Goal: Transaction & Acquisition: Obtain resource

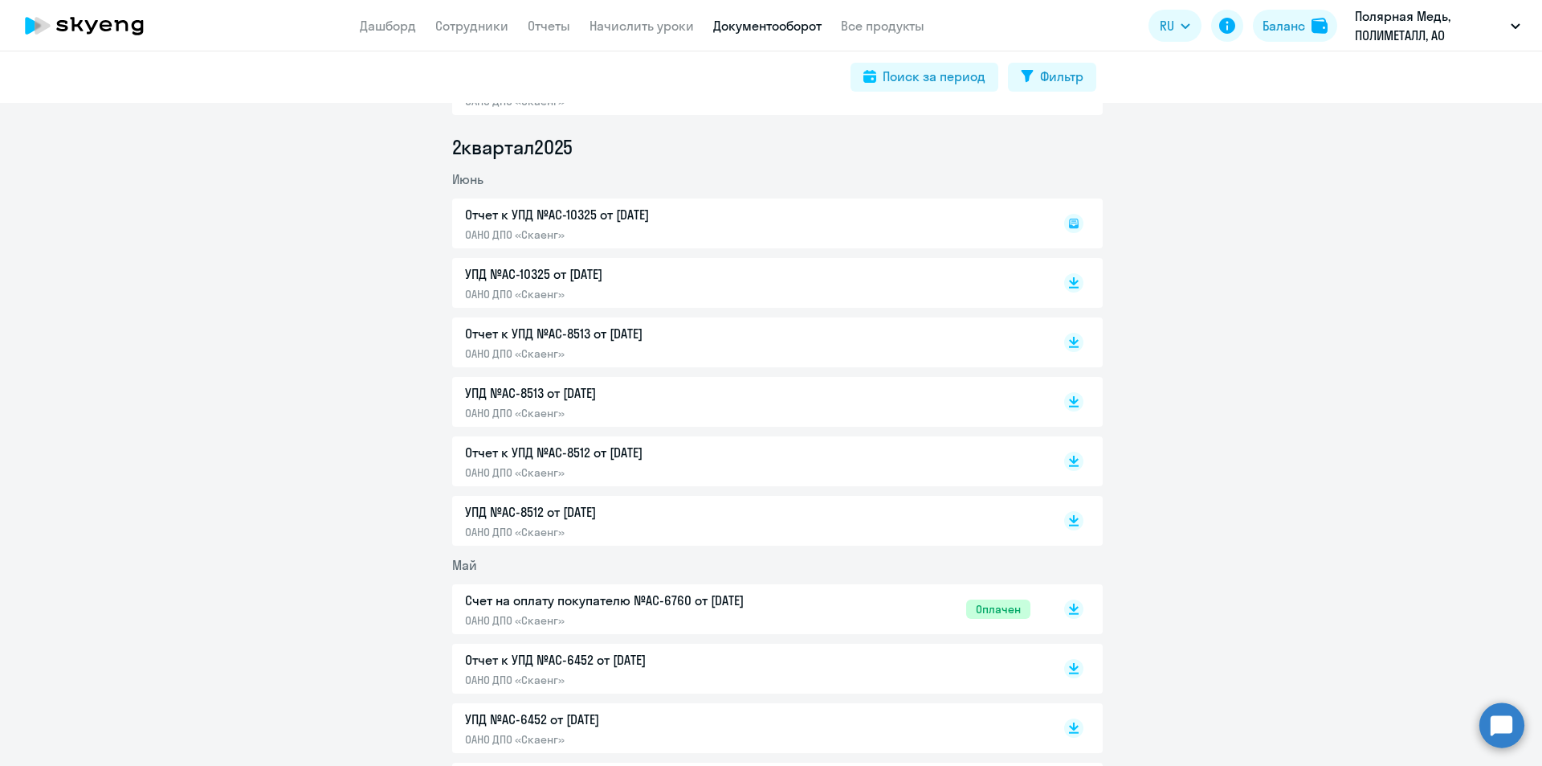
scroll to position [321, 0]
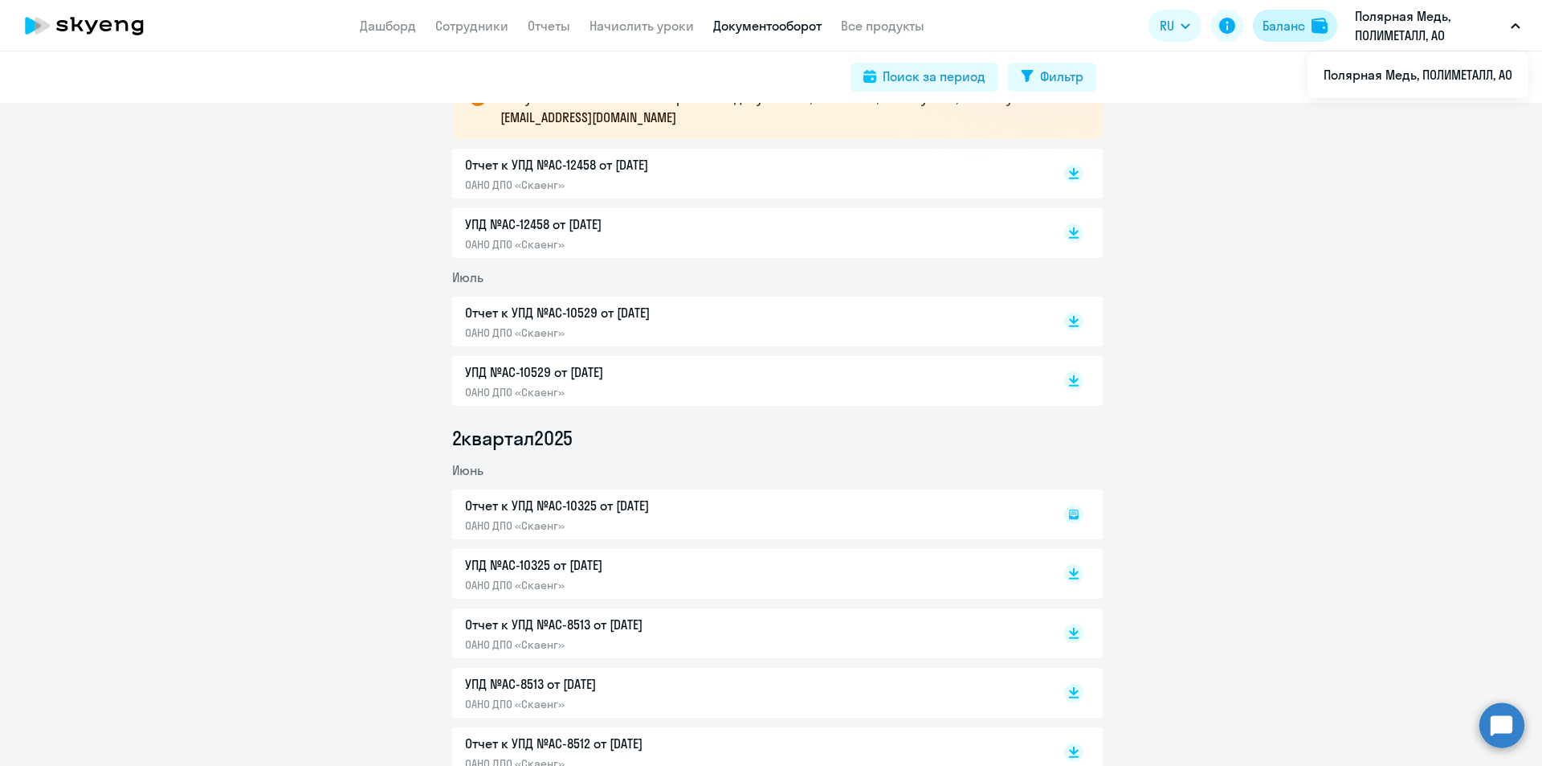
click at [1293, 28] on div "Баланс" at bounding box center [1284, 25] width 43 height 19
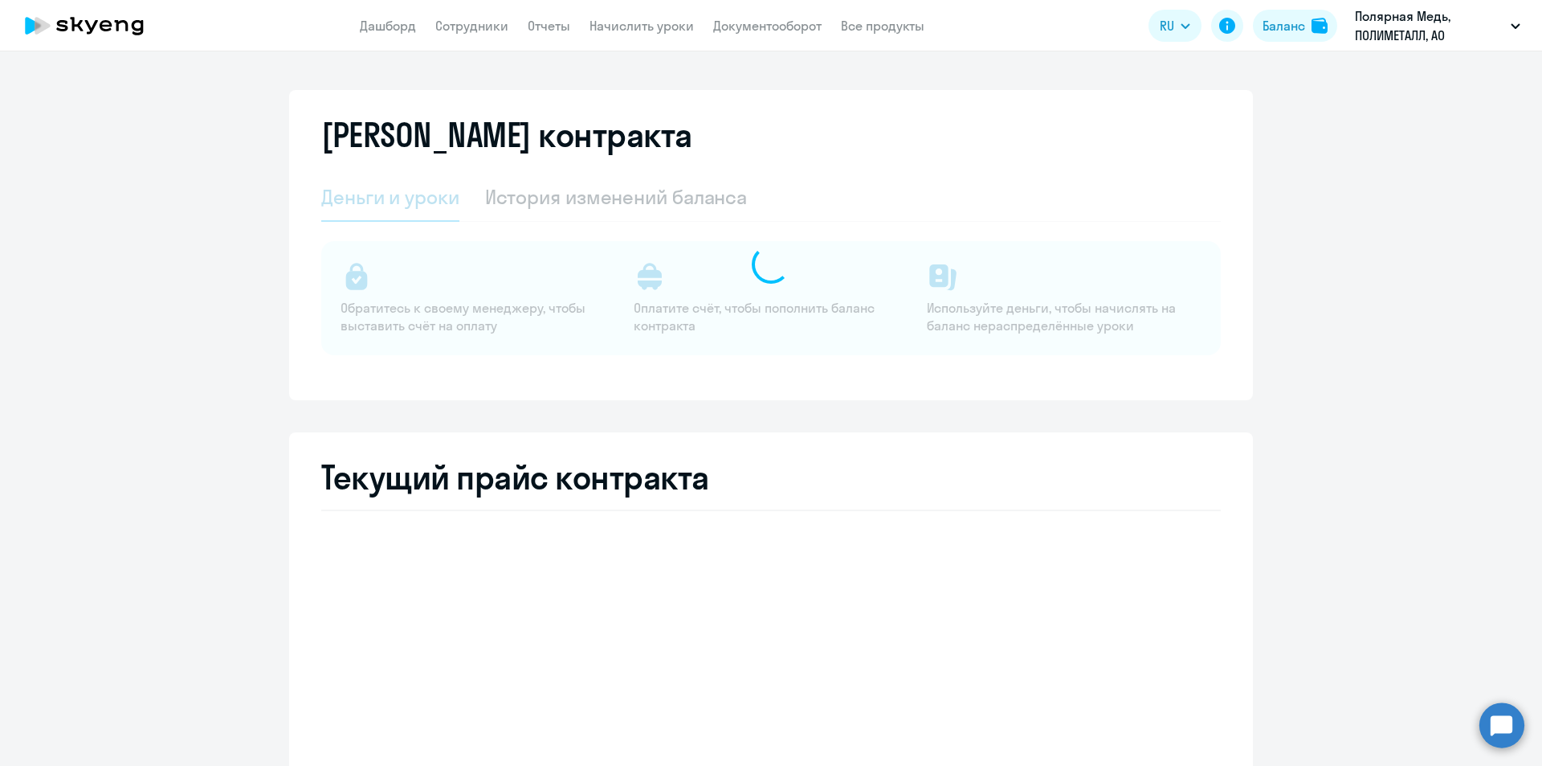
select select "english_adult_not_native_speaker_premium"
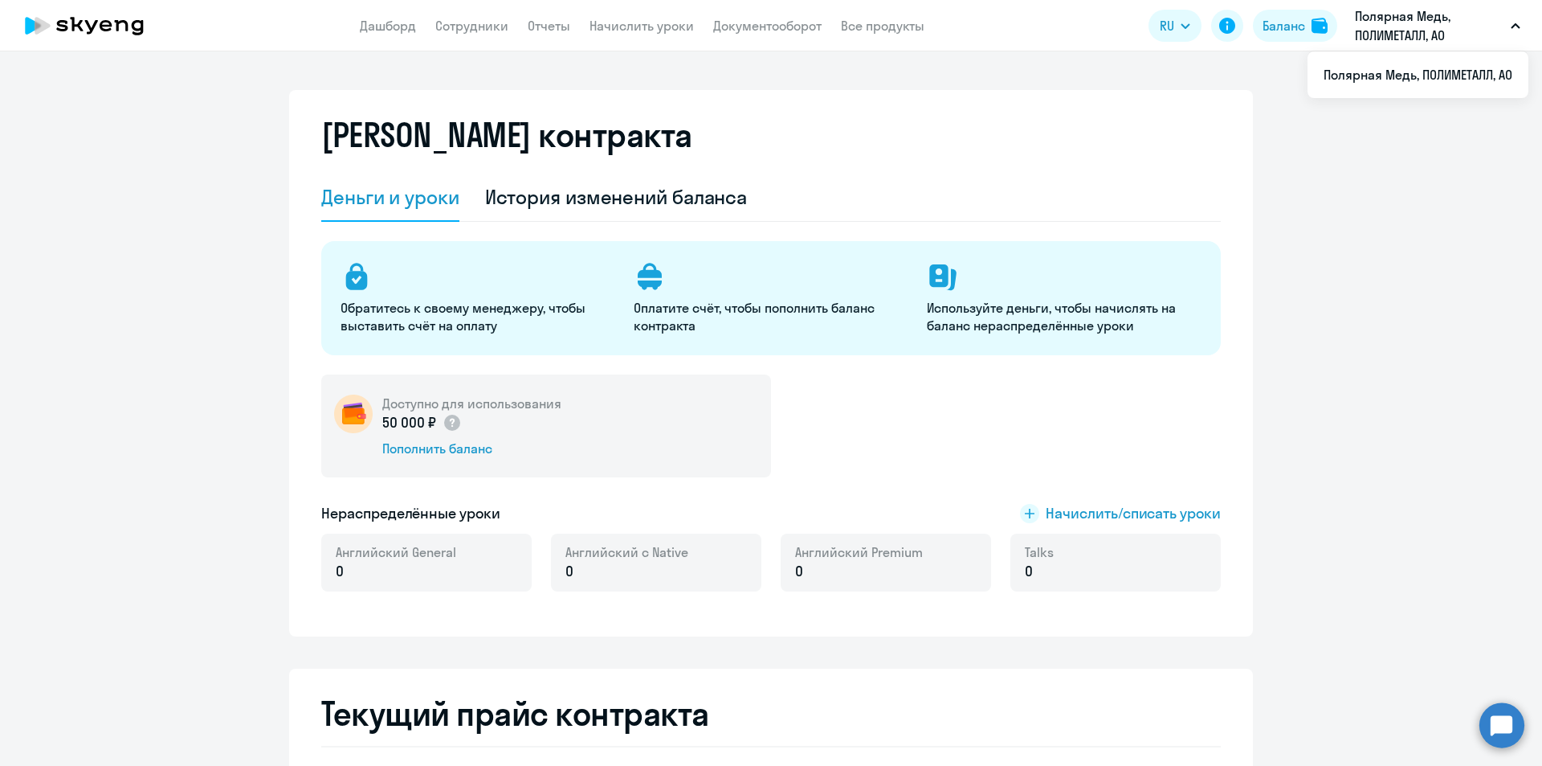
click at [1390, 31] on p "Полярная Медь, ПОЛИМЕТАЛЛ, АО" at bounding box center [1429, 25] width 149 height 39
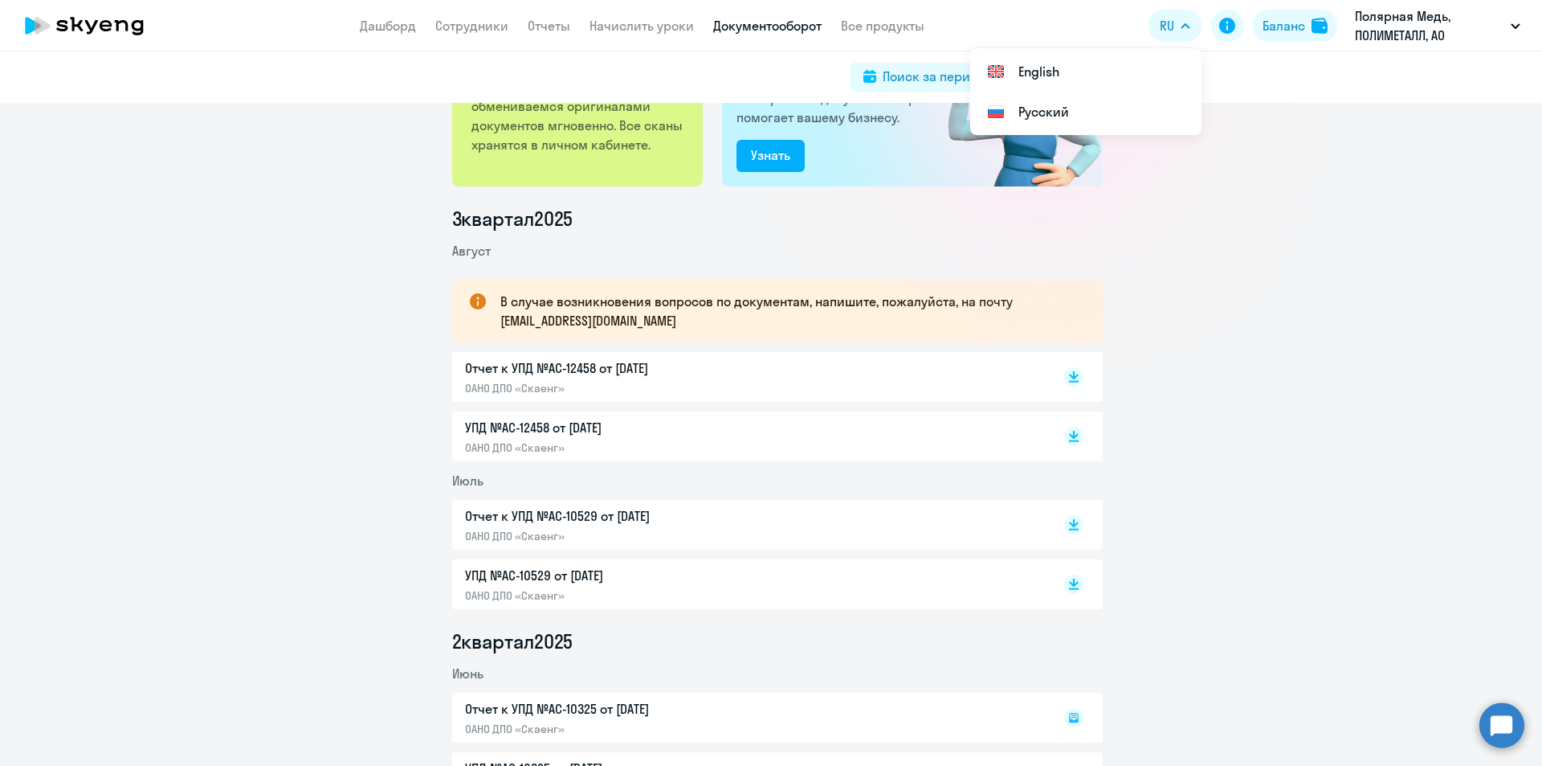
scroll to position [161, 0]
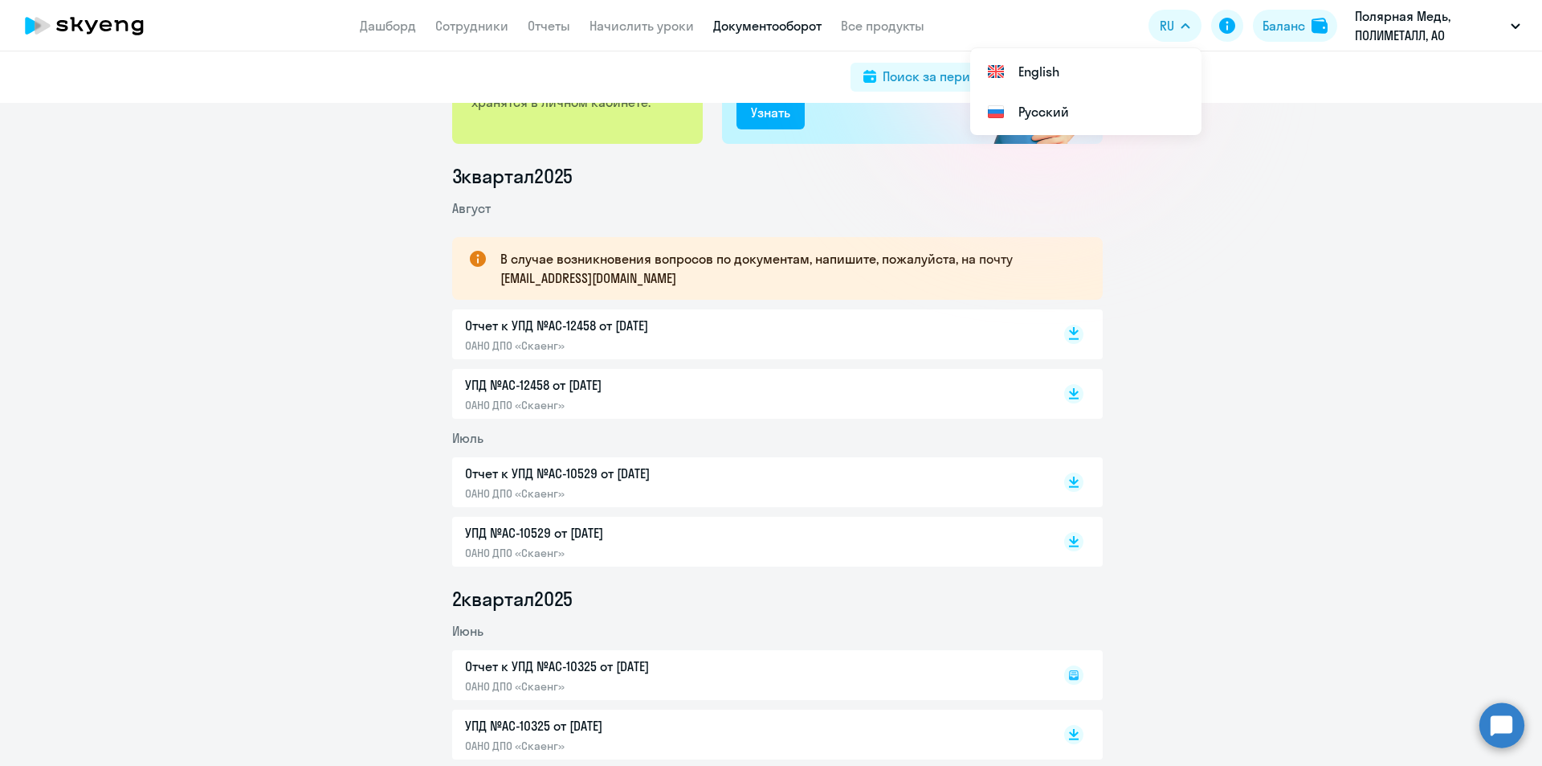
click at [1069, 333] on icon at bounding box center [1074, 331] width 10 height 8
click at [1067, 397] on icon at bounding box center [1073, 393] width 19 height 19
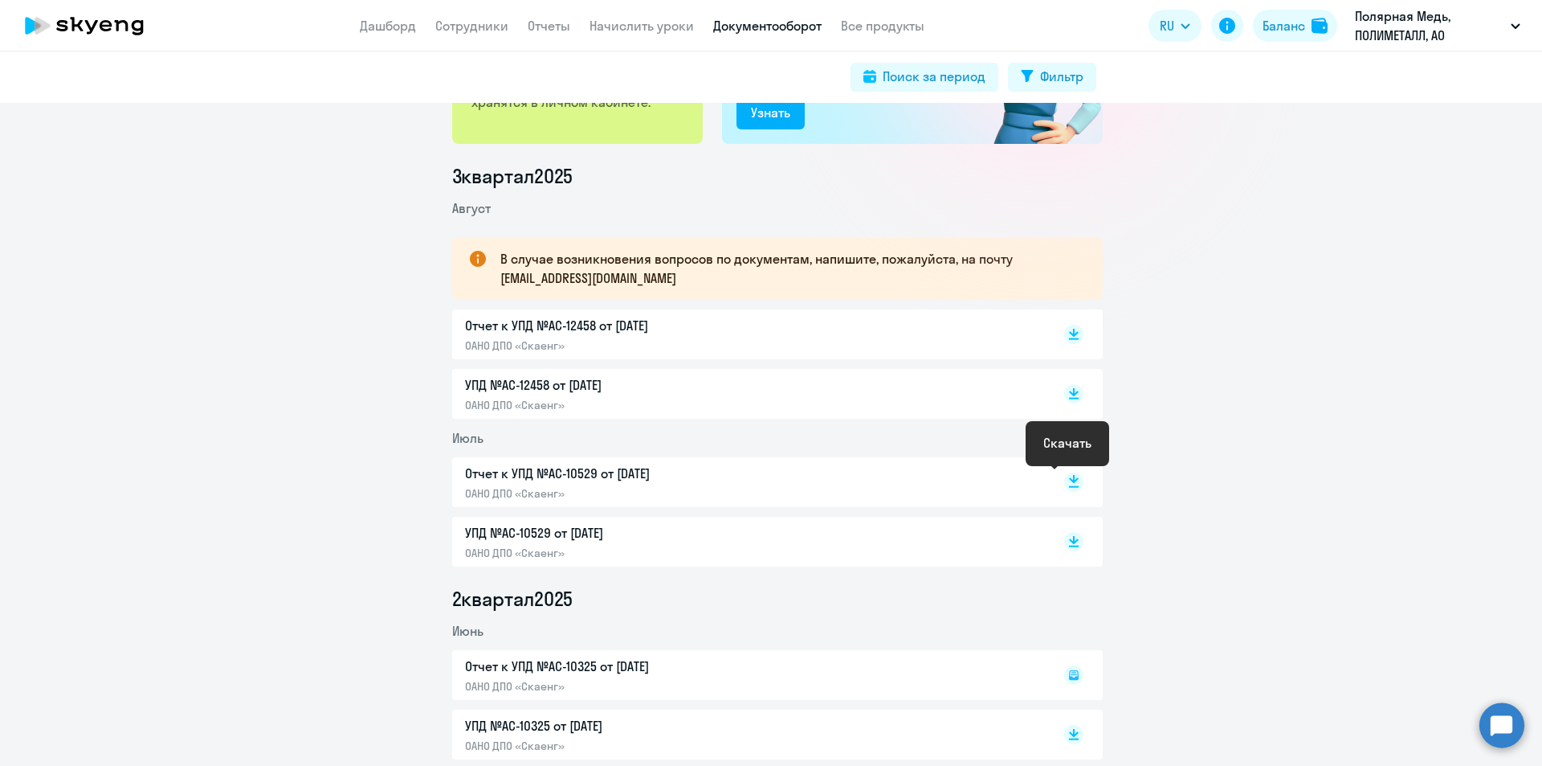
click at [1069, 481] on icon at bounding box center [1074, 479] width 10 height 8
click at [1074, 539] on rect at bounding box center [1073, 541] width 19 height 19
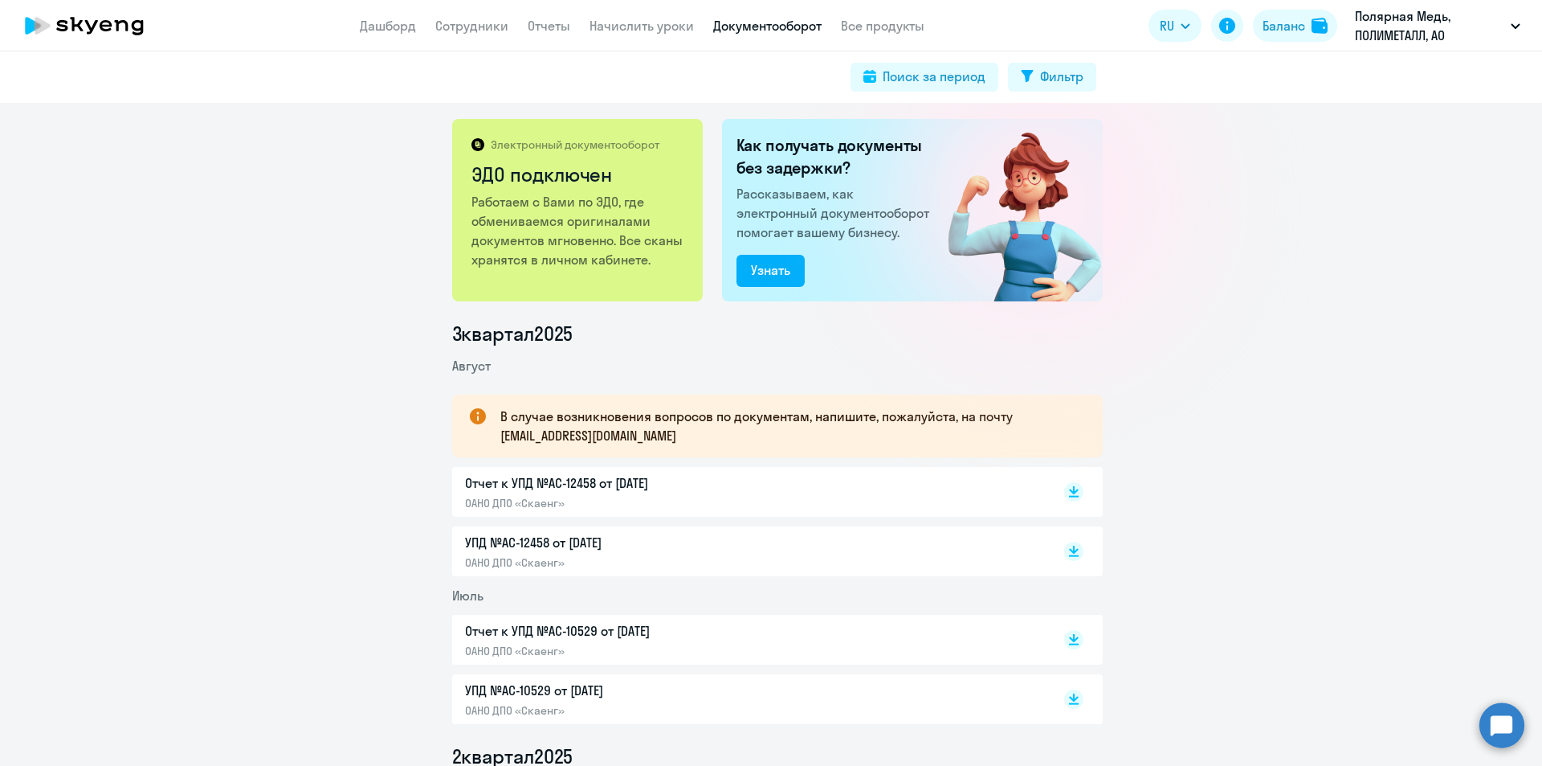
scroll to position [0, 0]
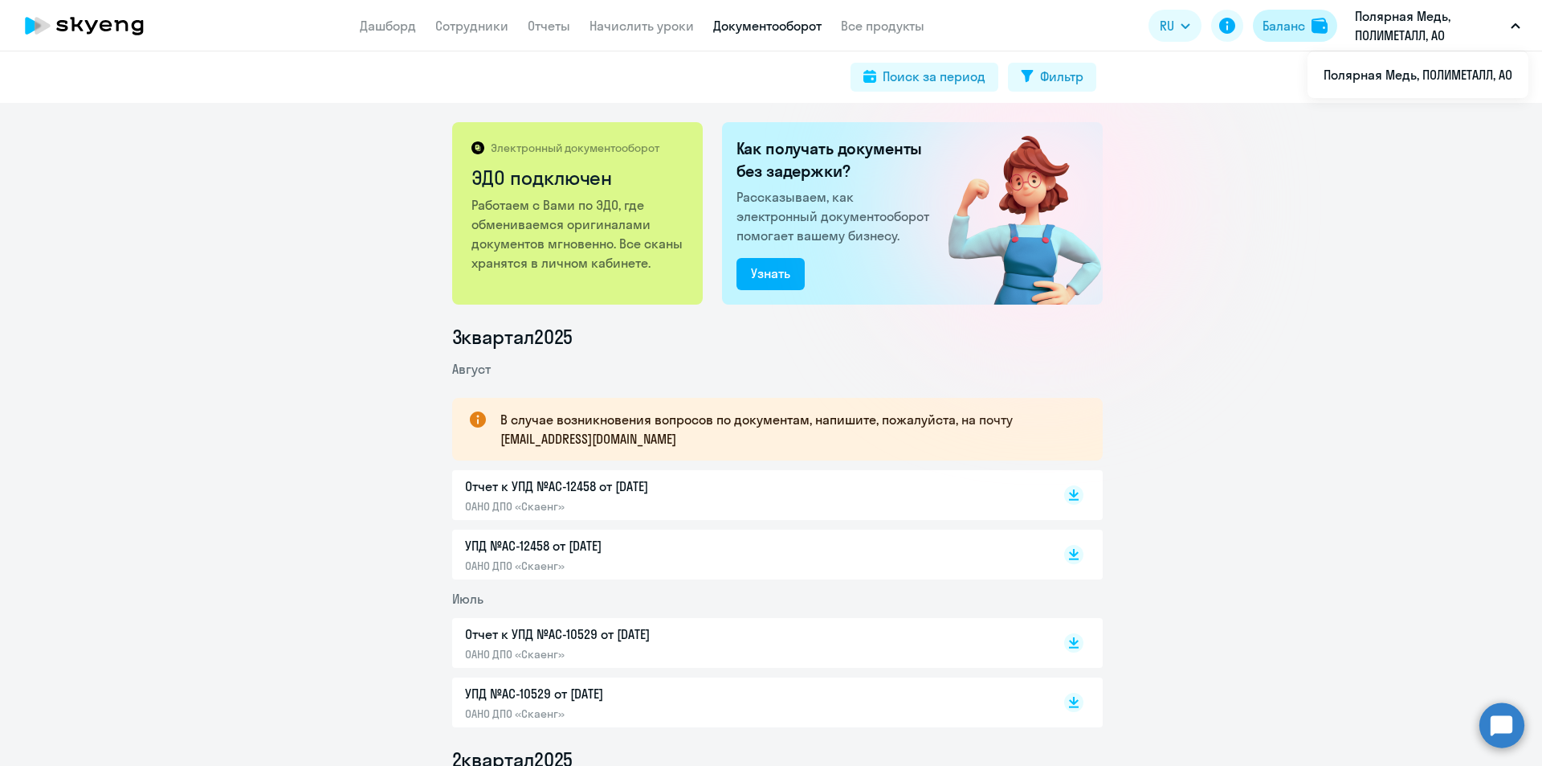
click at [1287, 27] on div "Баланс" at bounding box center [1284, 25] width 43 height 19
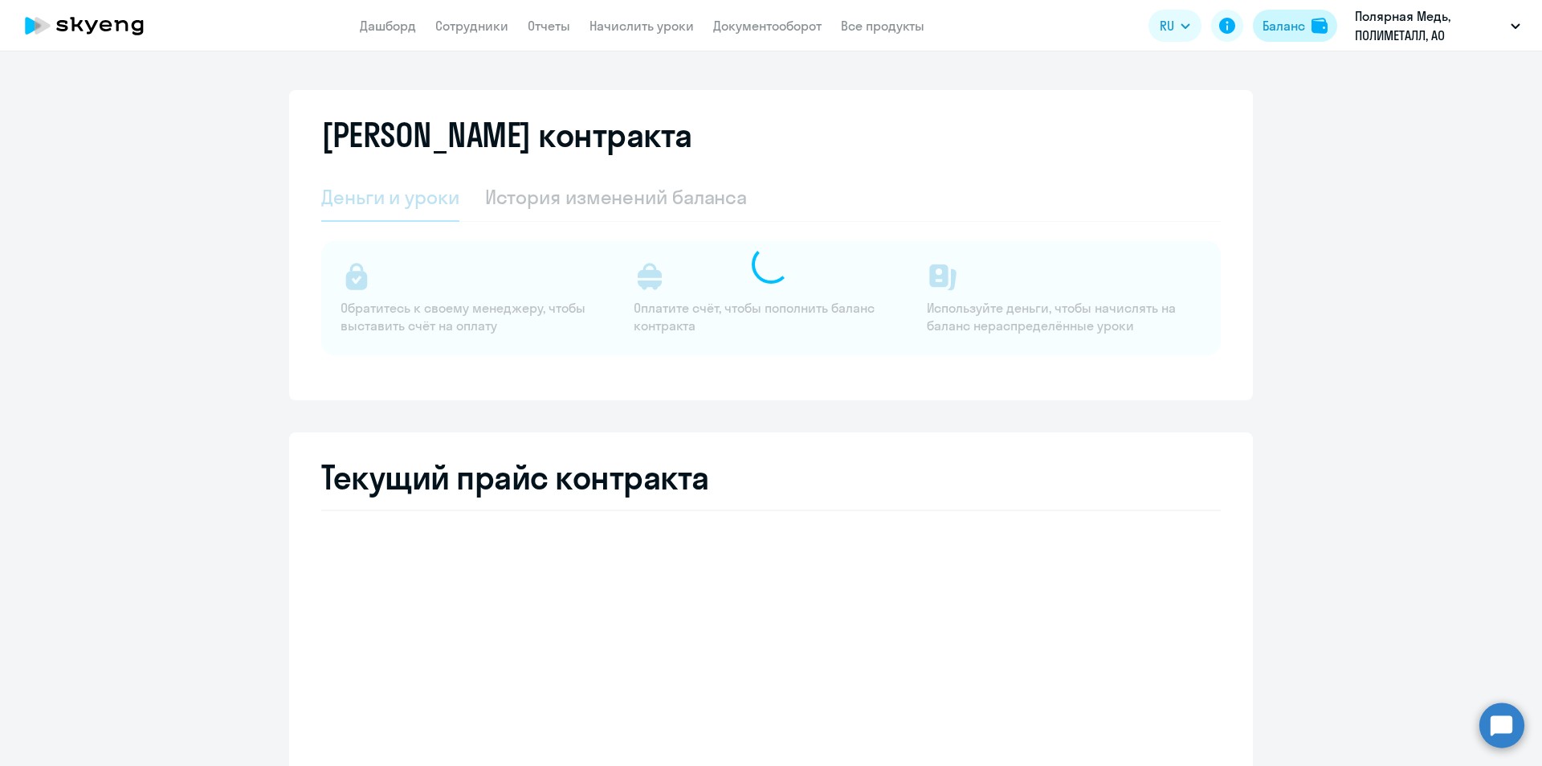
select select "english_adult_not_native_speaker_premium"
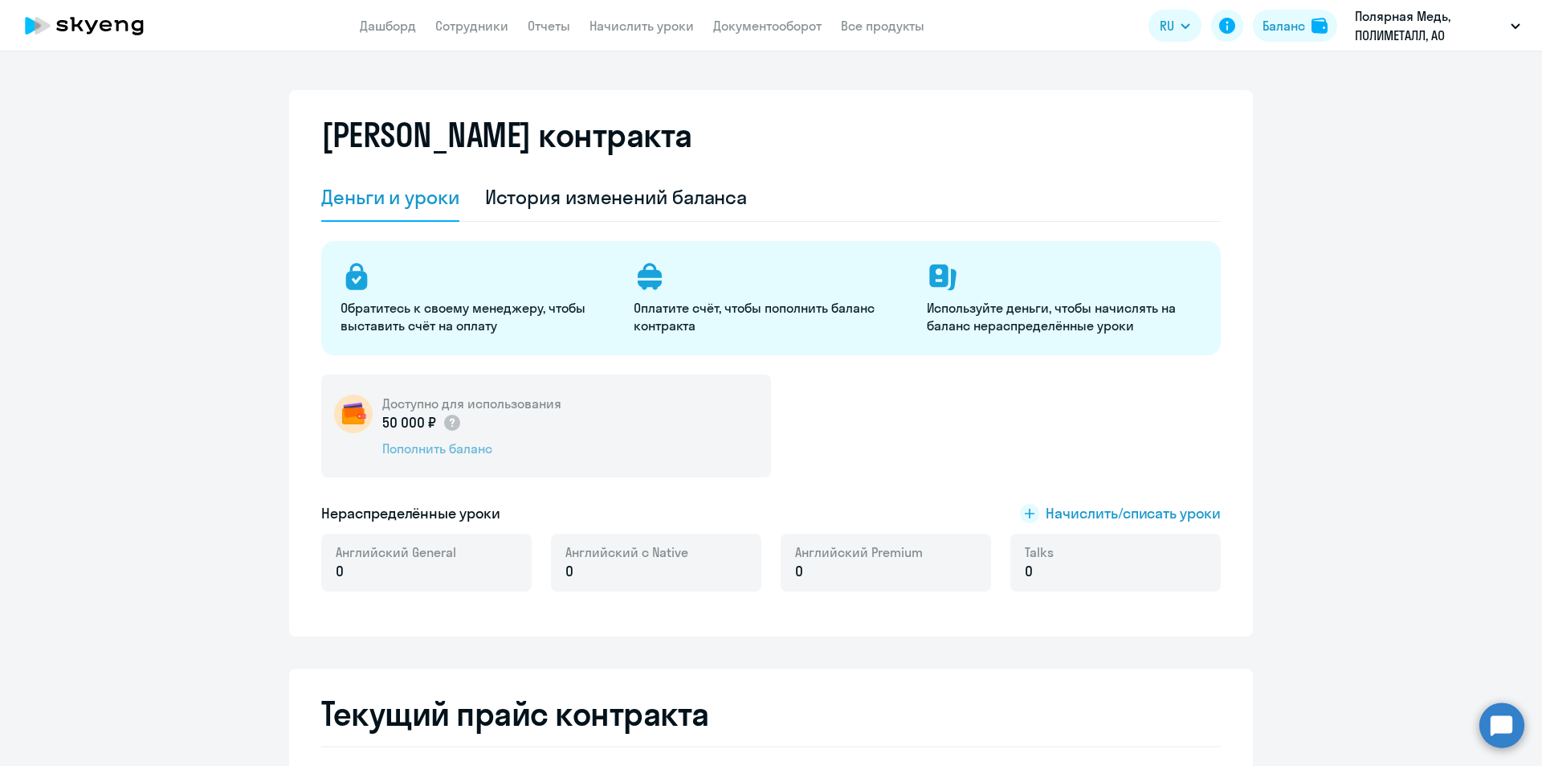
click at [431, 450] on div "Пополнить баланс" at bounding box center [471, 448] width 179 height 18
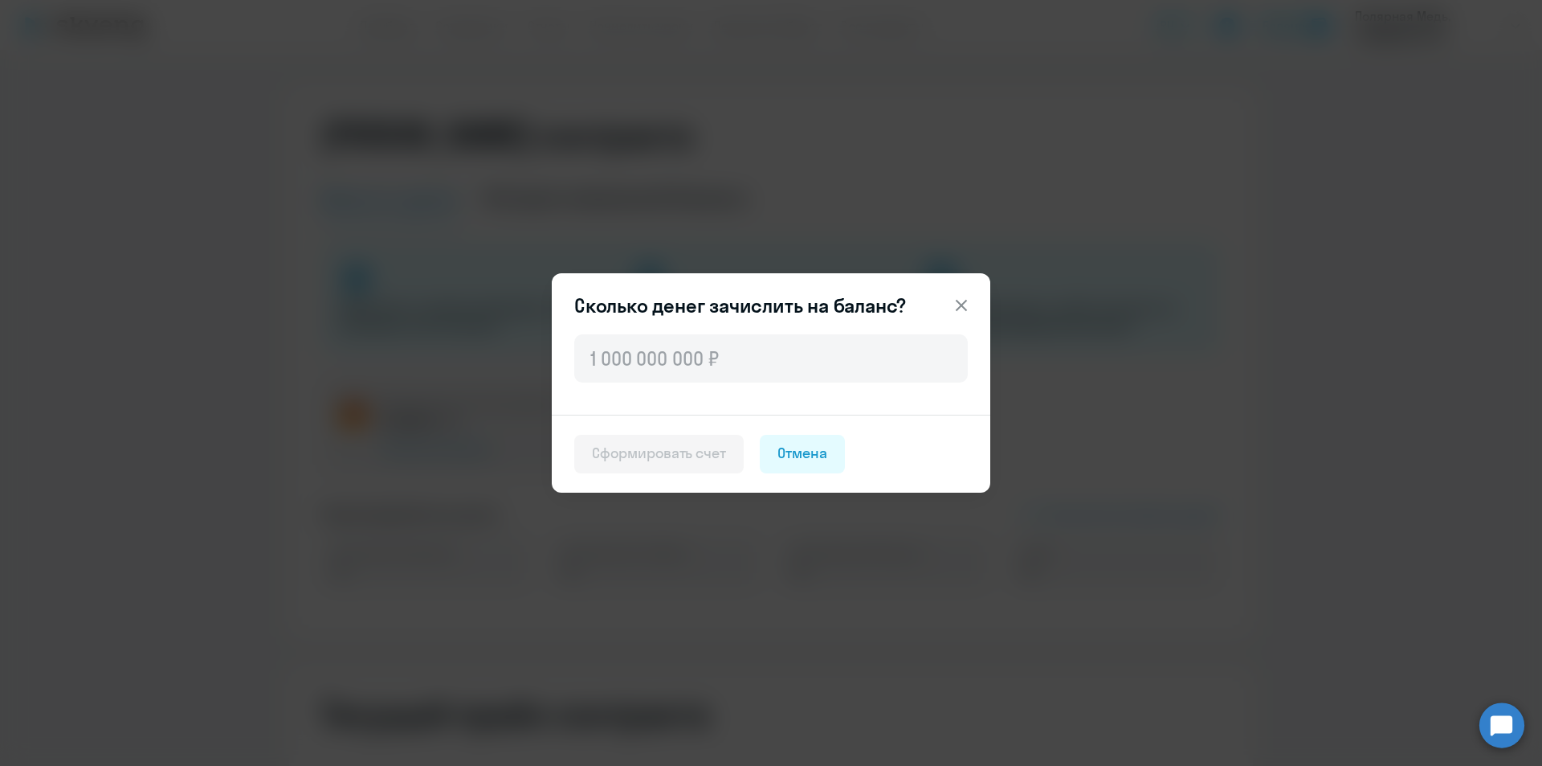
click at [963, 298] on icon at bounding box center [961, 305] width 19 height 19
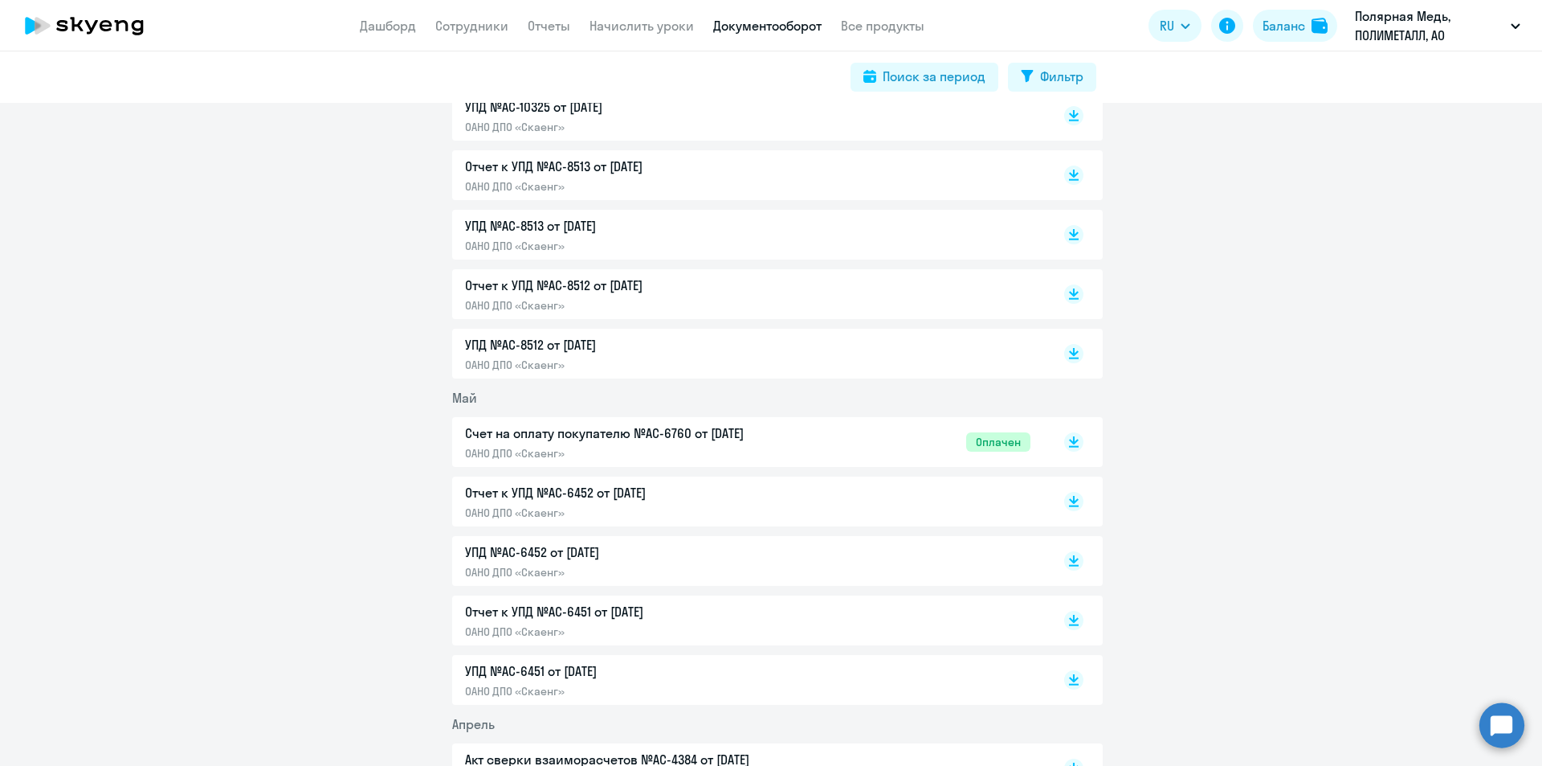
scroll to position [803, 0]
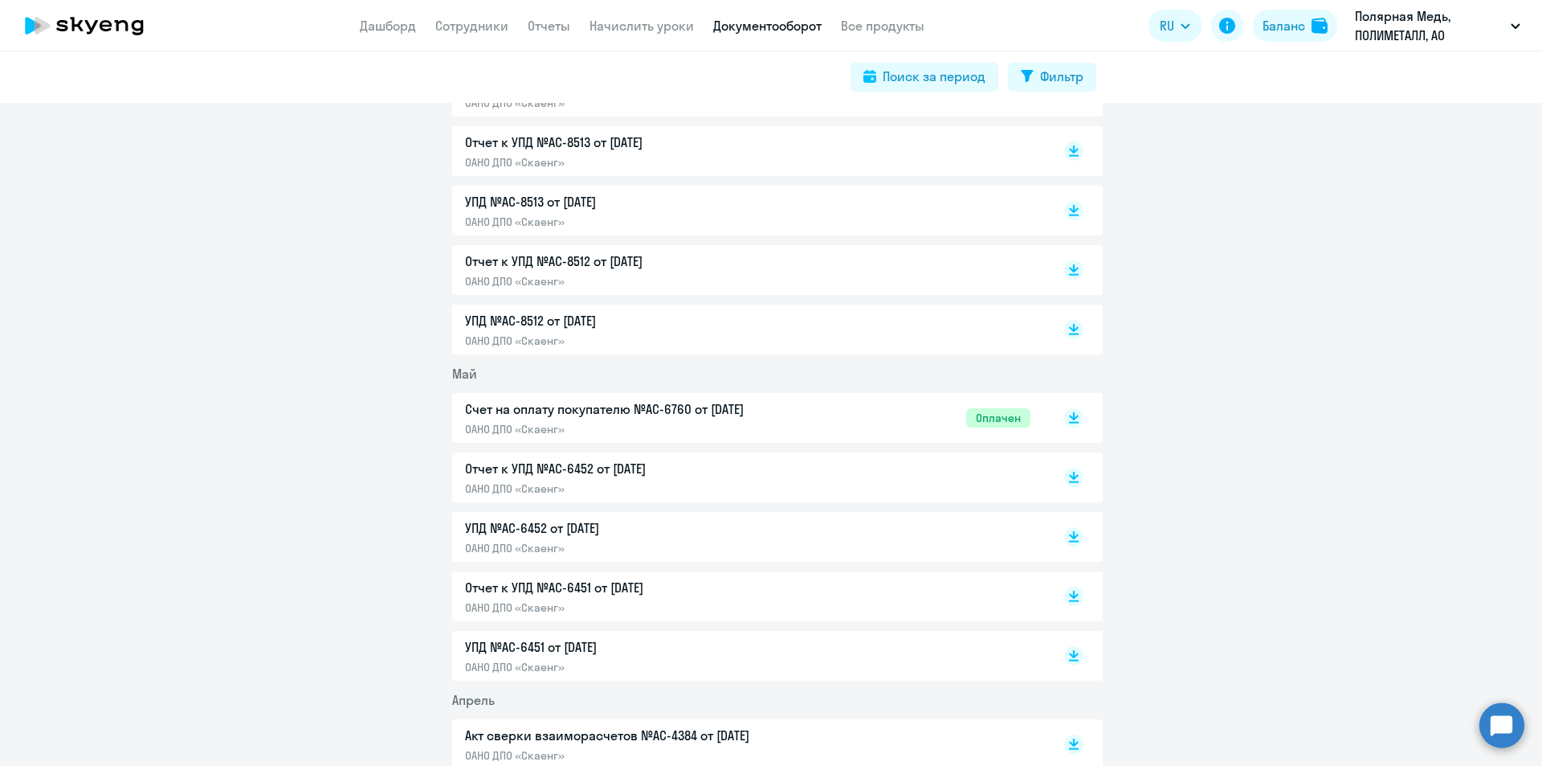
click at [1000, 416] on span "Оплачен" at bounding box center [998, 417] width 64 height 19
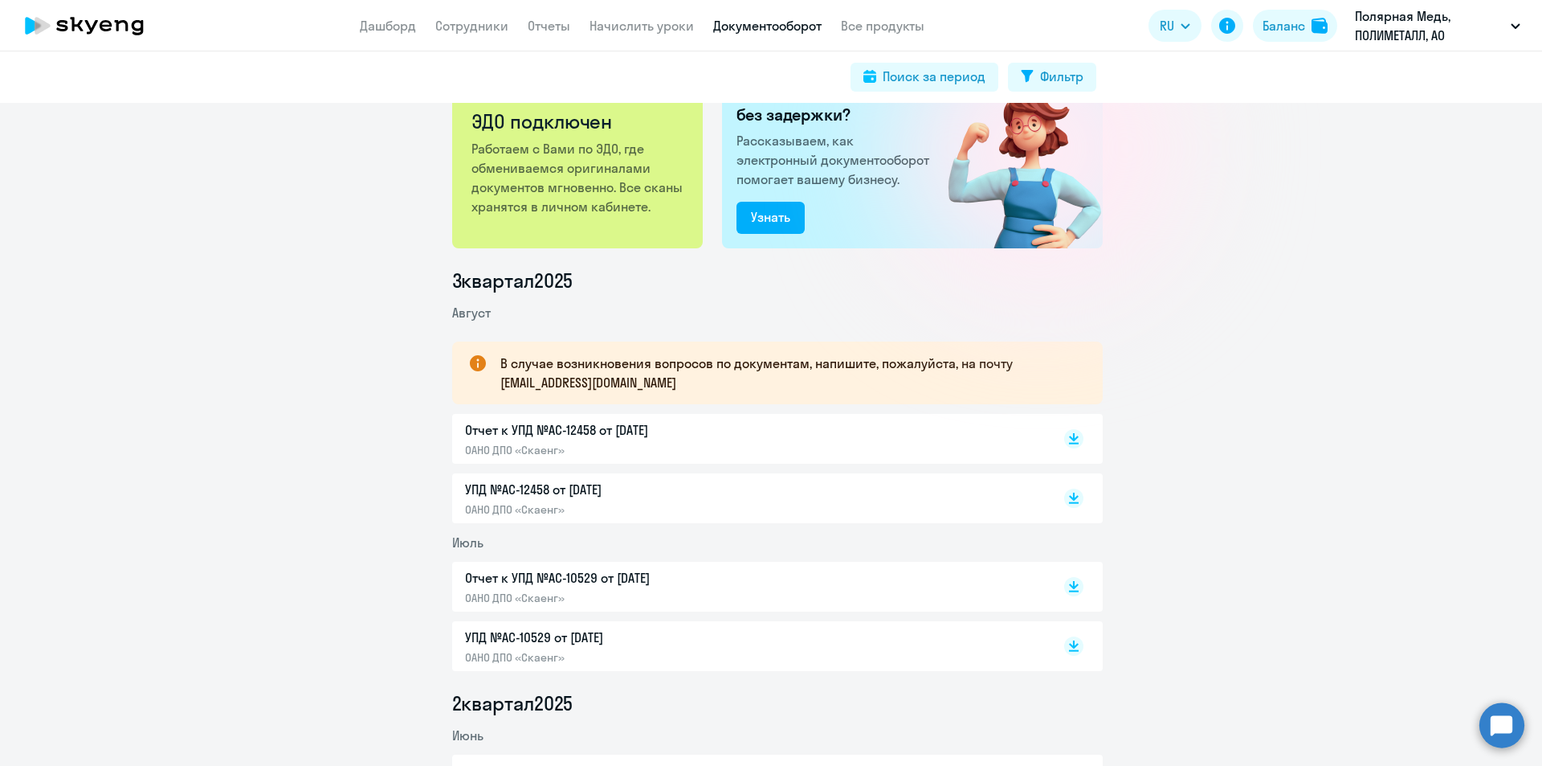
scroll to position [0, 0]
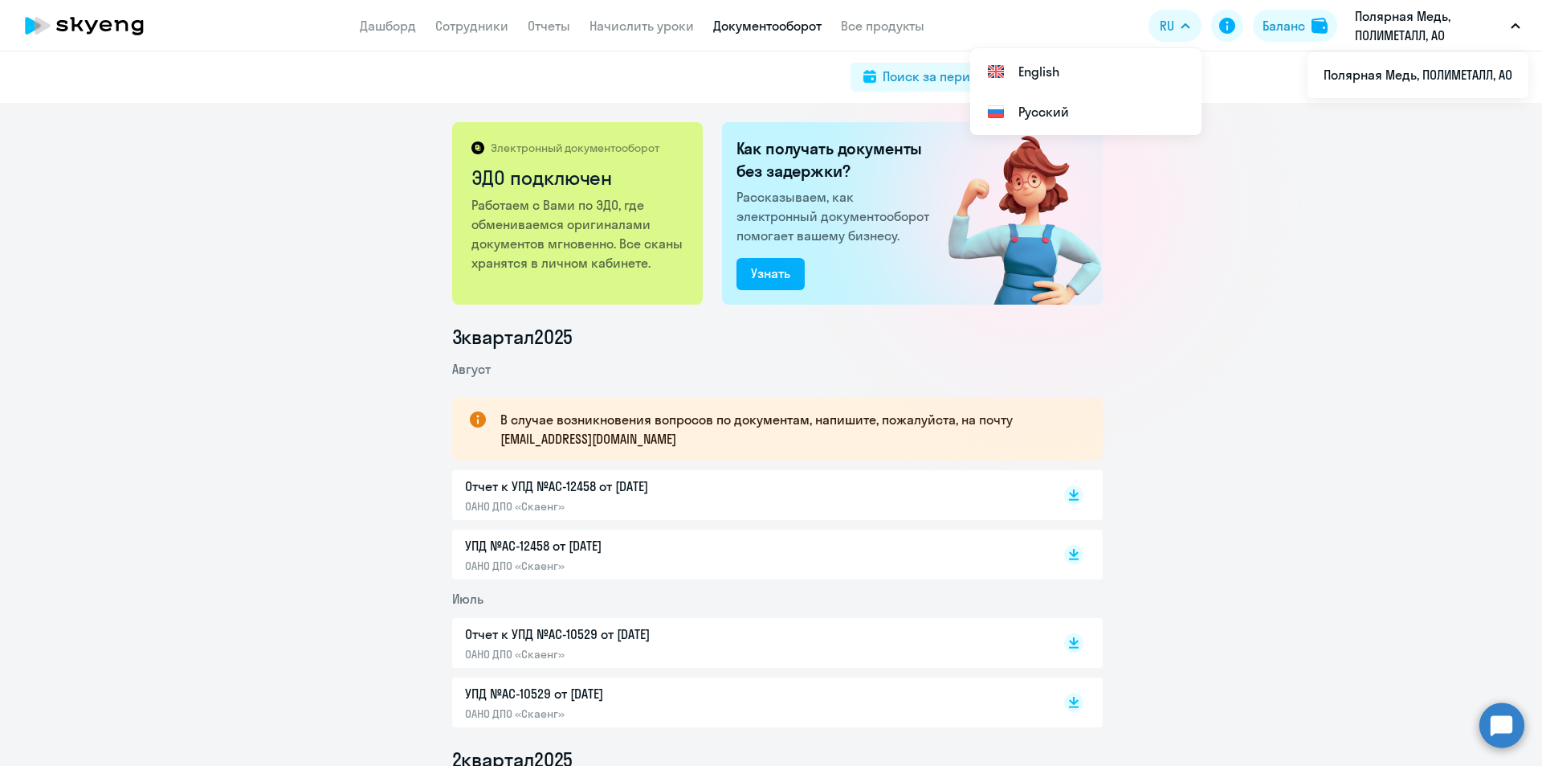
click at [1405, 22] on p "Полярная Медь, ПОЛИМЕТАЛЛ, АО" at bounding box center [1429, 25] width 149 height 39
click at [1517, 24] on icon "button" at bounding box center [1516, 26] width 10 height 6
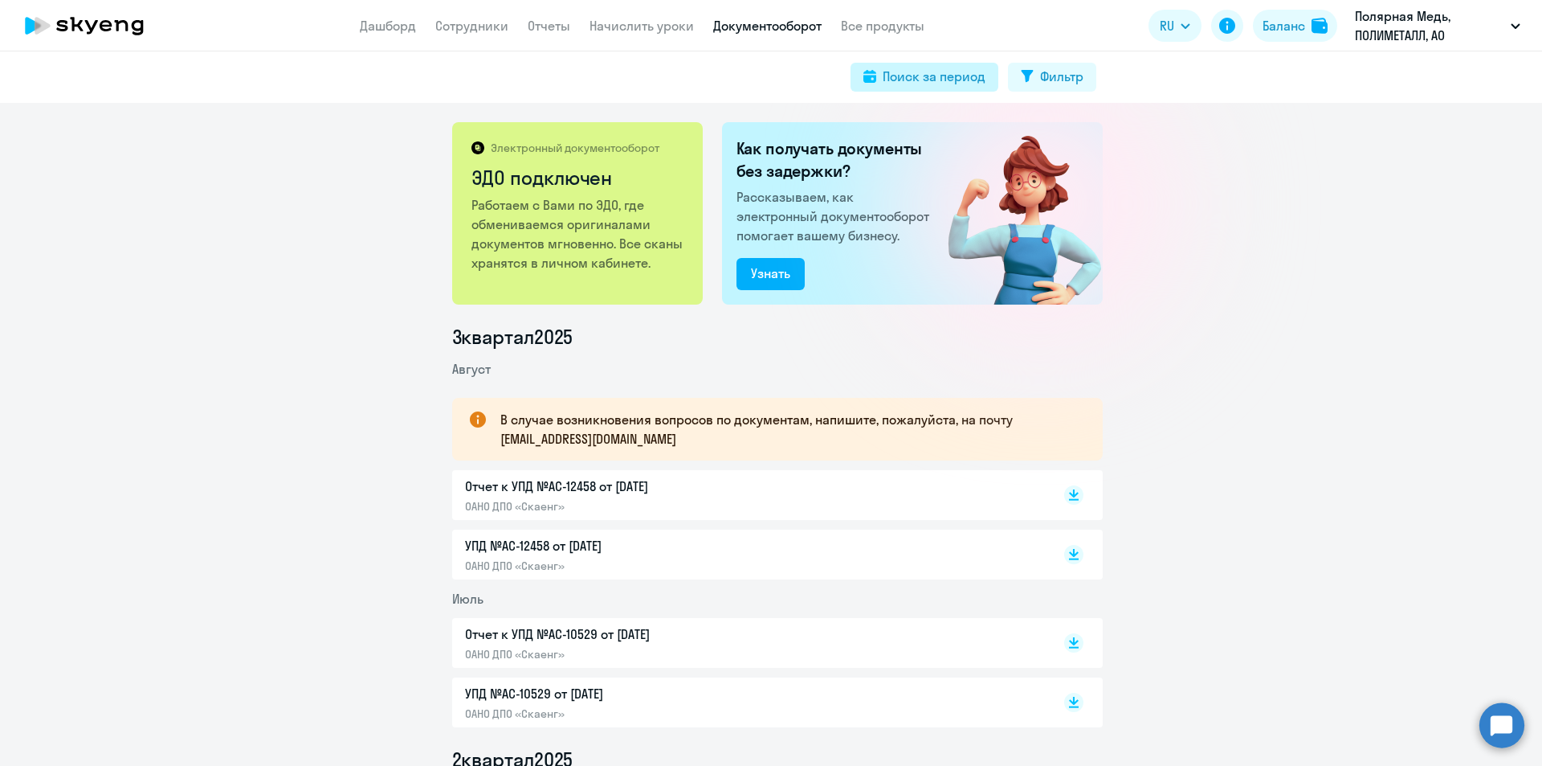
click at [907, 70] on div "Поиск за период" at bounding box center [934, 76] width 103 height 19
select select "all"
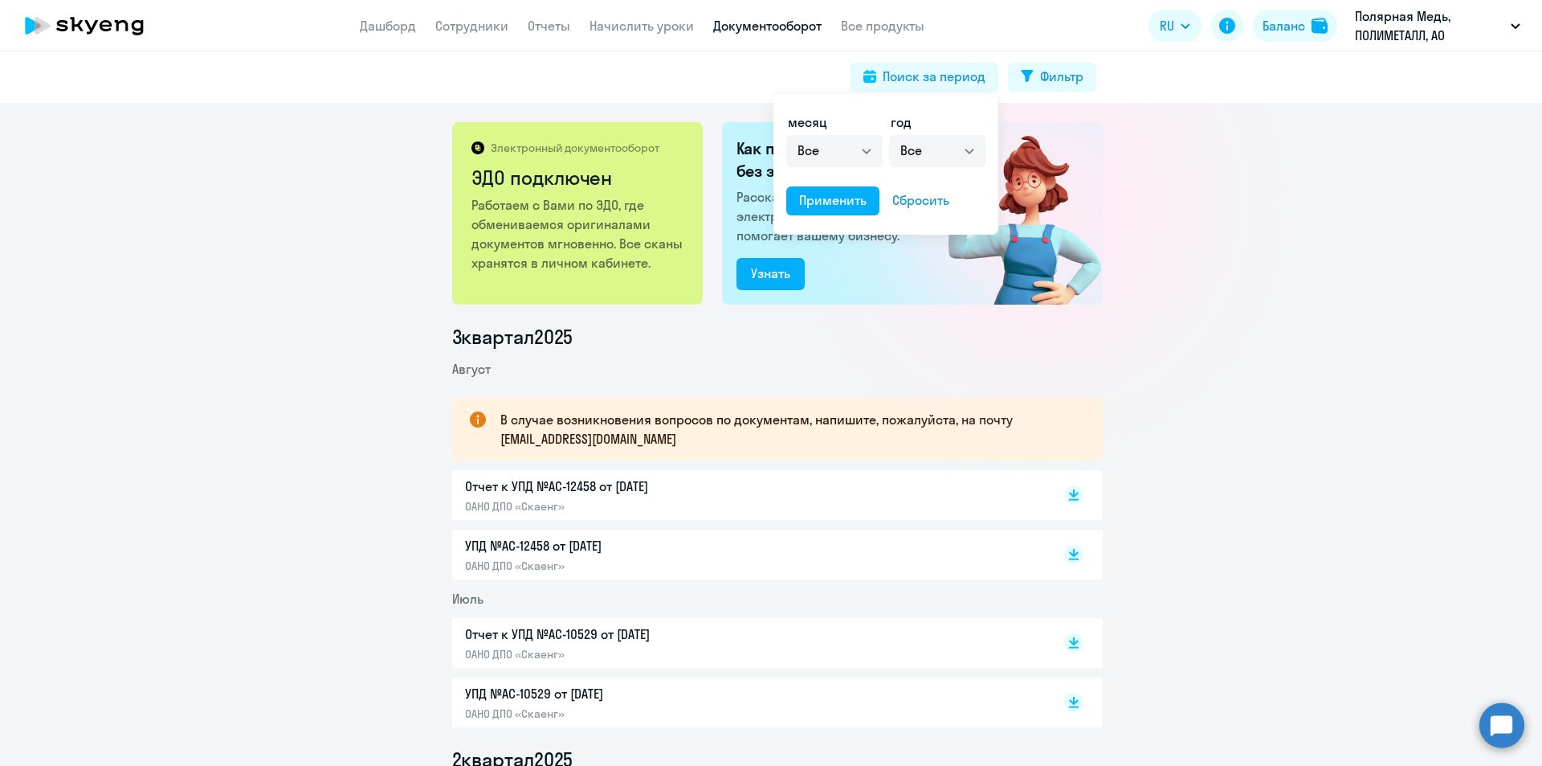
click at [1361, 288] on div at bounding box center [771, 383] width 1542 height 766
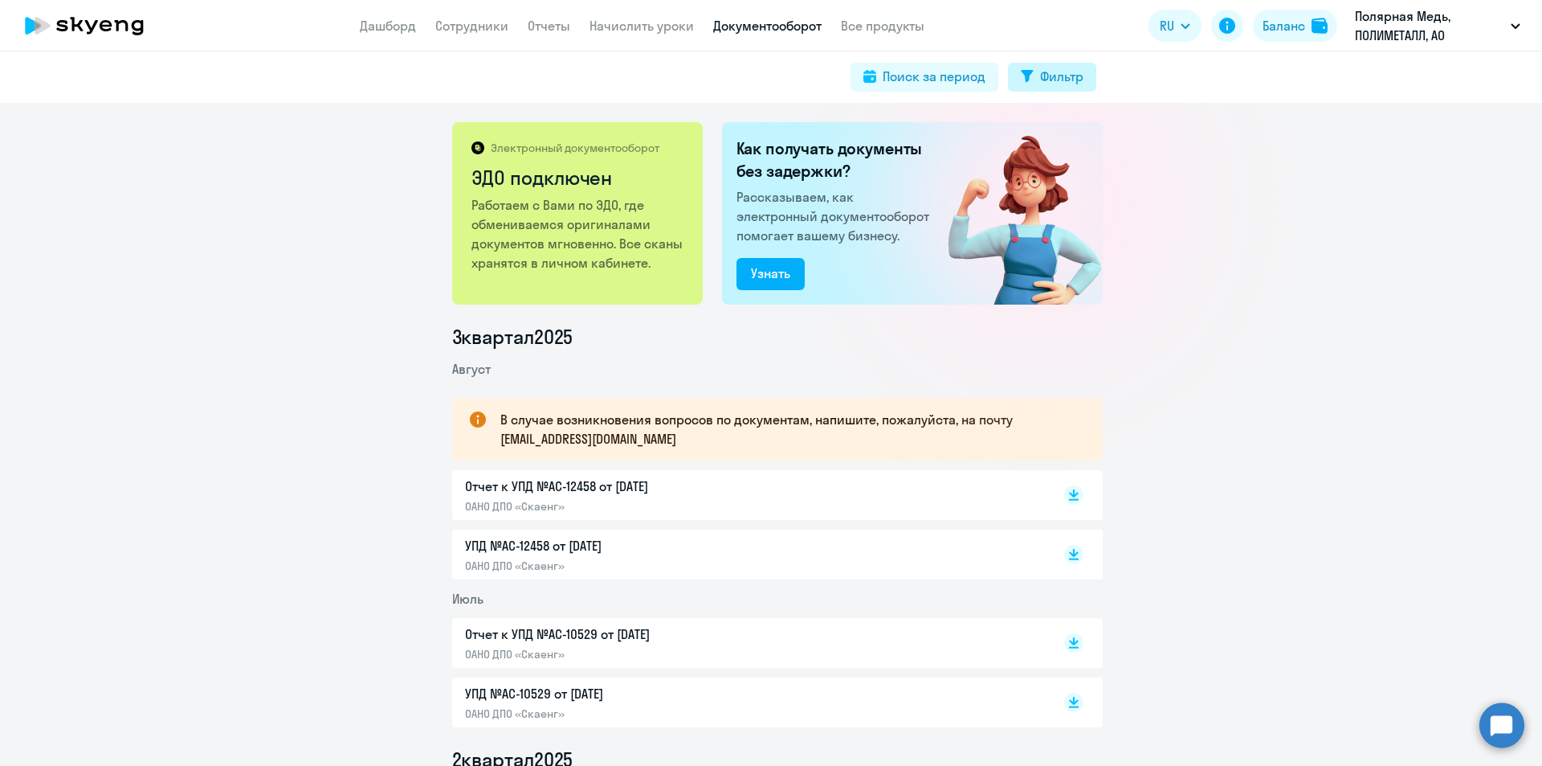
click at [1046, 78] on div "Фильтр" at bounding box center [1061, 76] width 43 height 19
select select "all"
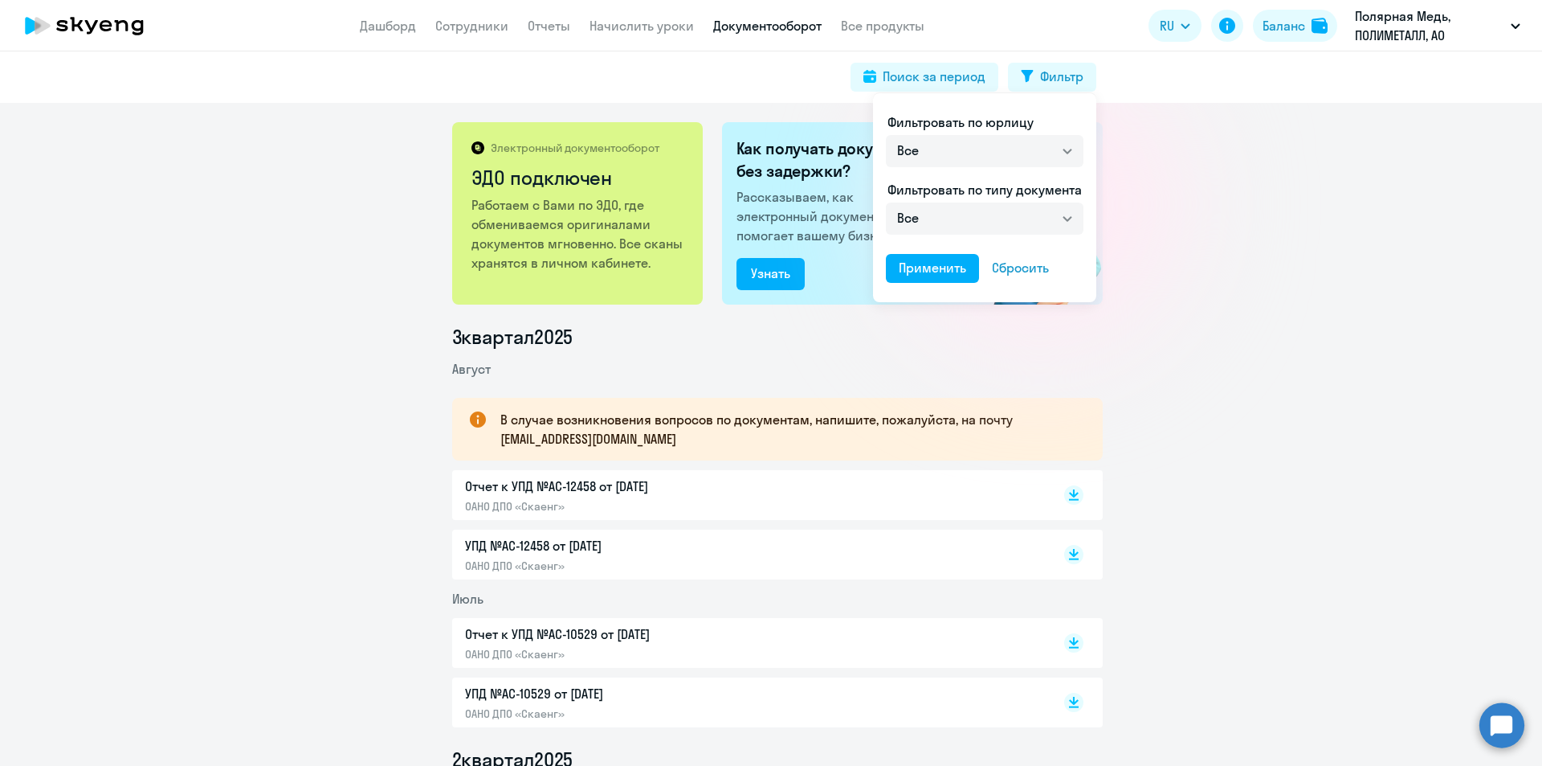
click at [1264, 223] on div at bounding box center [771, 383] width 1542 height 766
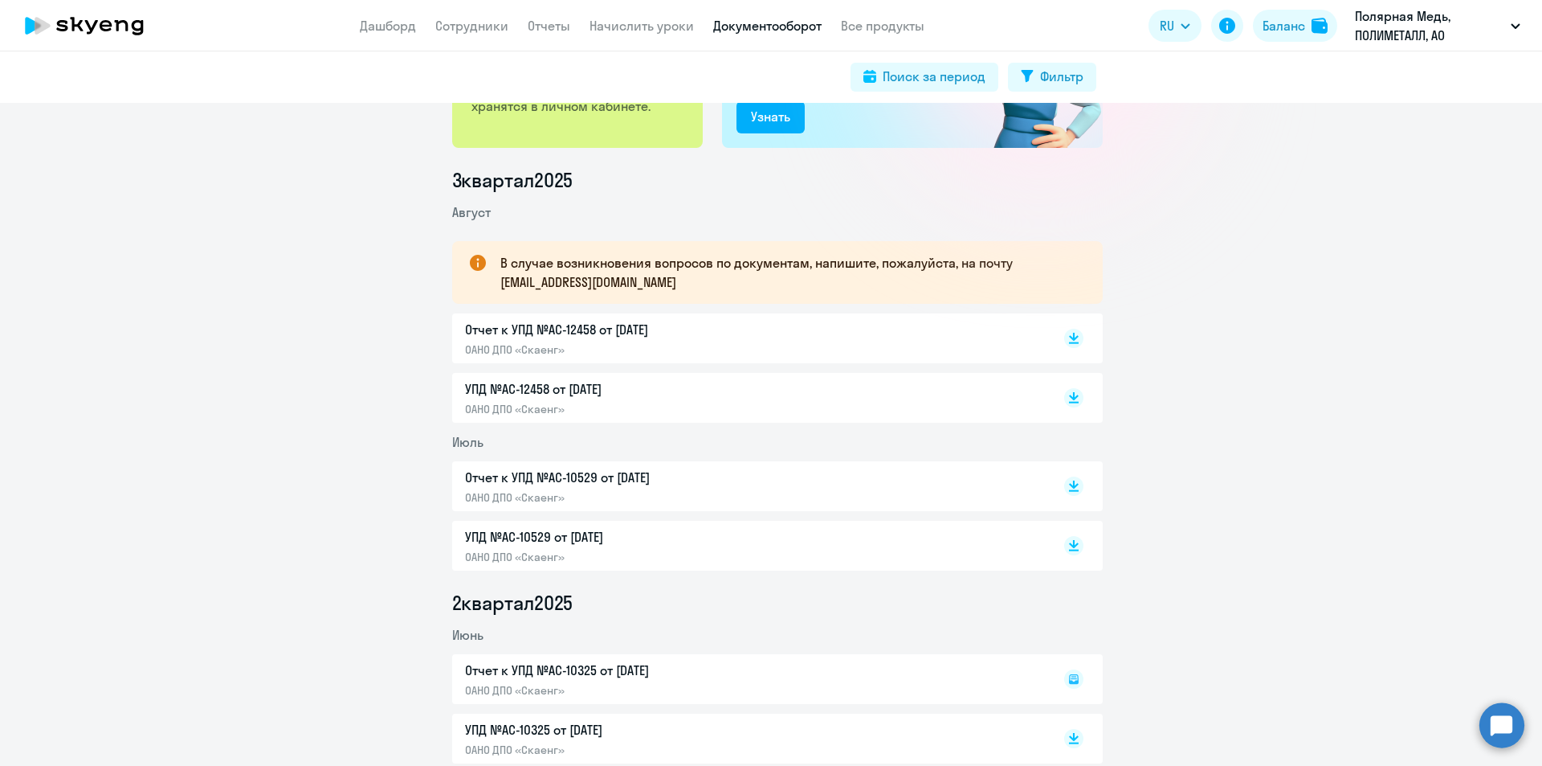
scroll to position [161, 0]
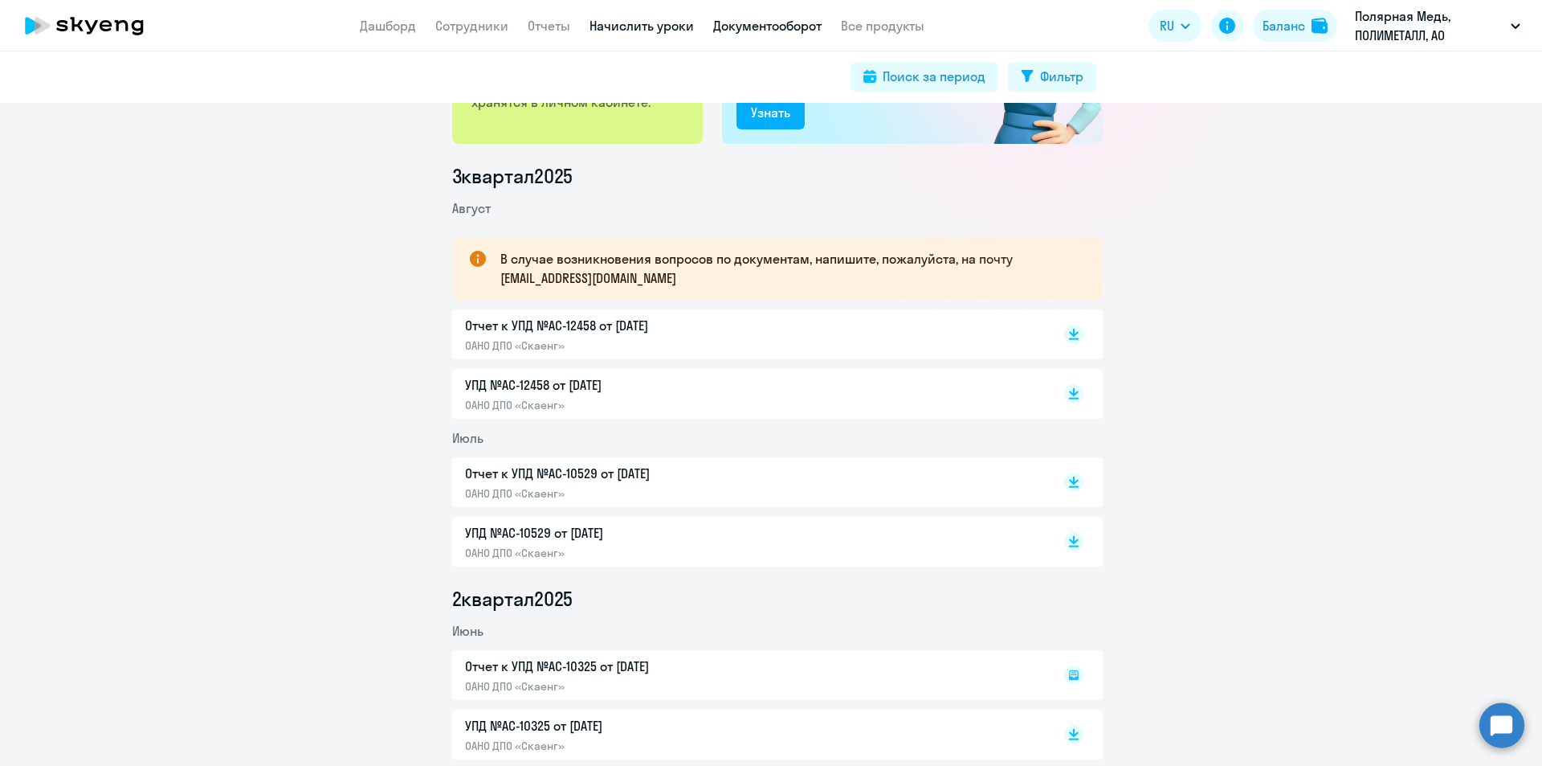
click at [625, 21] on link "Начислить уроки" at bounding box center [642, 26] width 104 height 16
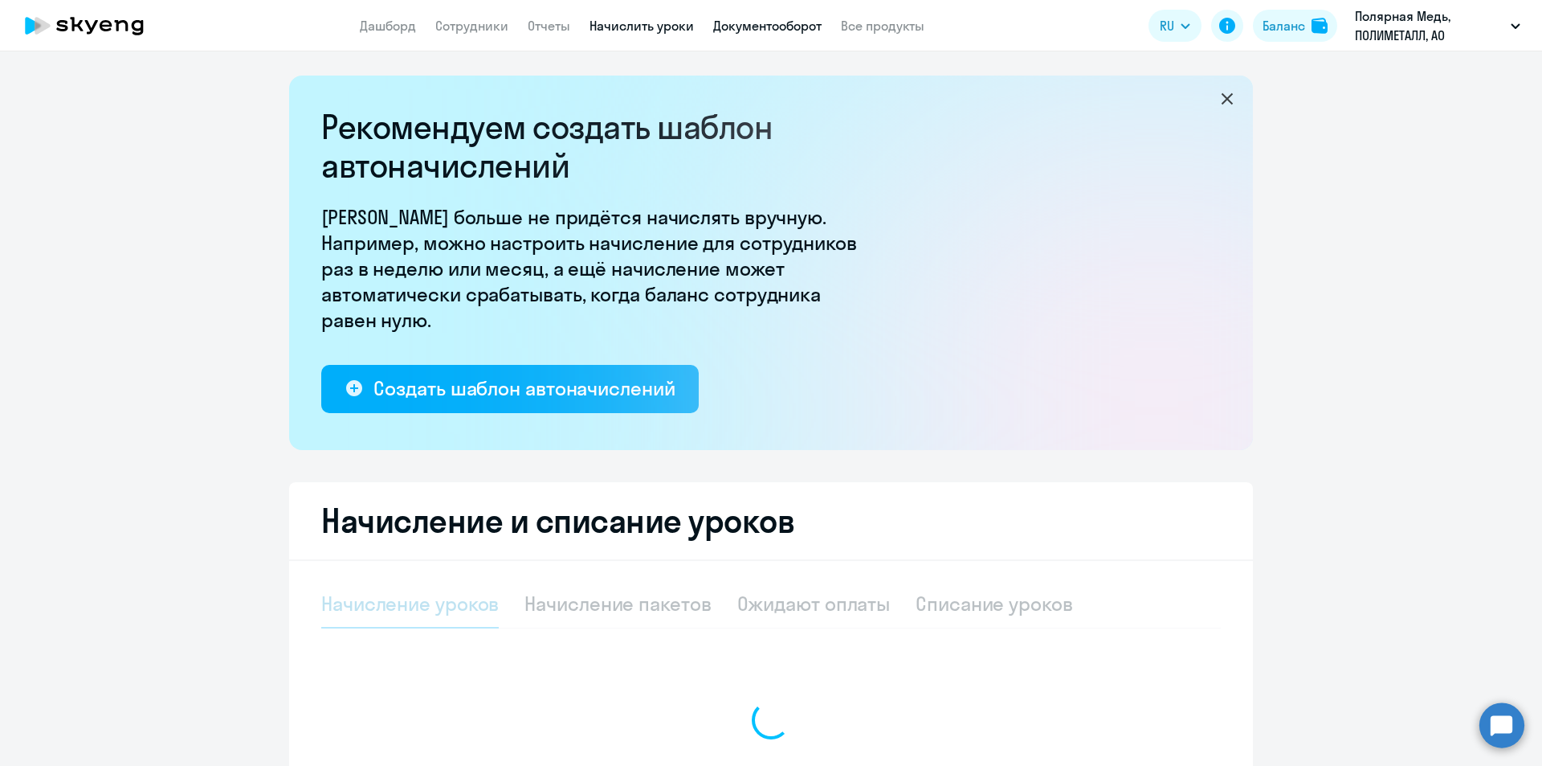
select select "10"
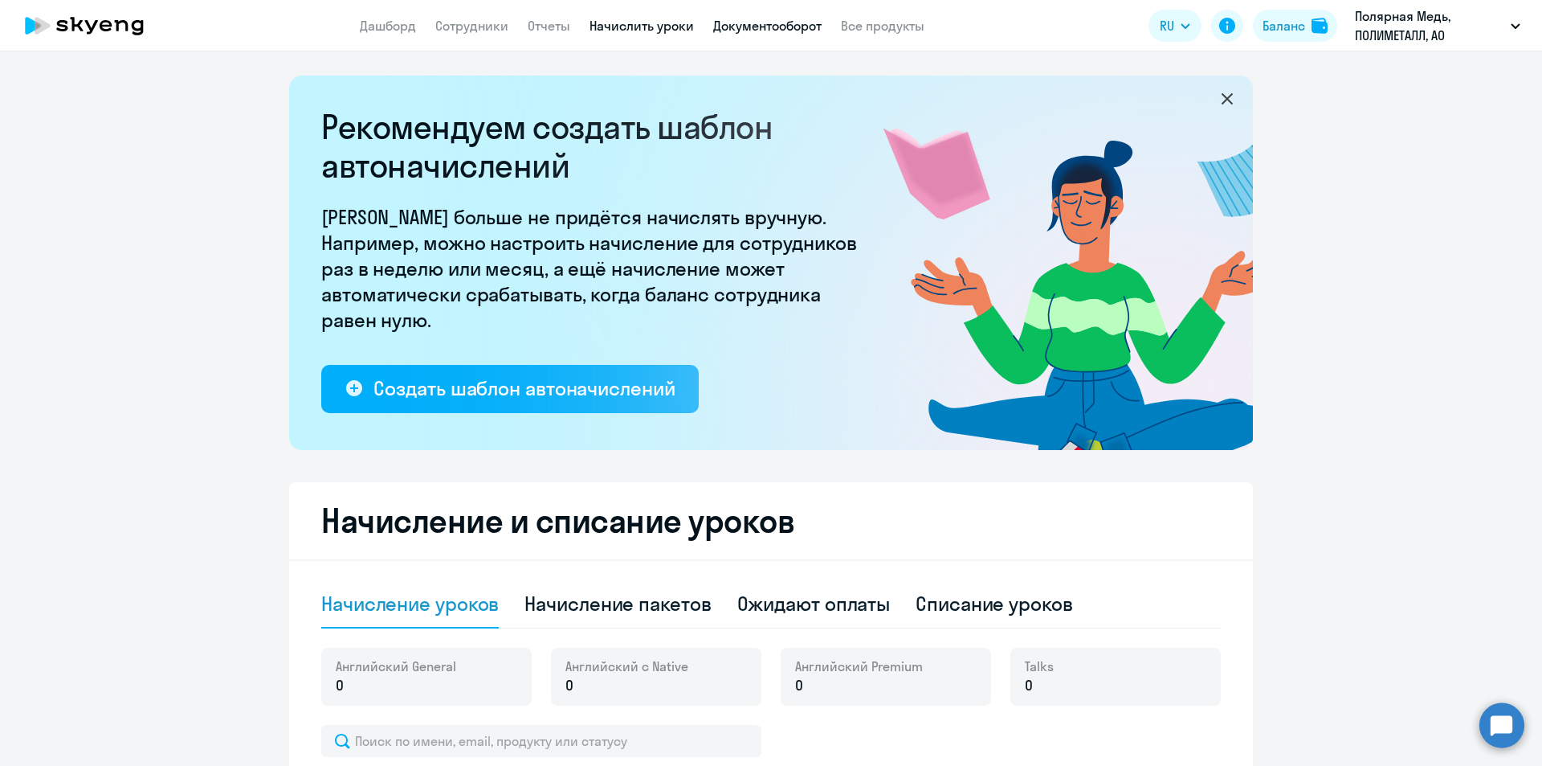
click at [733, 27] on link "Документооборот" at bounding box center [767, 26] width 108 height 16
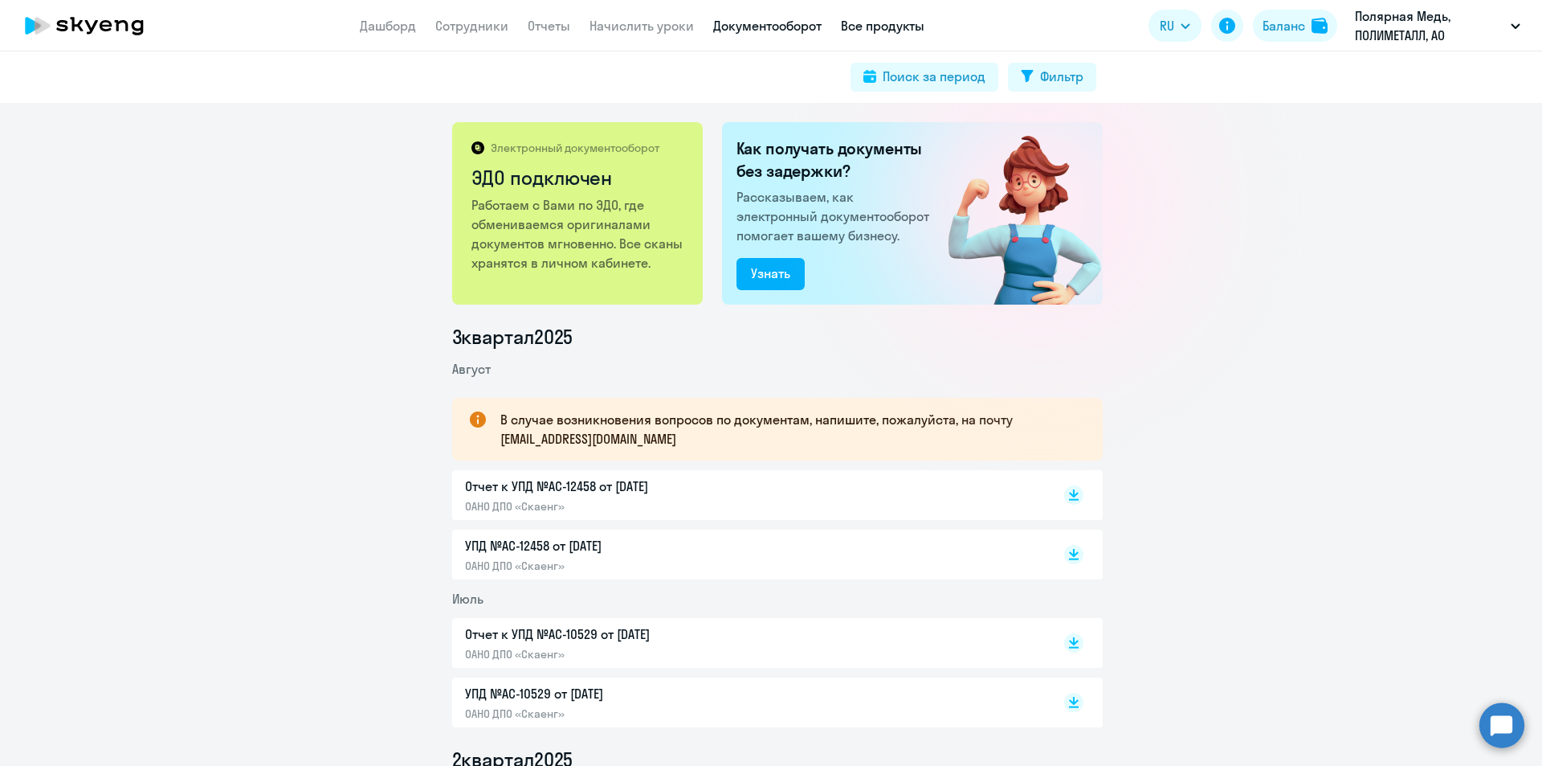
click at [878, 27] on link "Все продукты" at bounding box center [883, 26] width 84 height 16
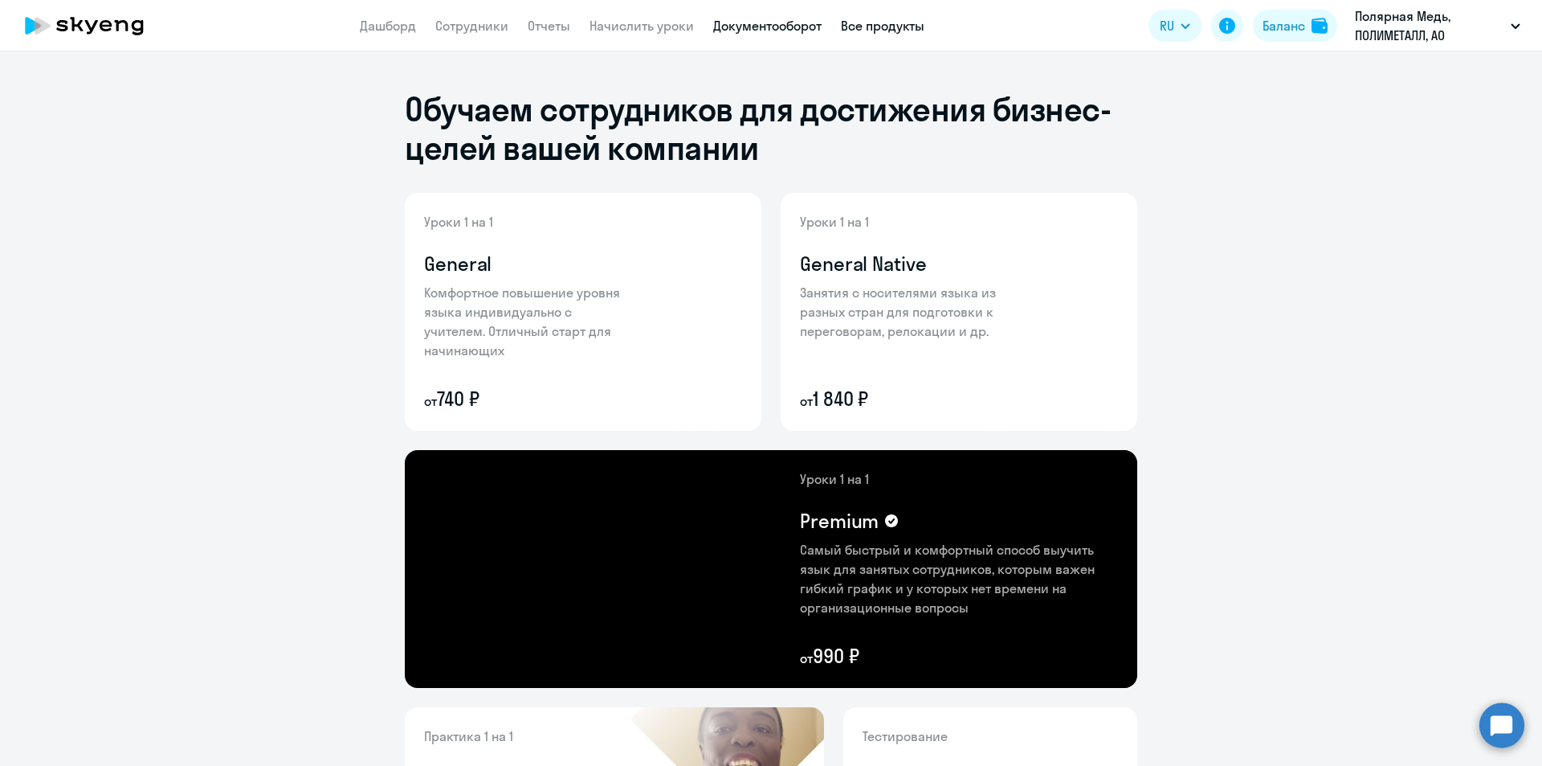
click at [790, 24] on link "Документооборот" at bounding box center [767, 26] width 108 height 16
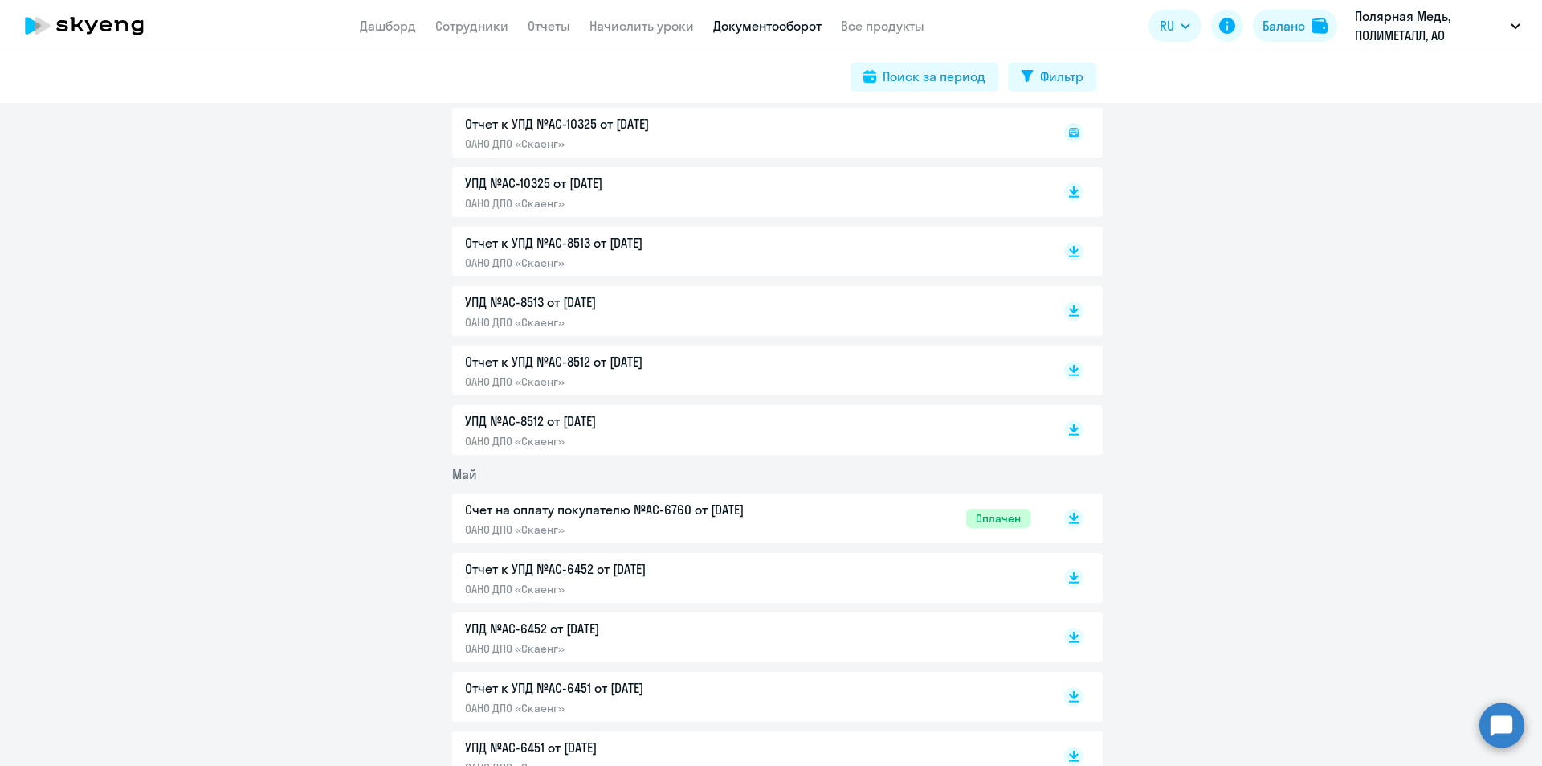
scroll to position [723, 0]
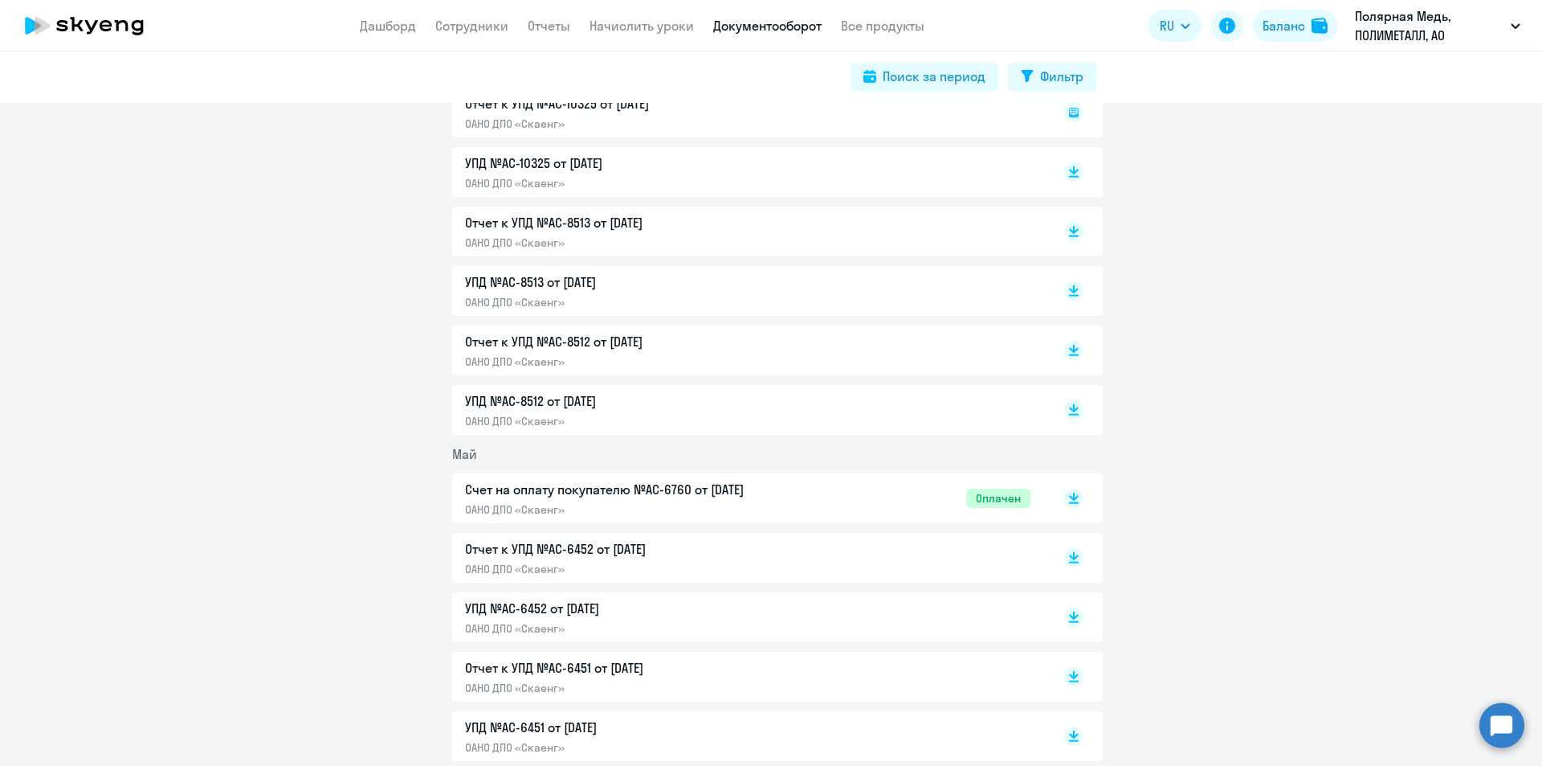
click at [1005, 496] on span "Оплачен" at bounding box center [998, 497] width 64 height 19
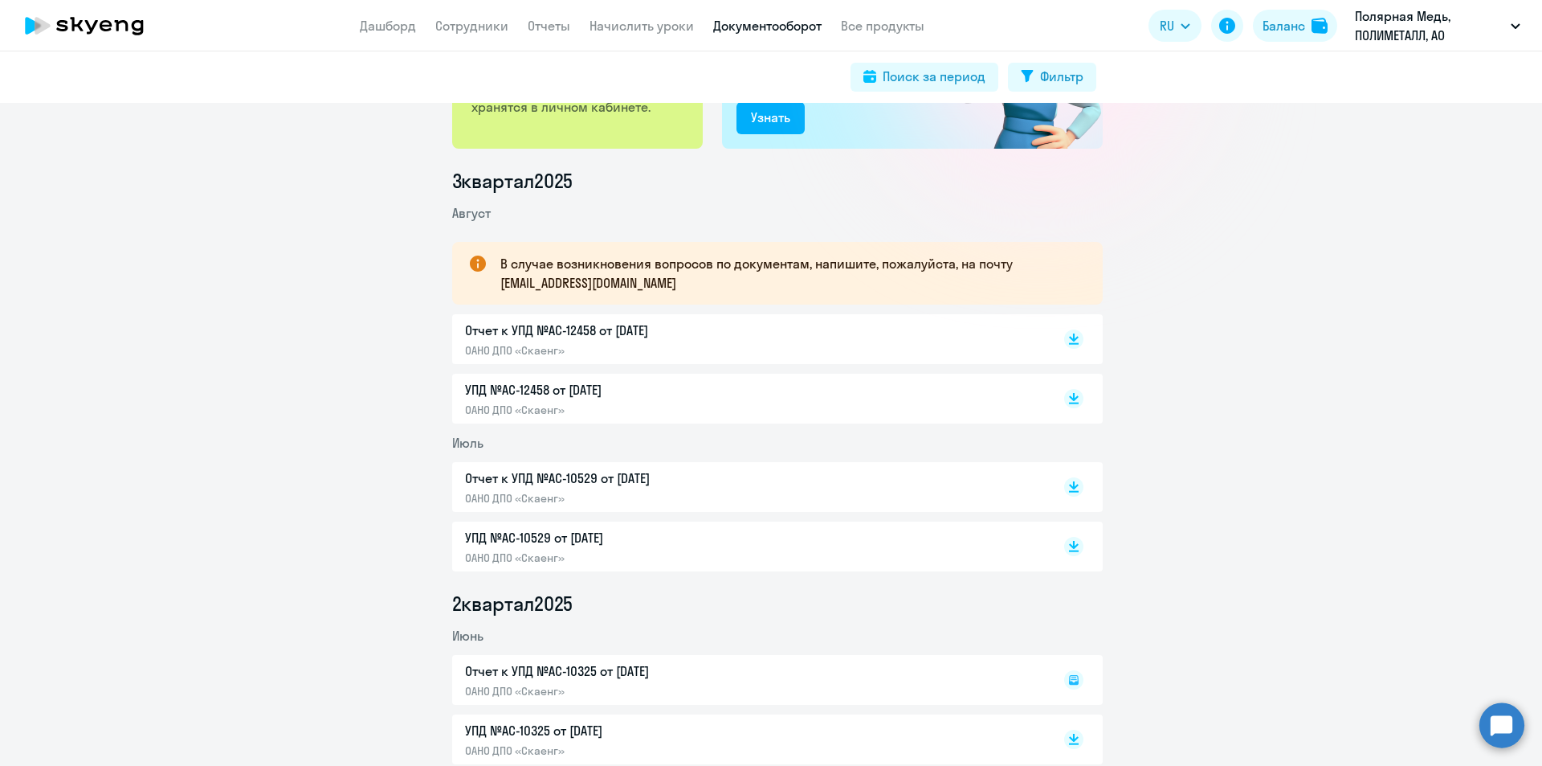
scroll to position [0, 0]
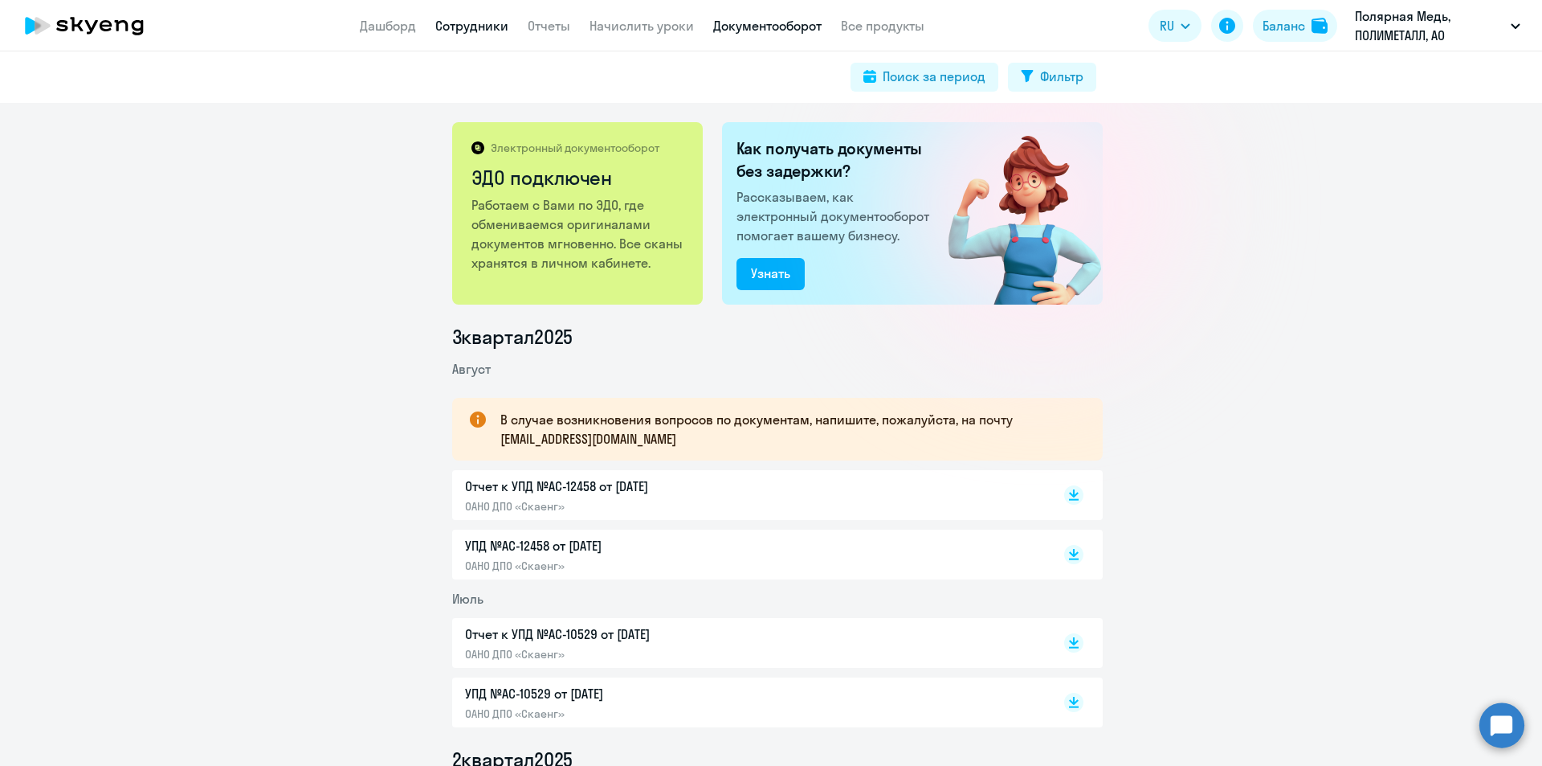
click at [485, 24] on link "Сотрудники" at bounding box center [471, 26] width 73 height 16
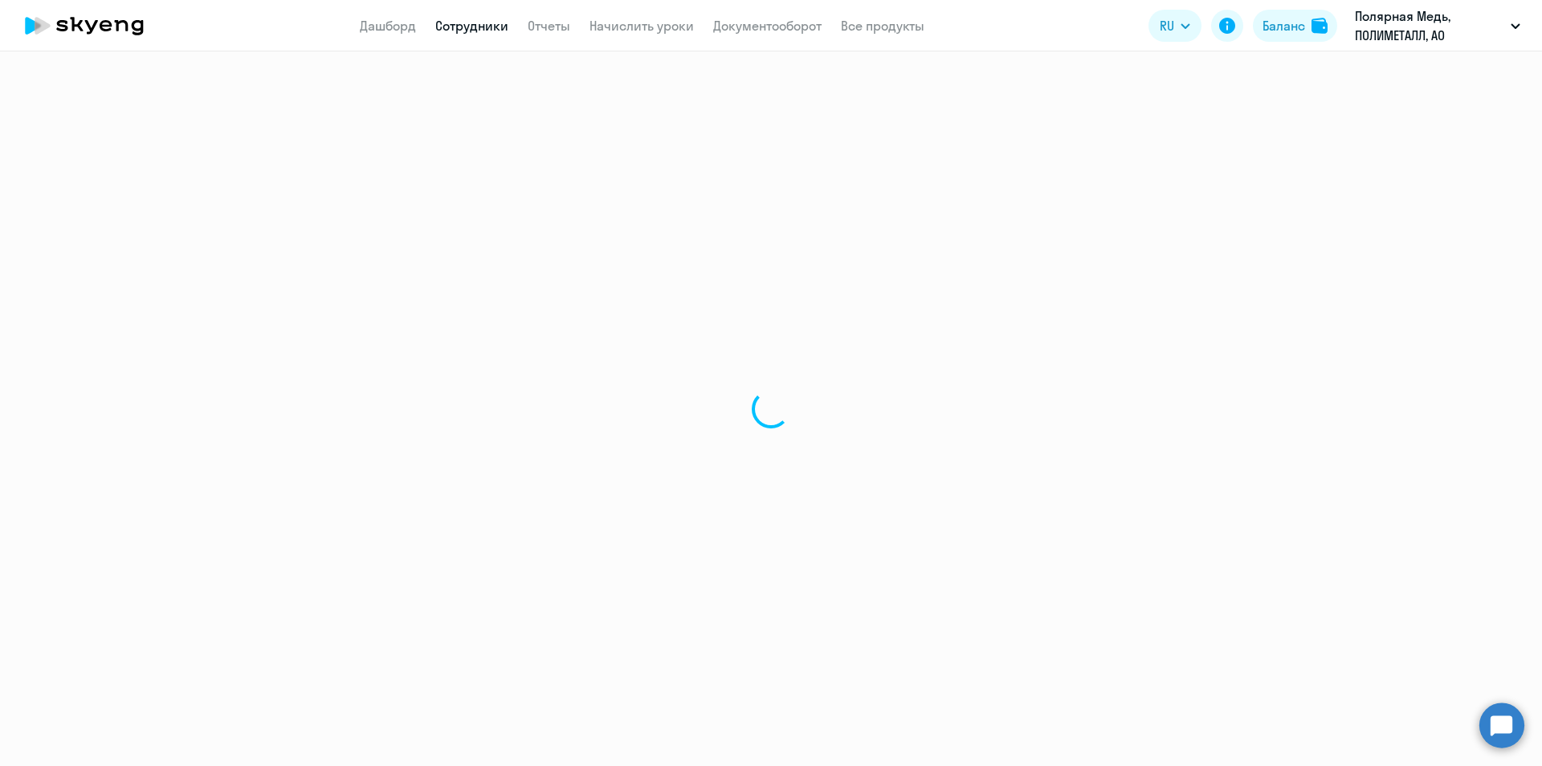
select select "30"
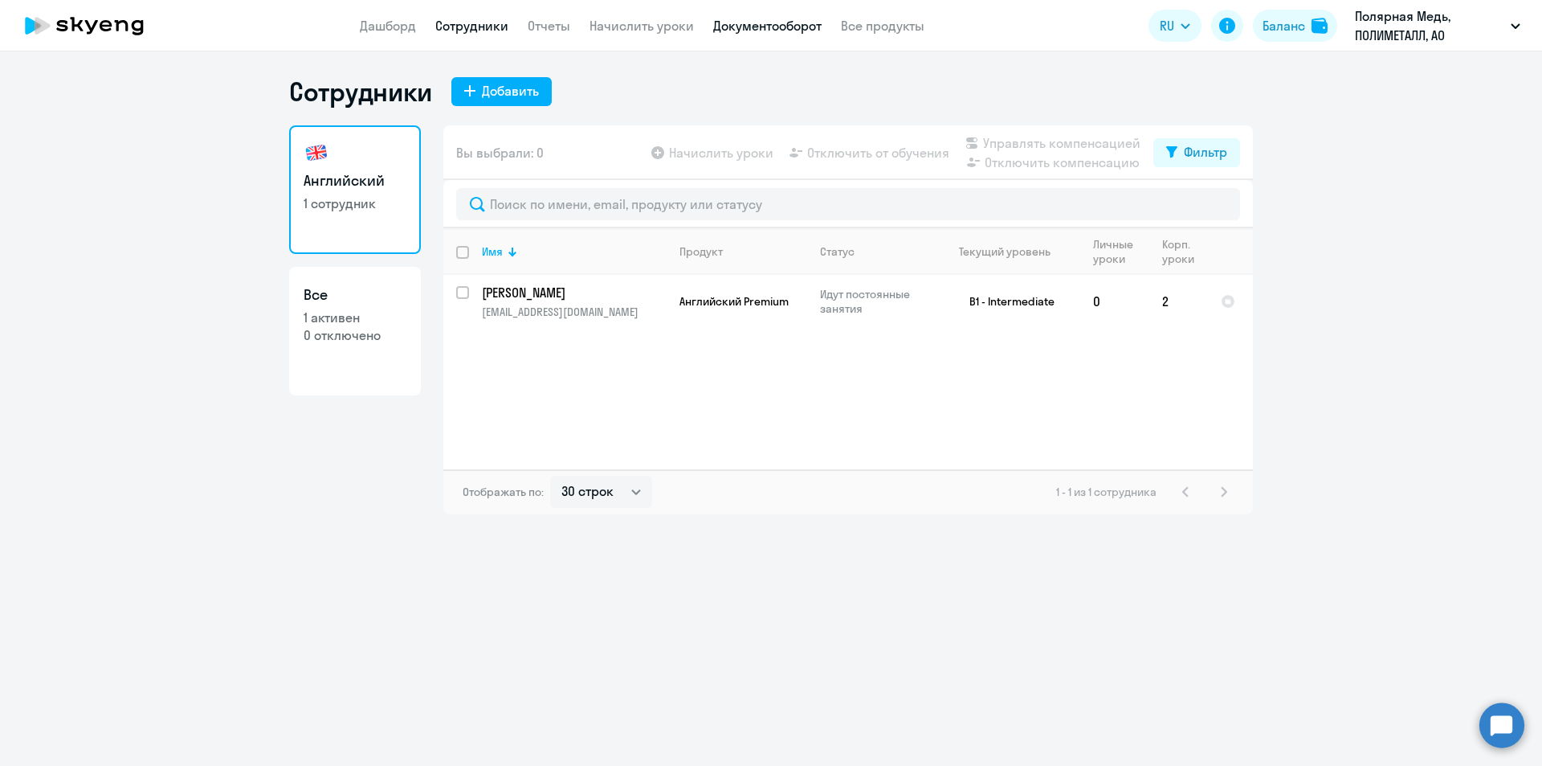
click at [757, 26] on link "Документооборот" at bounding box center [767, 26] width 108 height 16
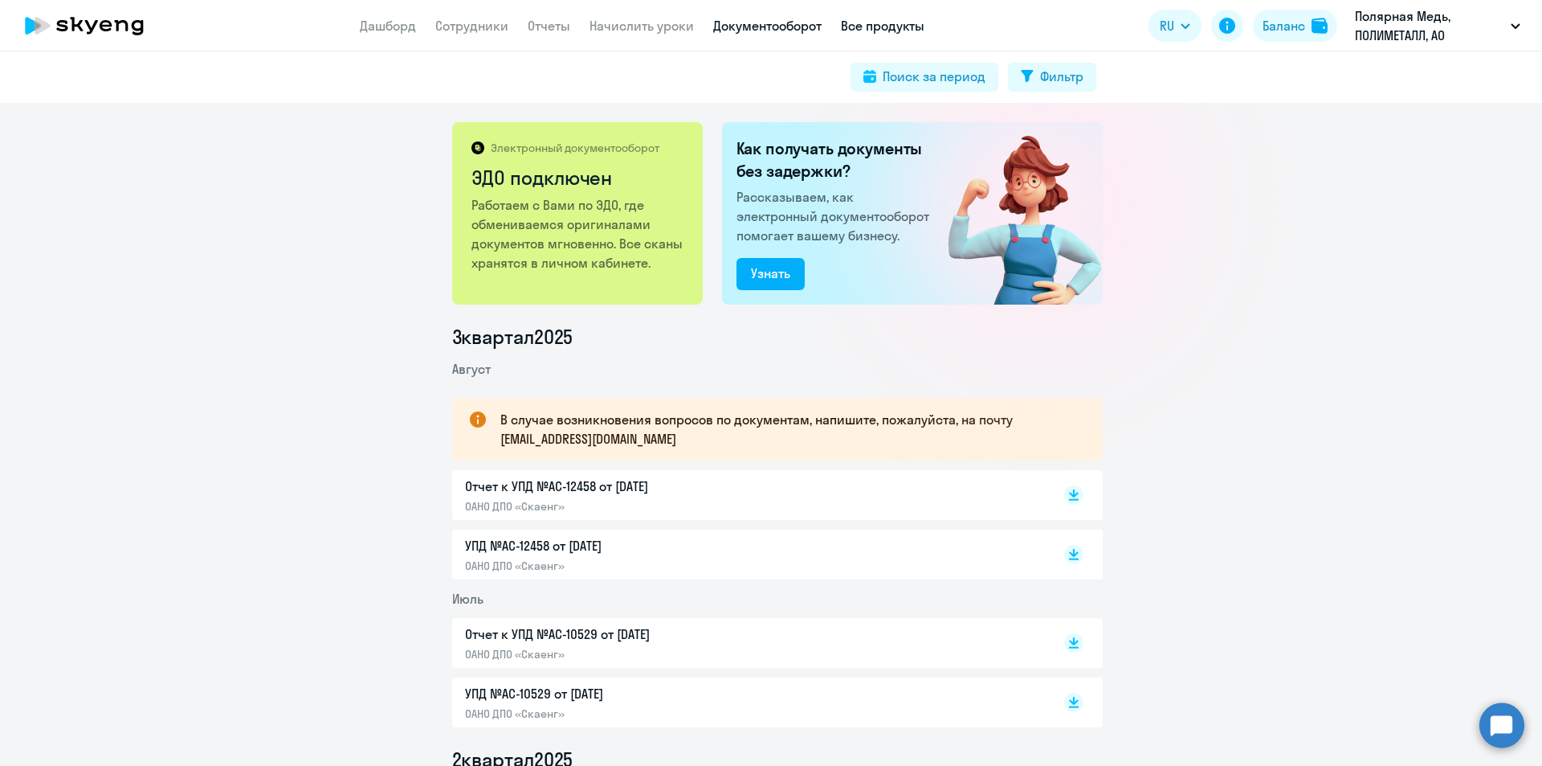
click at [875, 19] on link "Все продукты" at bounding box center [883, 26] width 84 height 16
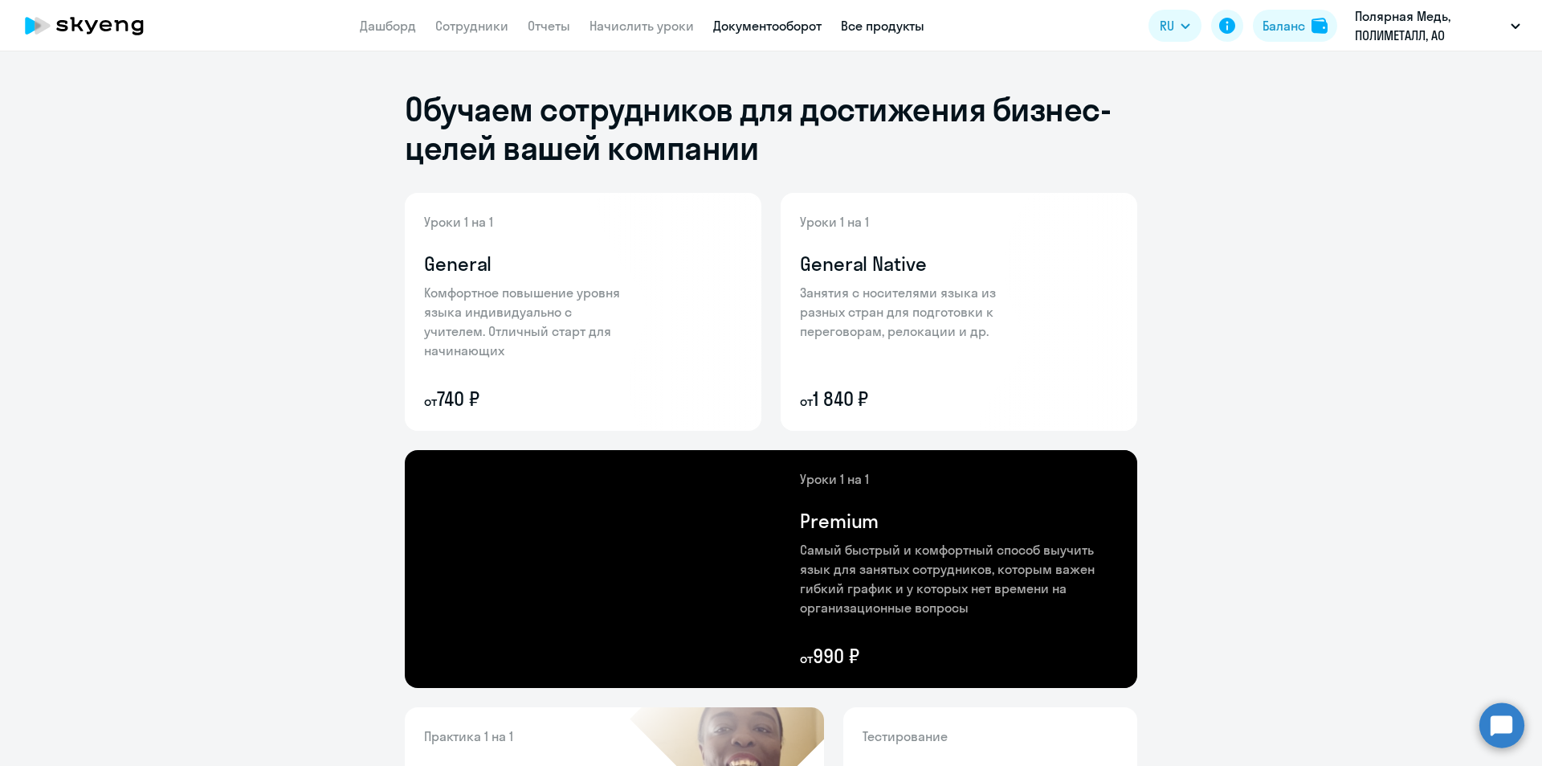
click at [803, 25] on link "Документооборот" at bounding box center [767, 26] width 108 height 16
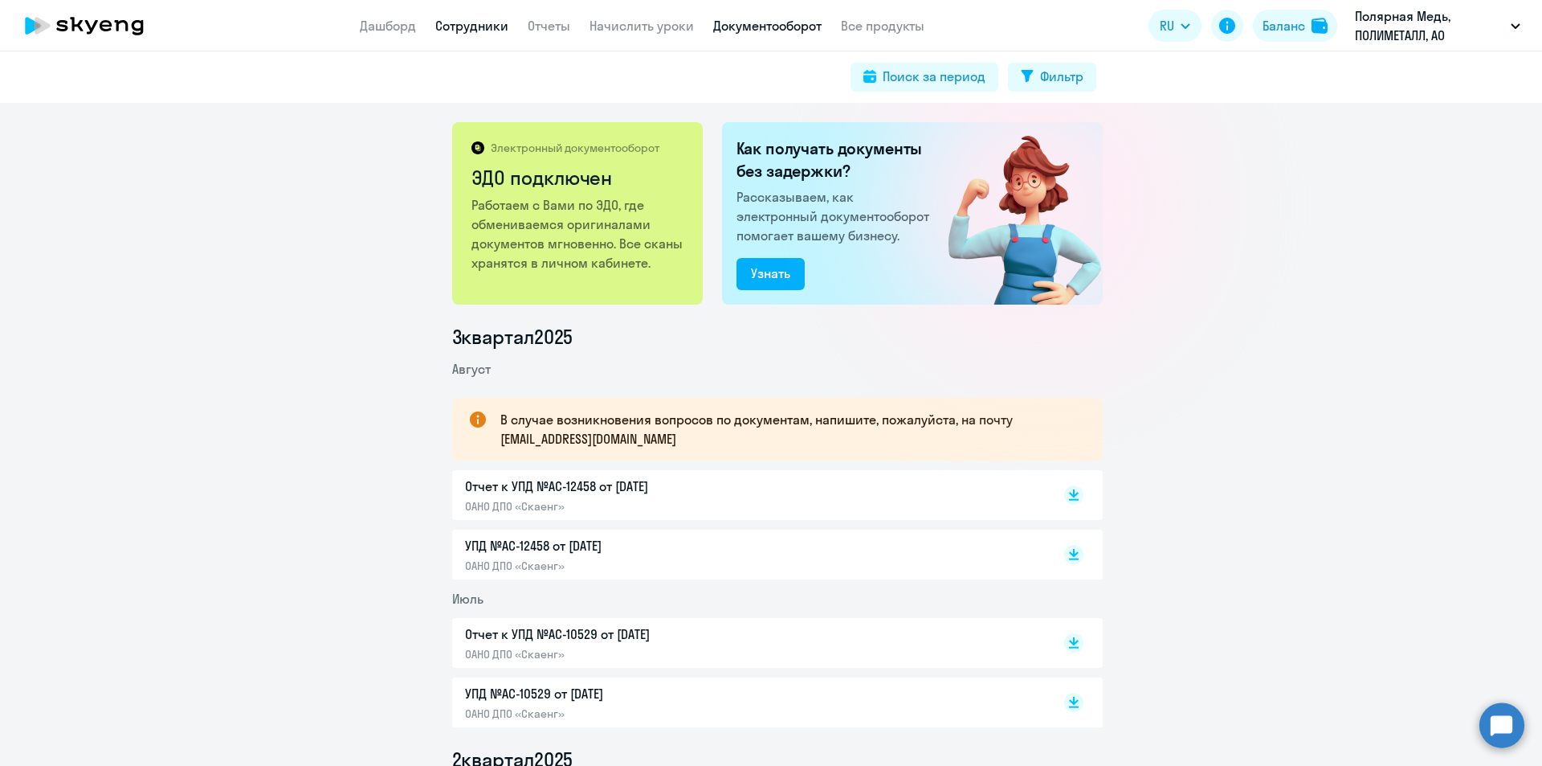
click at [464, 27] on link "Сотрудники" at bounding box center [471, 26] width 73 height 16
select select "30"
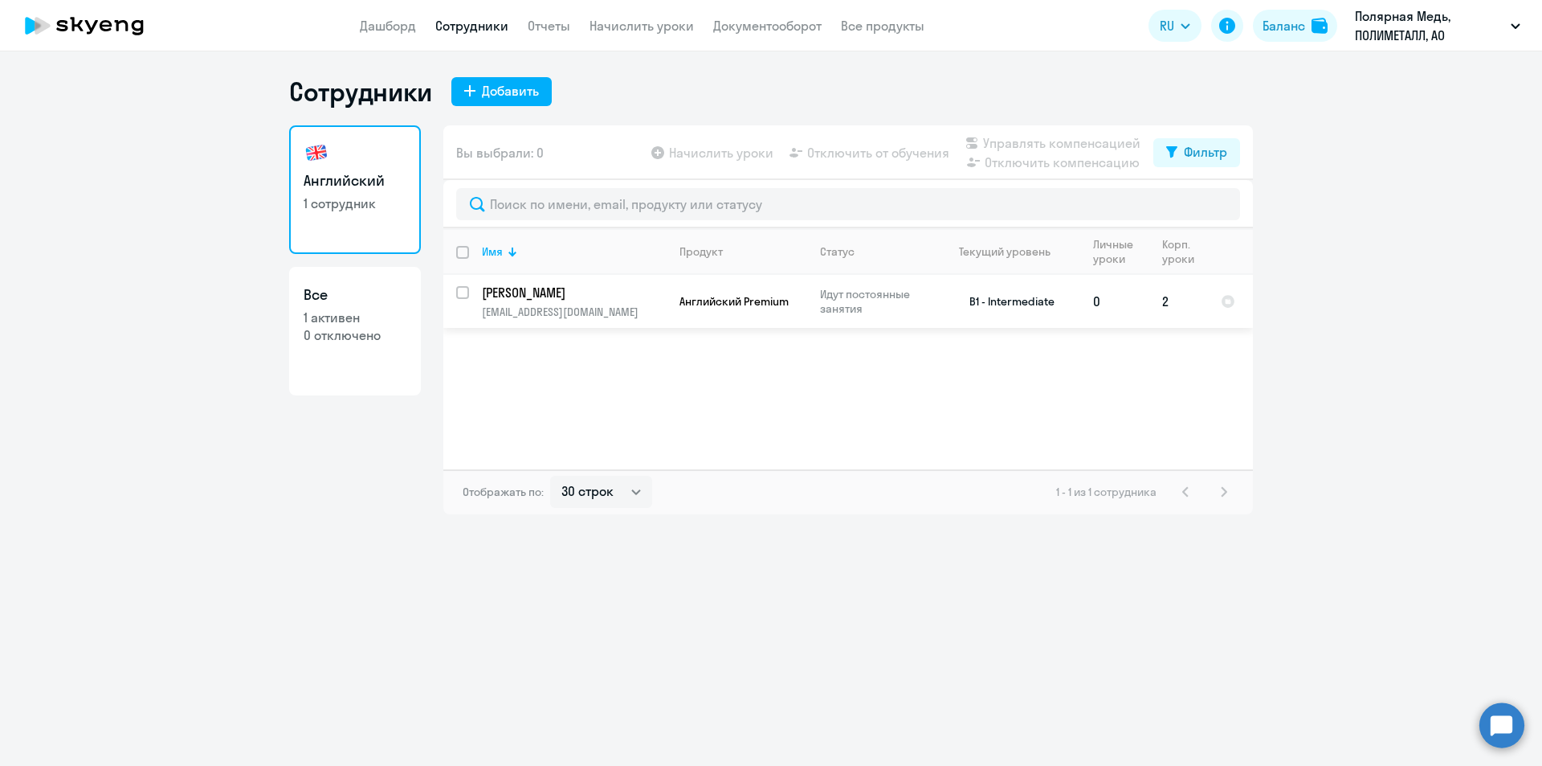
click at [648, 299] on p "Венатовский Дмитрий Игоревич" at bounding box center [573, 293] width 182 height 18
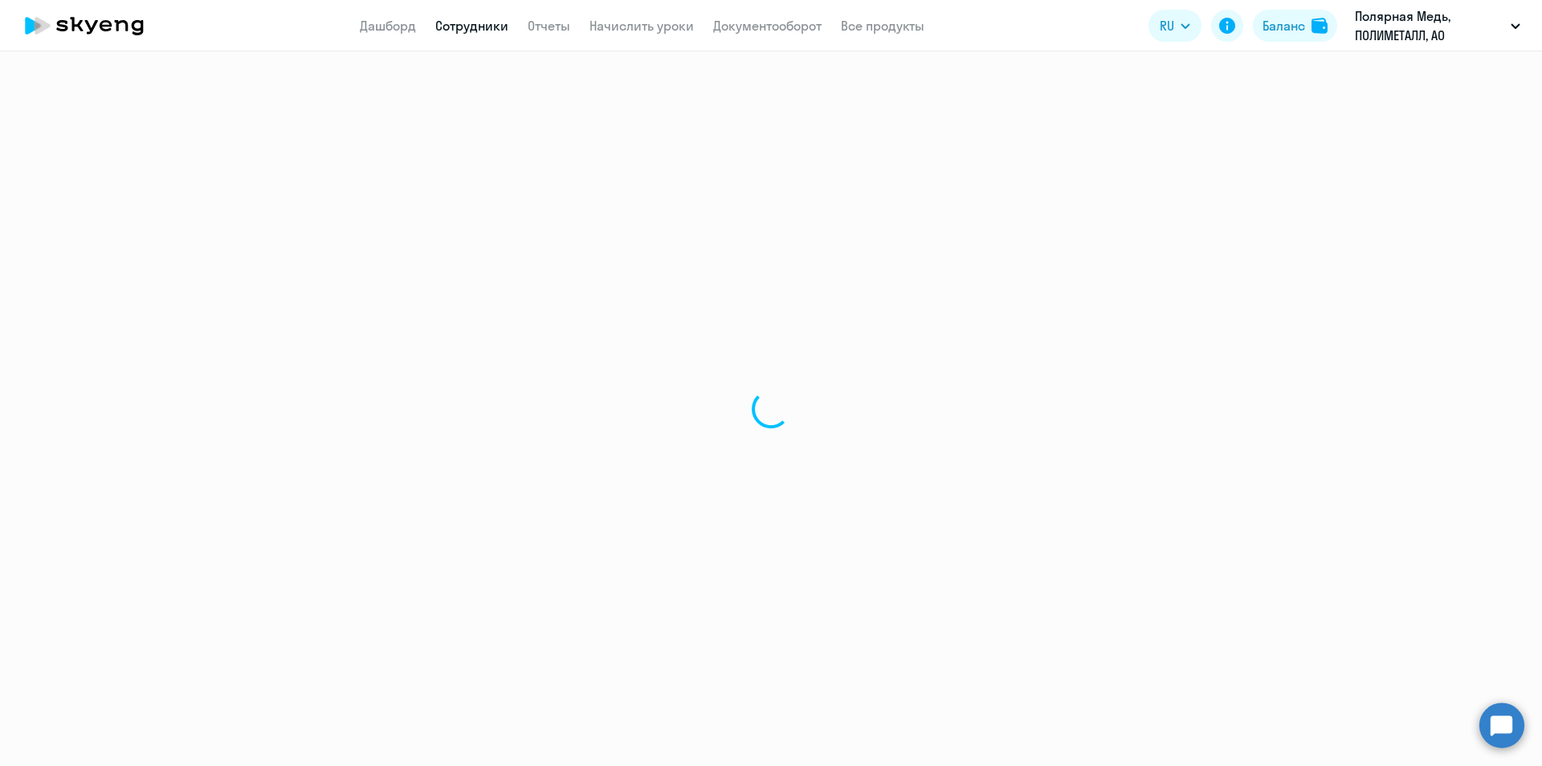
select select "english"
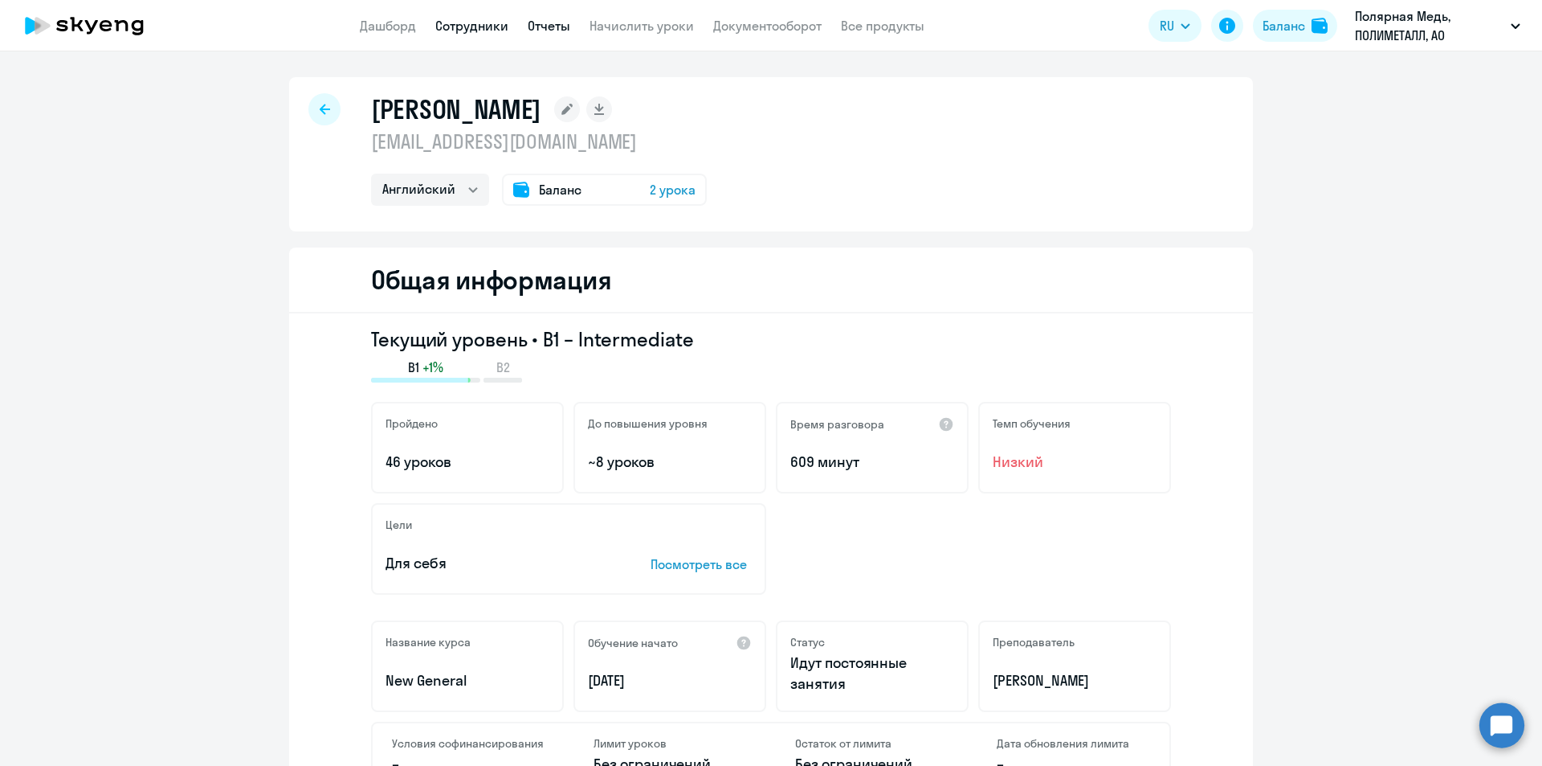
click at [544, 23] on link "Отчеты" at bounding box center [549, 26] width 43 height 16
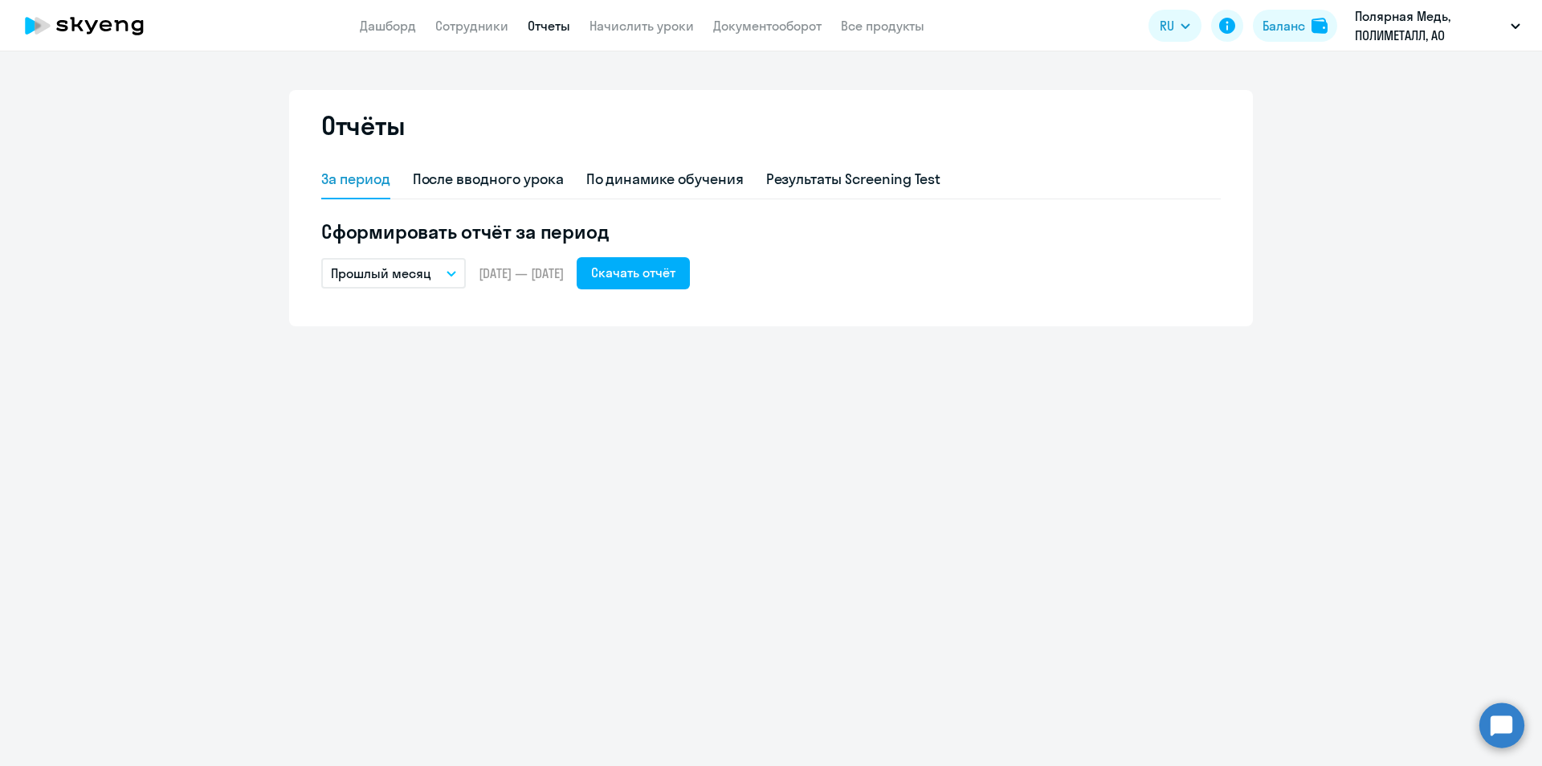
click at [626, 16] on app-menu-item-link "Начислить уроки" at bounding box center [642, 26] width 104 height 20
click at [629, 28] on link "Начислить уроки" at bounding box center [642, 26] width 104 height 16
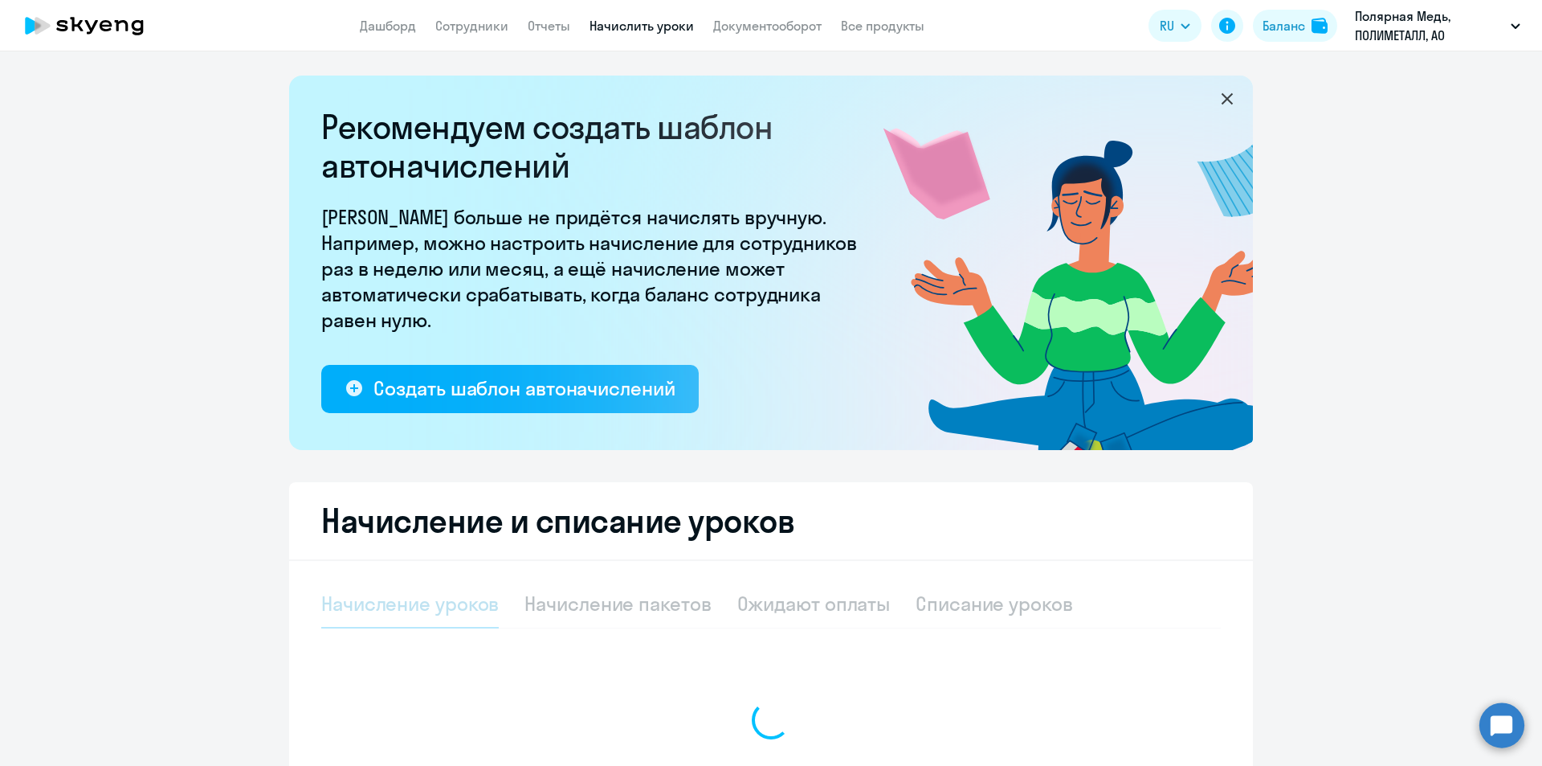
select select "10"
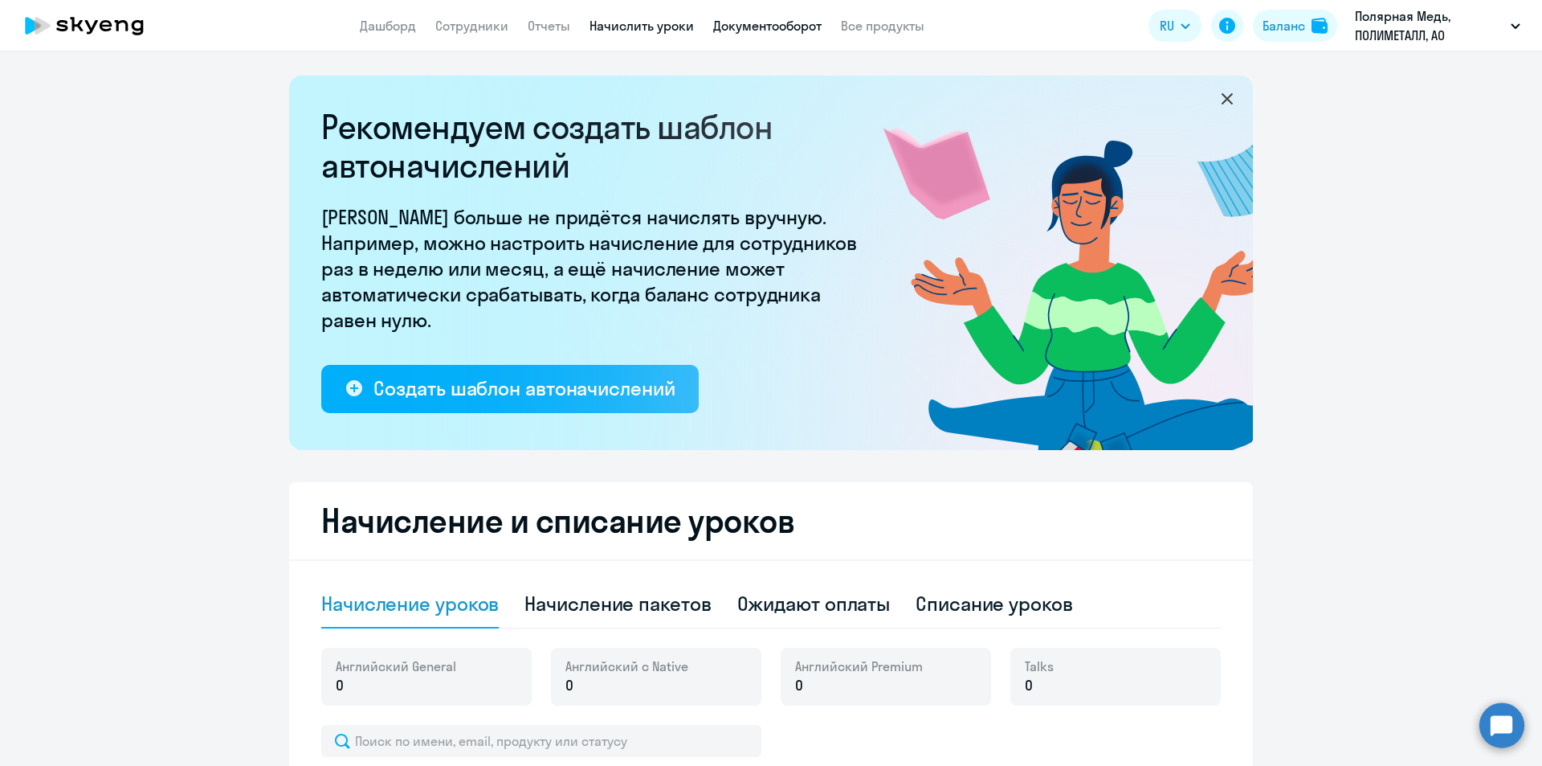
click at [731, 25] on link "Документооборот" at bounding box center [767, 26] width 108 height 16
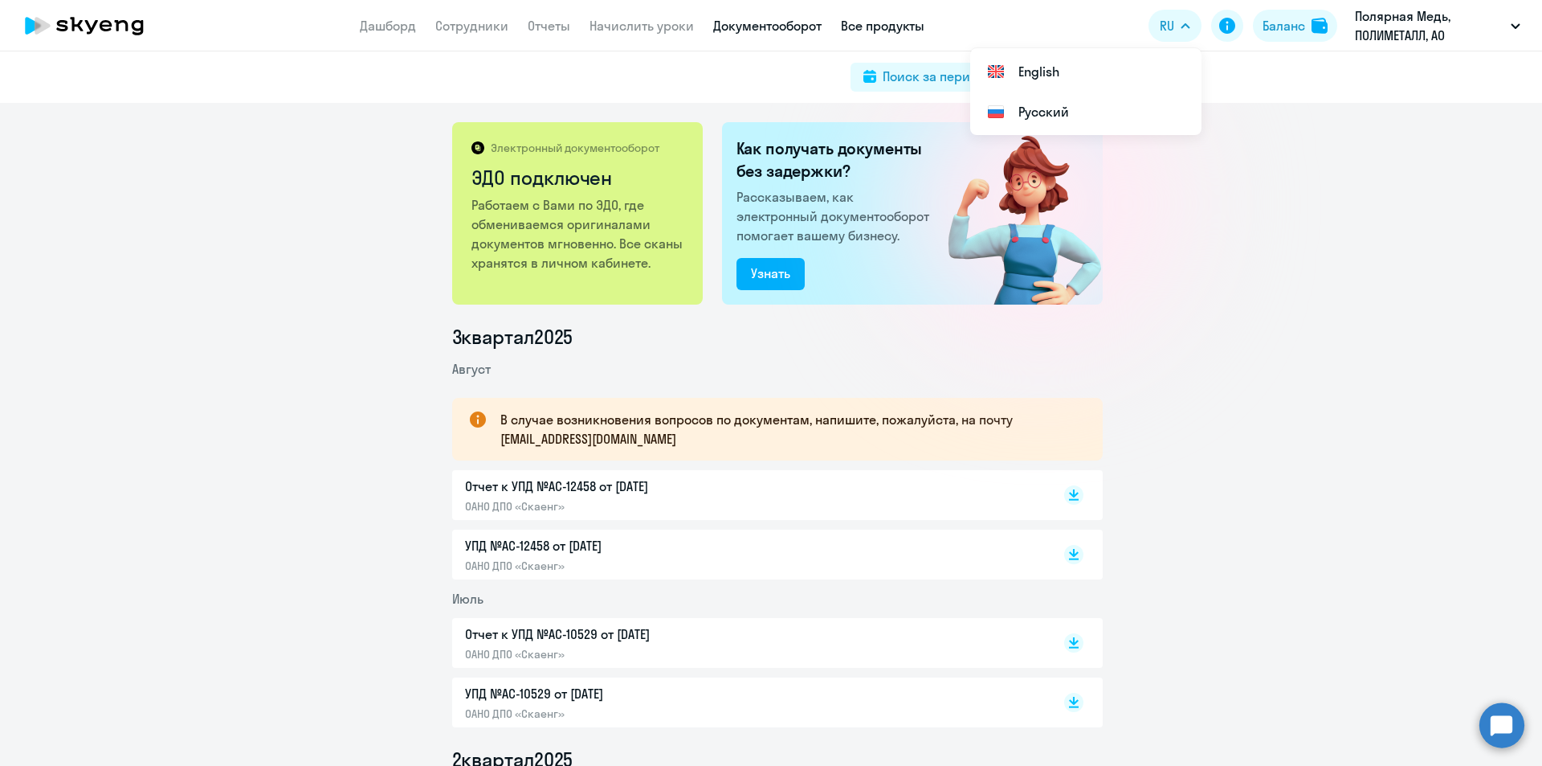
click at [868, 25] on link "Все продукты" at bounding box center [883, 26] width 84 height 16
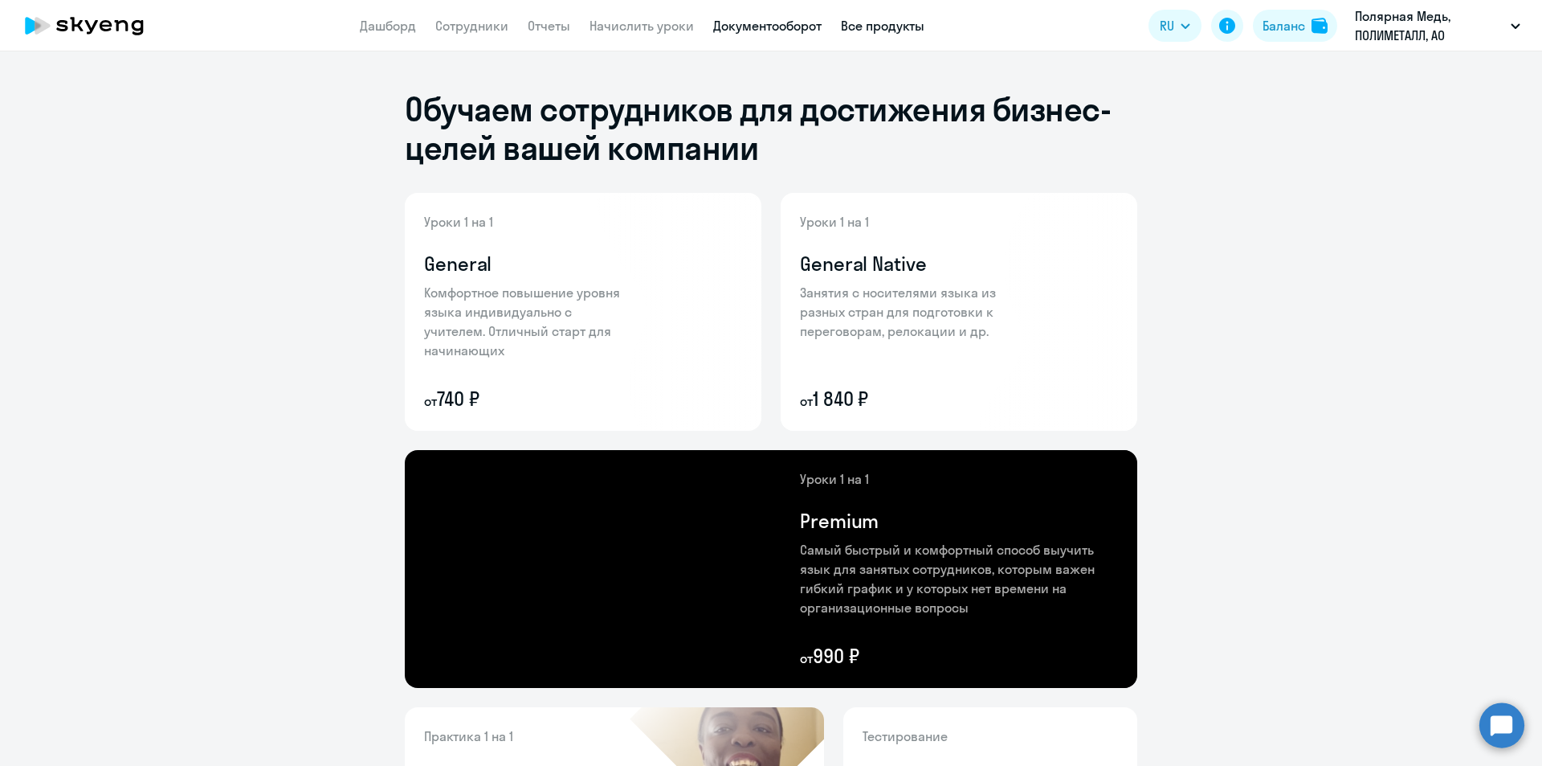
click at [769, 26] on link "Документооборот" at bounding box center [767, 26] width 108 height 16
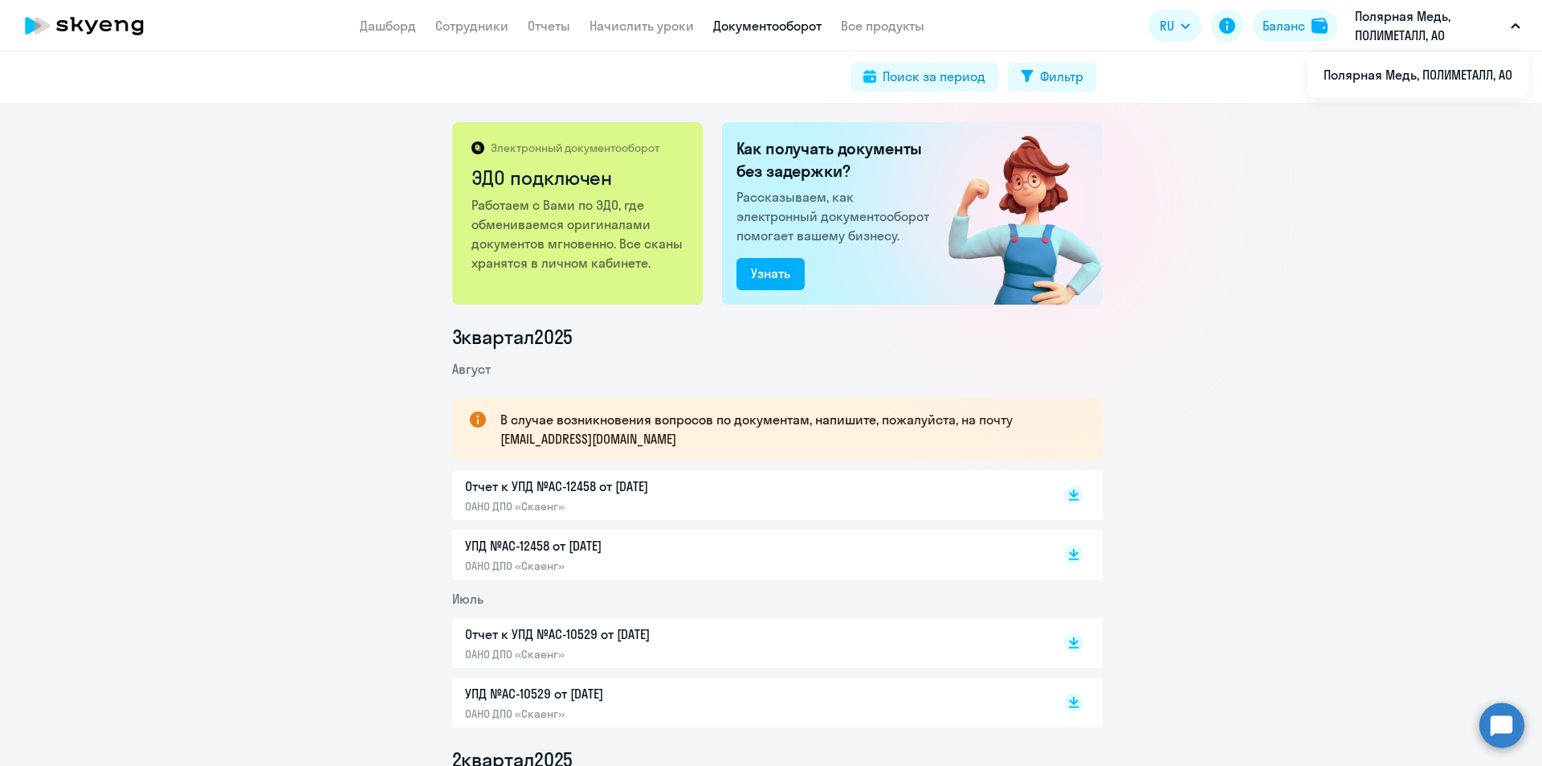
click at [1522, 26] on button "Полярная Медь, ПОЛИМЕТАЛЛ, АО" at bounding box center [1438, 25] width 182 height 39
click at [1509, 27] on button "Полярная Медь, ПОЛИМЕТАЛЛ, АО" at bounding box center [1438, 25] width 182 height 39
click at [1064, 78] on div "Фильтр" at bounding box center [1061, 76] width 43 height 19
select select "all"
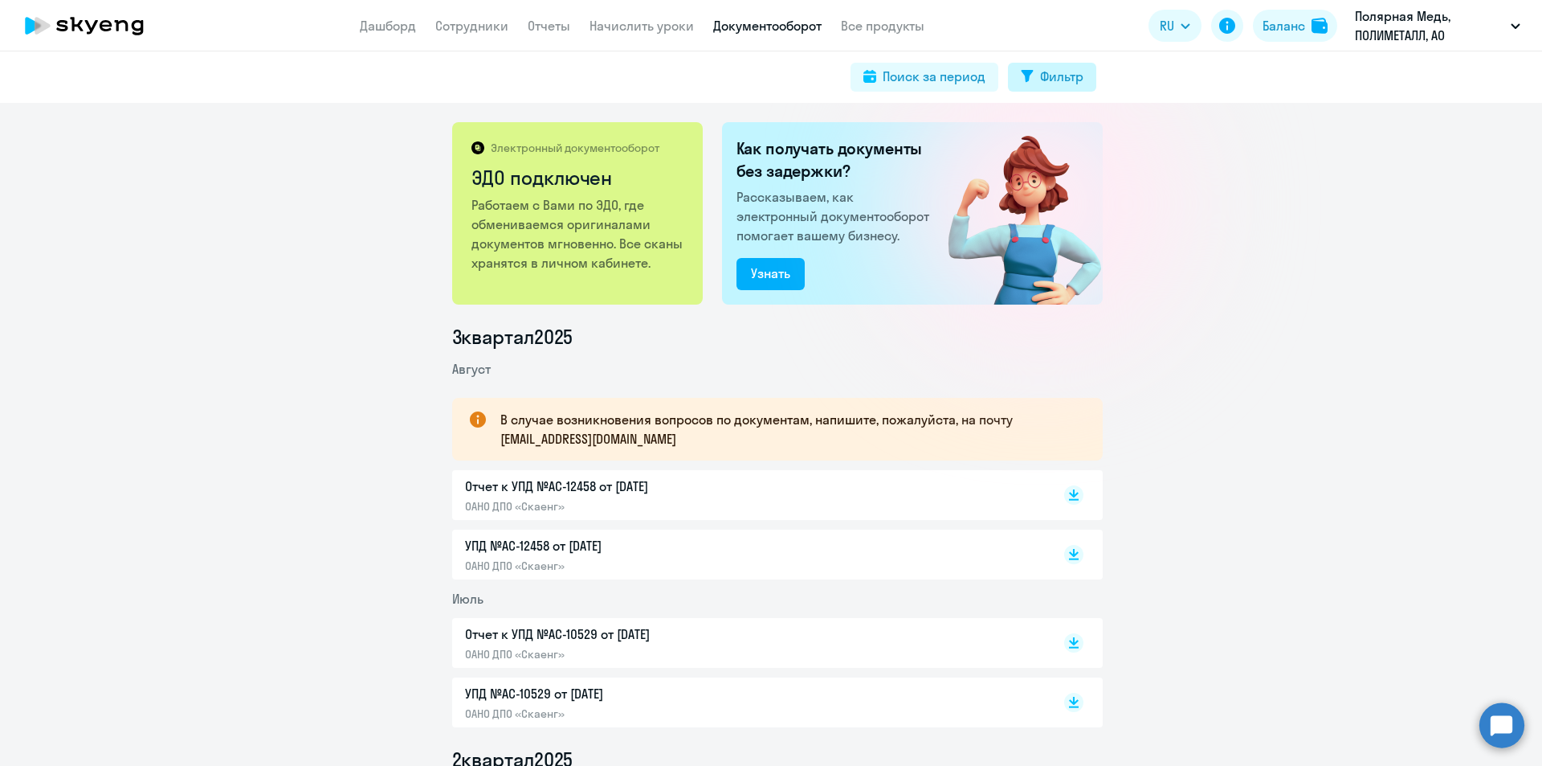
select select "all"
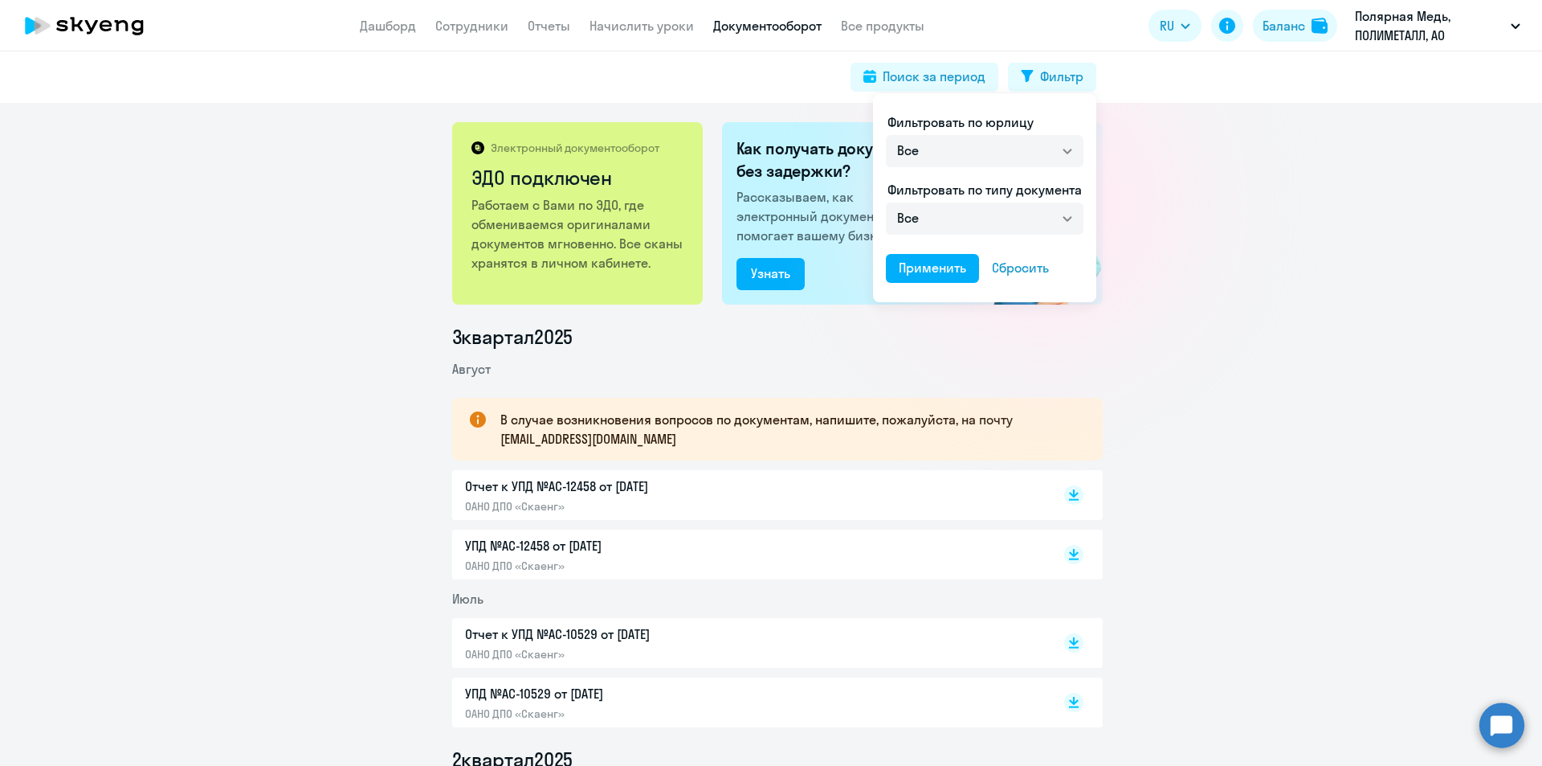
click at [1205, 133] on div at bounding box center [771, 383] width 1542 height 766
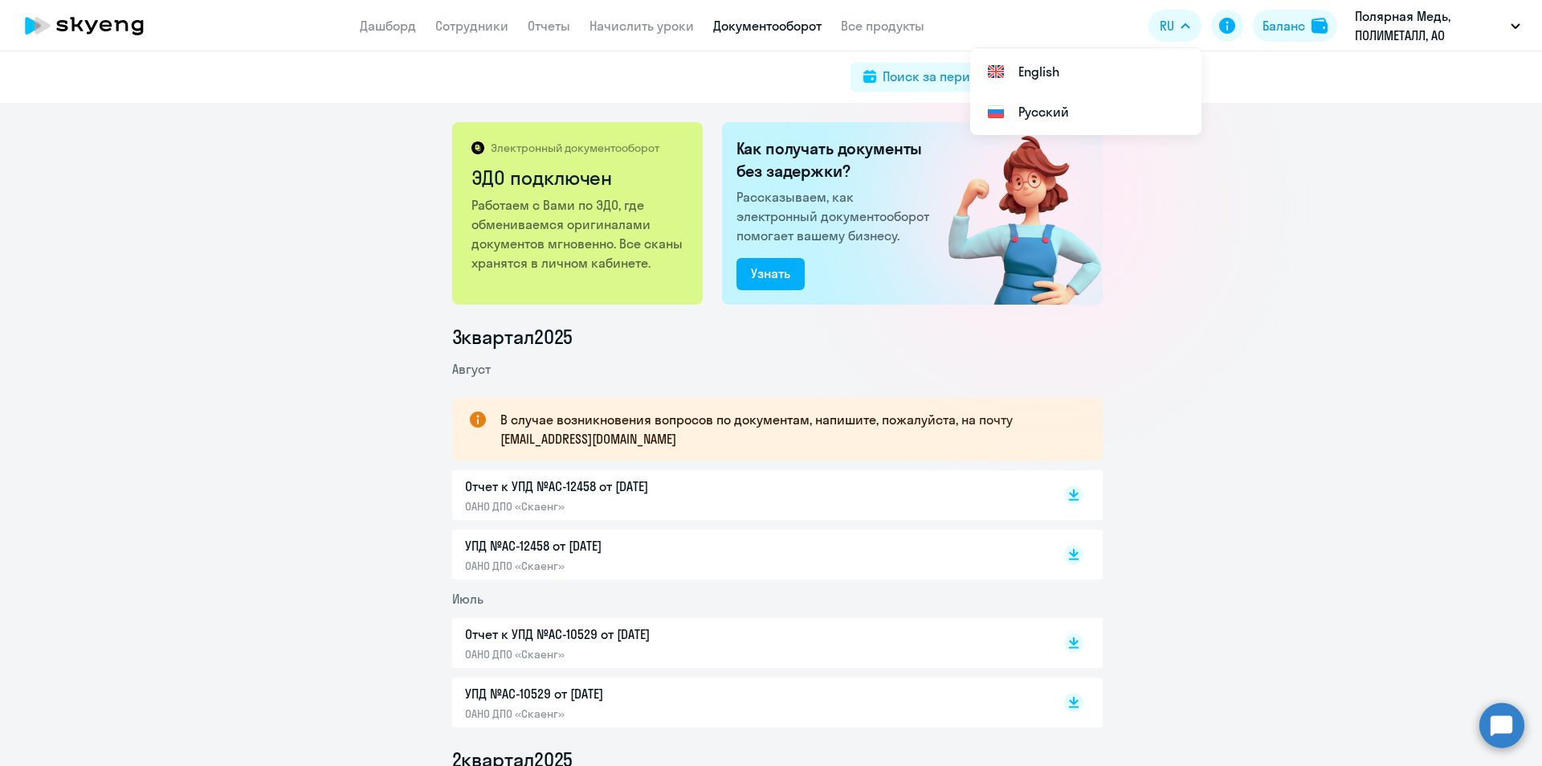
click at [1185, 22] on button "RU" at bounding box center [1175, 26] width 53 height 32
click at [1229, 25] on icon at bounding box center [1227, 26] width 16 height 16
click at [1049, 78] on div "Фильтр" at bounding box center [1061, 76] width 43 height 19
select select "all"
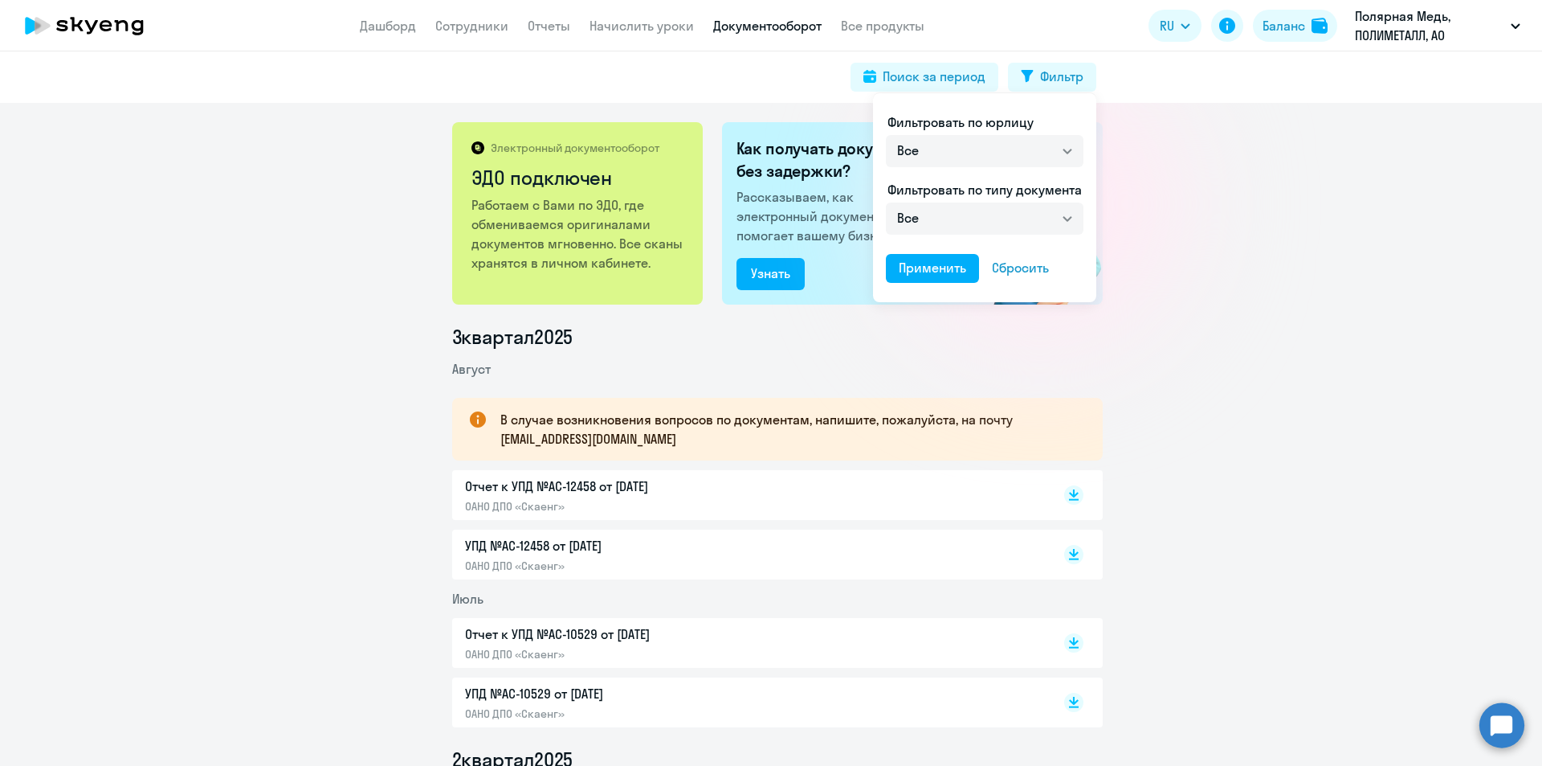
click at [1376, 264] on div at bounding box center [771, 383] width 1542 height 766
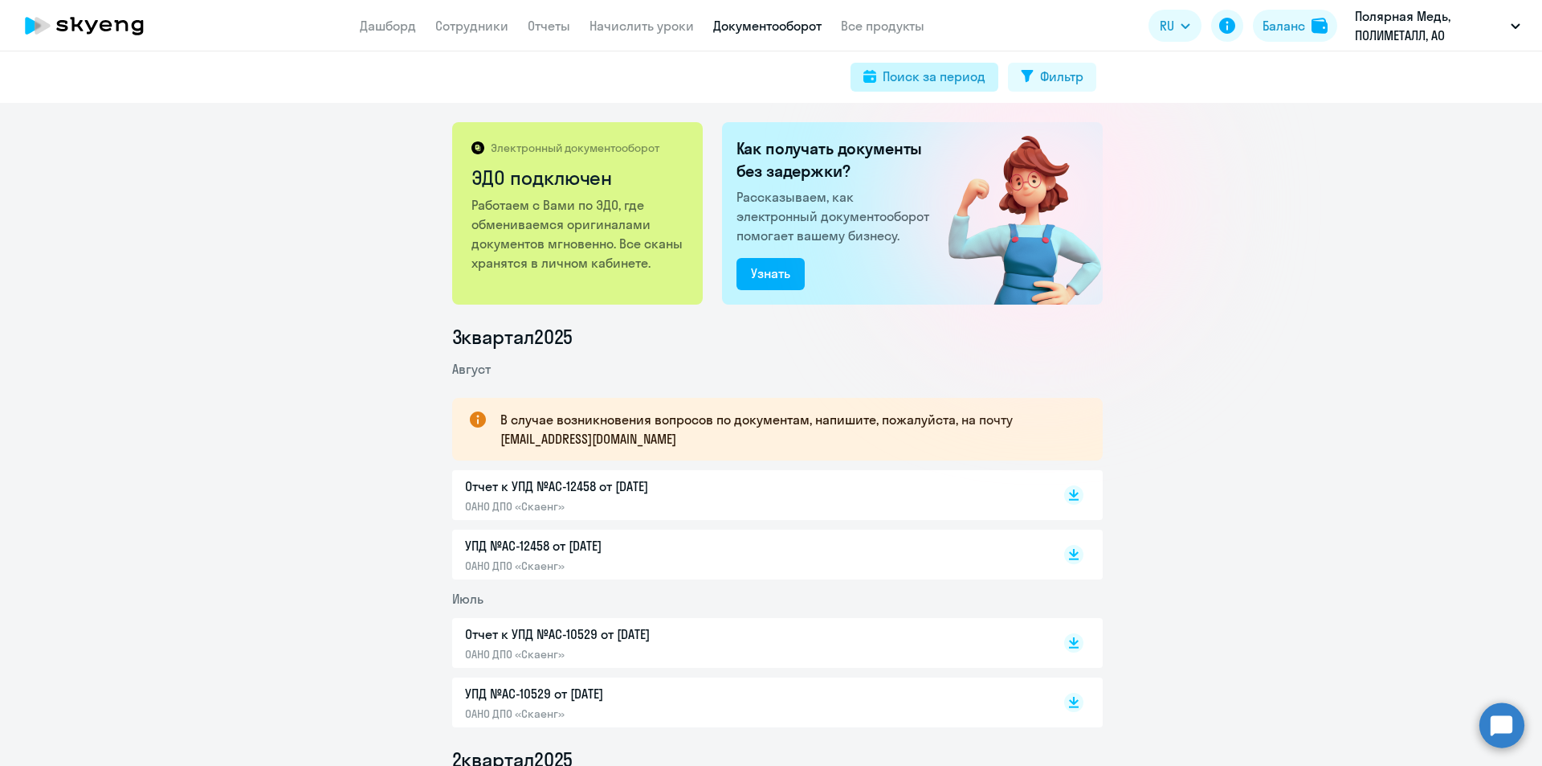
click at [943, 80] on div "Поиск за период" at bounding box center [934, 76] width 103 height 19
select select "all"
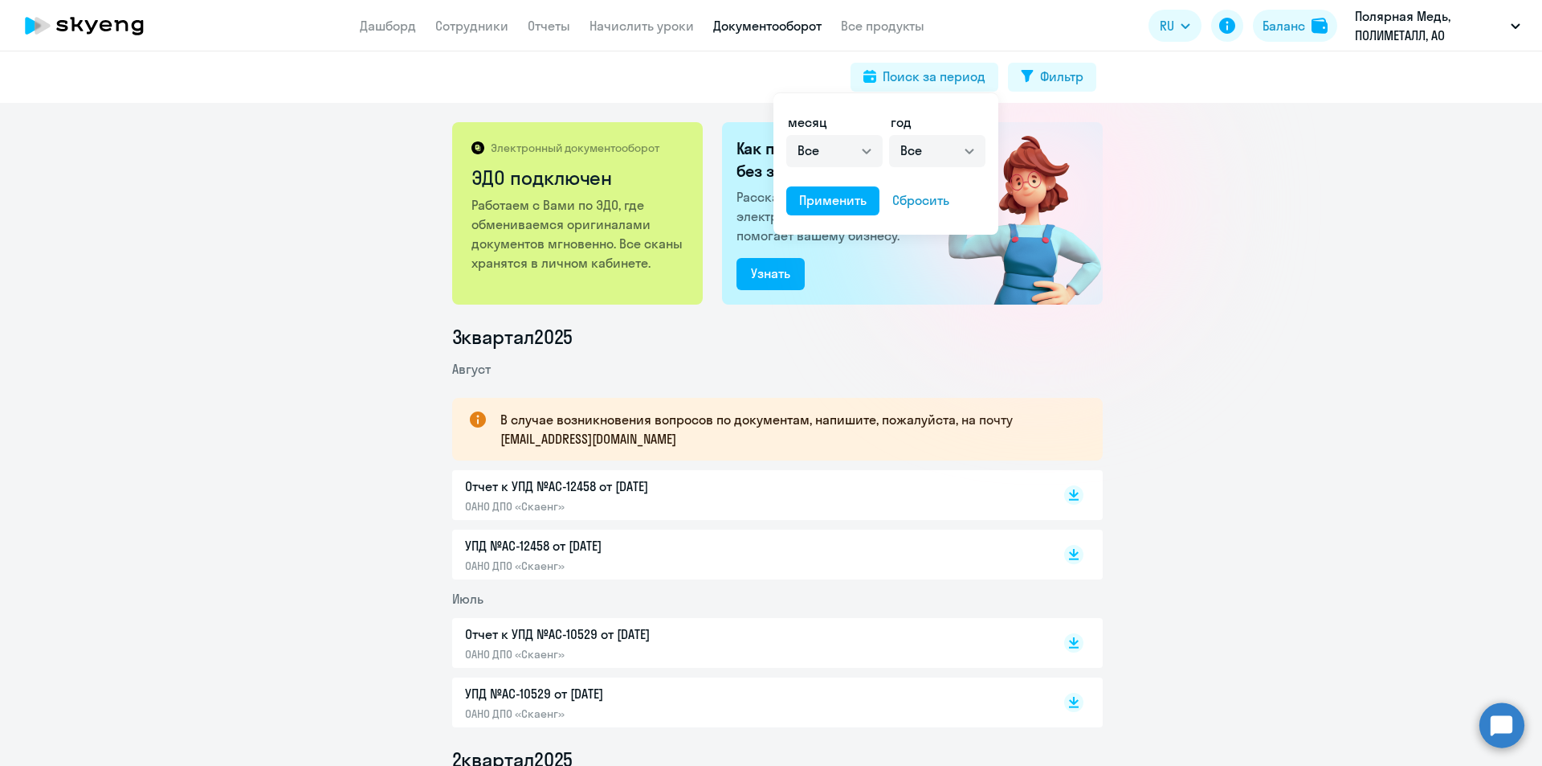
click at [1253, 207] on div at bounding box center [771, 383] width 1542 height 766
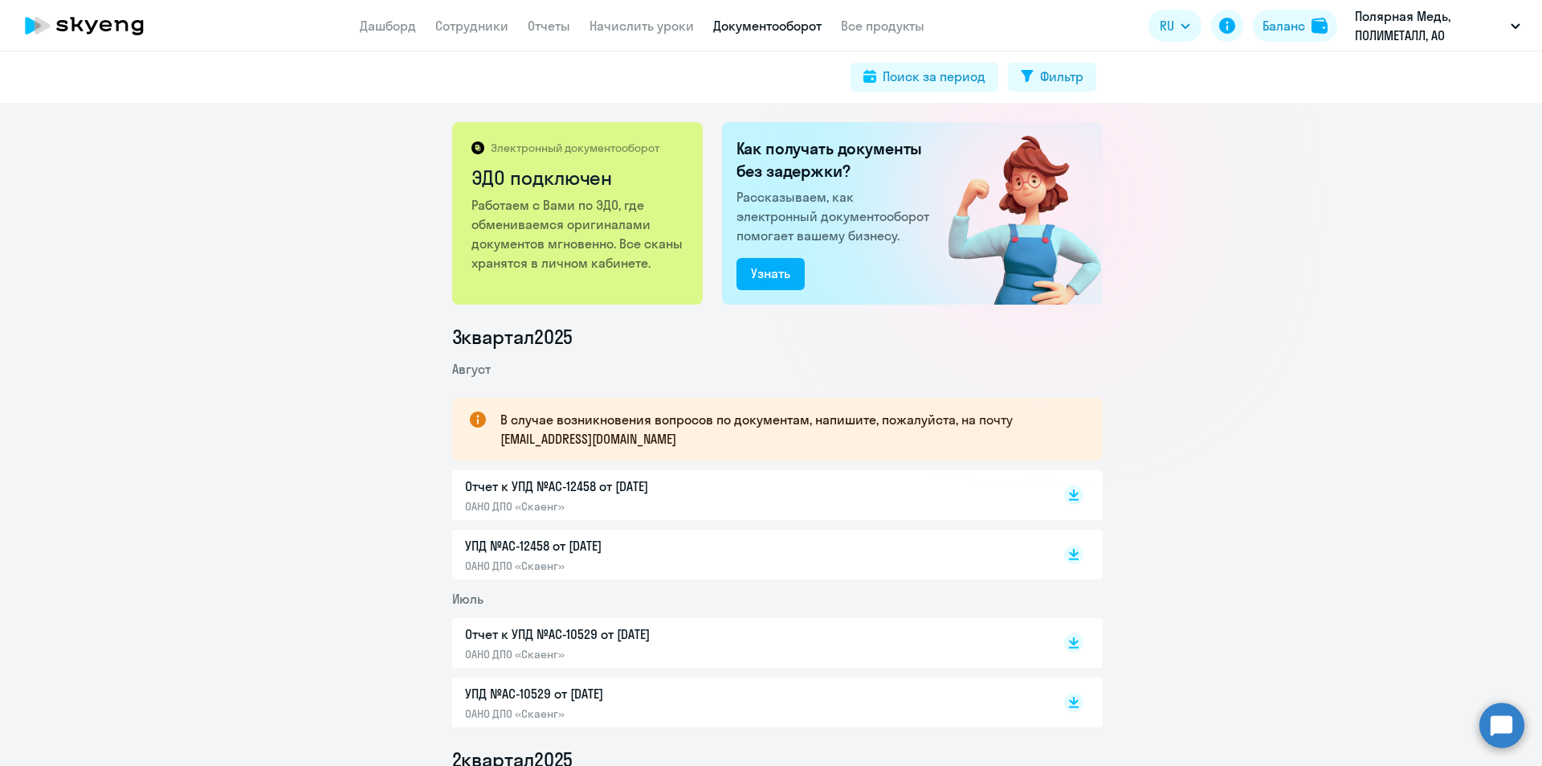
drag, startPoint x: 84, startPoint y: 20, endPoint x: 132, endPoint y: 29, distance: 49.0
click at [85, 20] on icon at bounding box center [84, 26] width 141 height 40
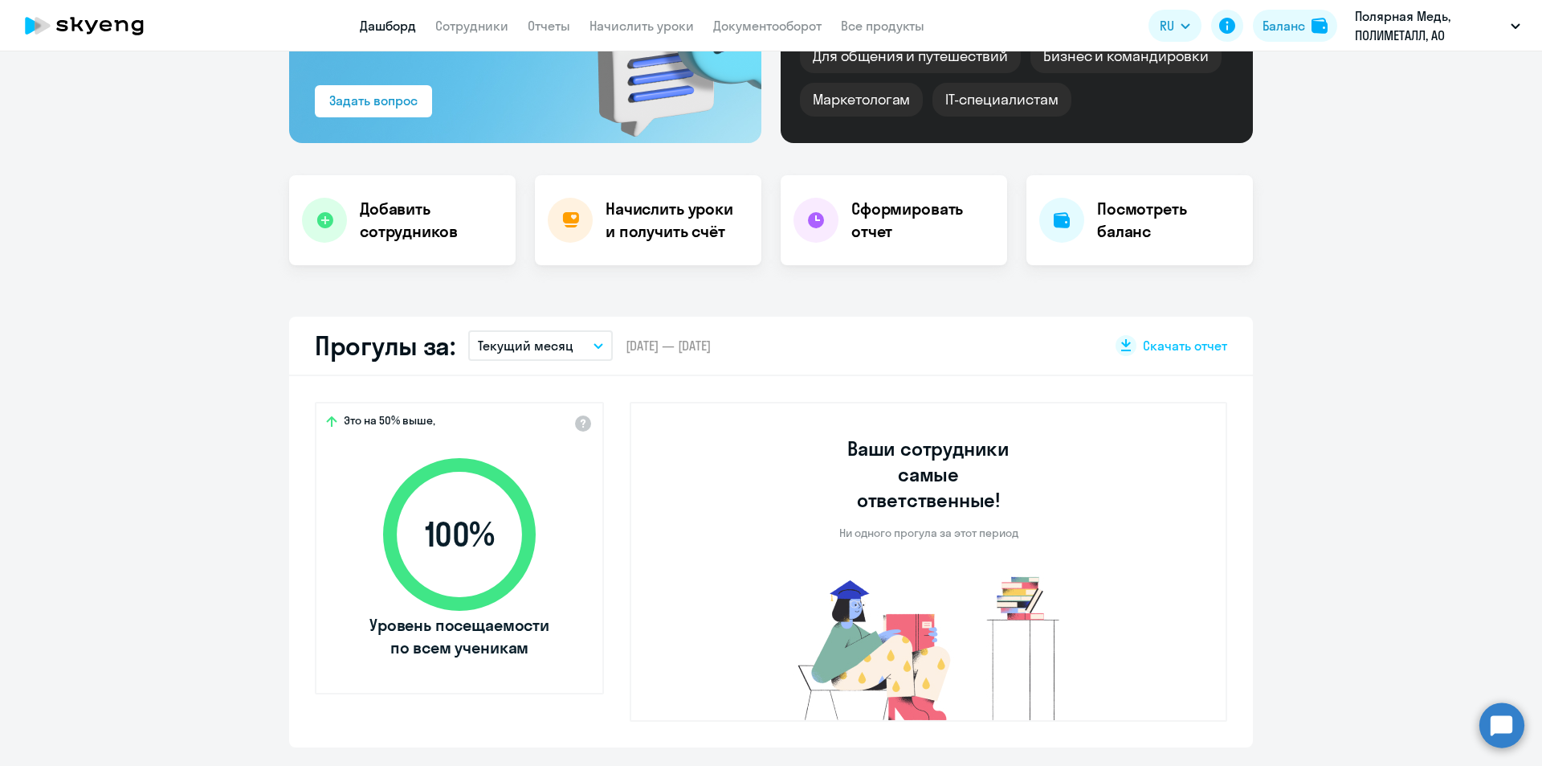
scroll to position [241, 0]
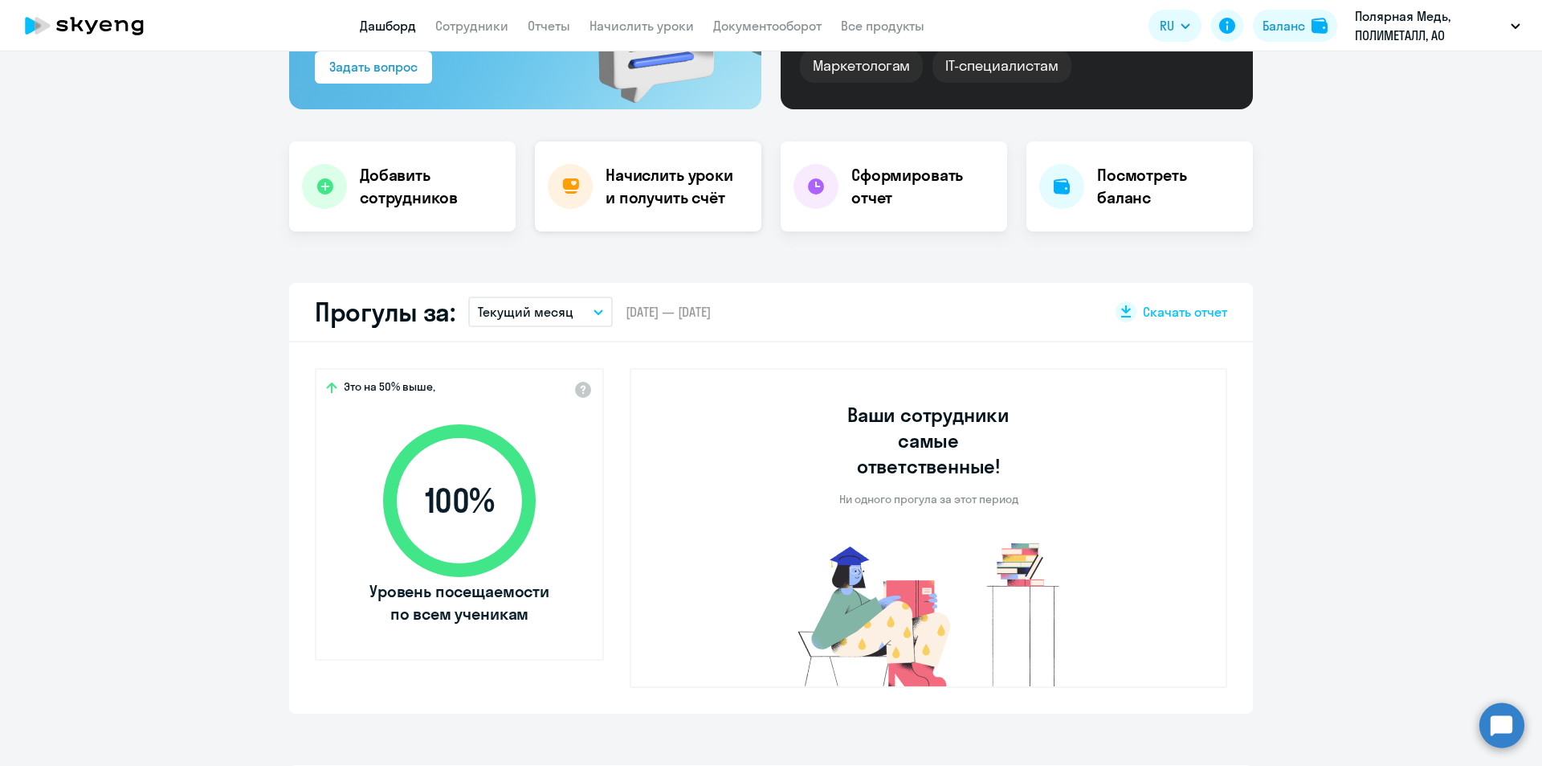
click at [670, 185] on h4 "Начислить уроки и получить счёт" at bounding box center [676, 186] width 140 height 45
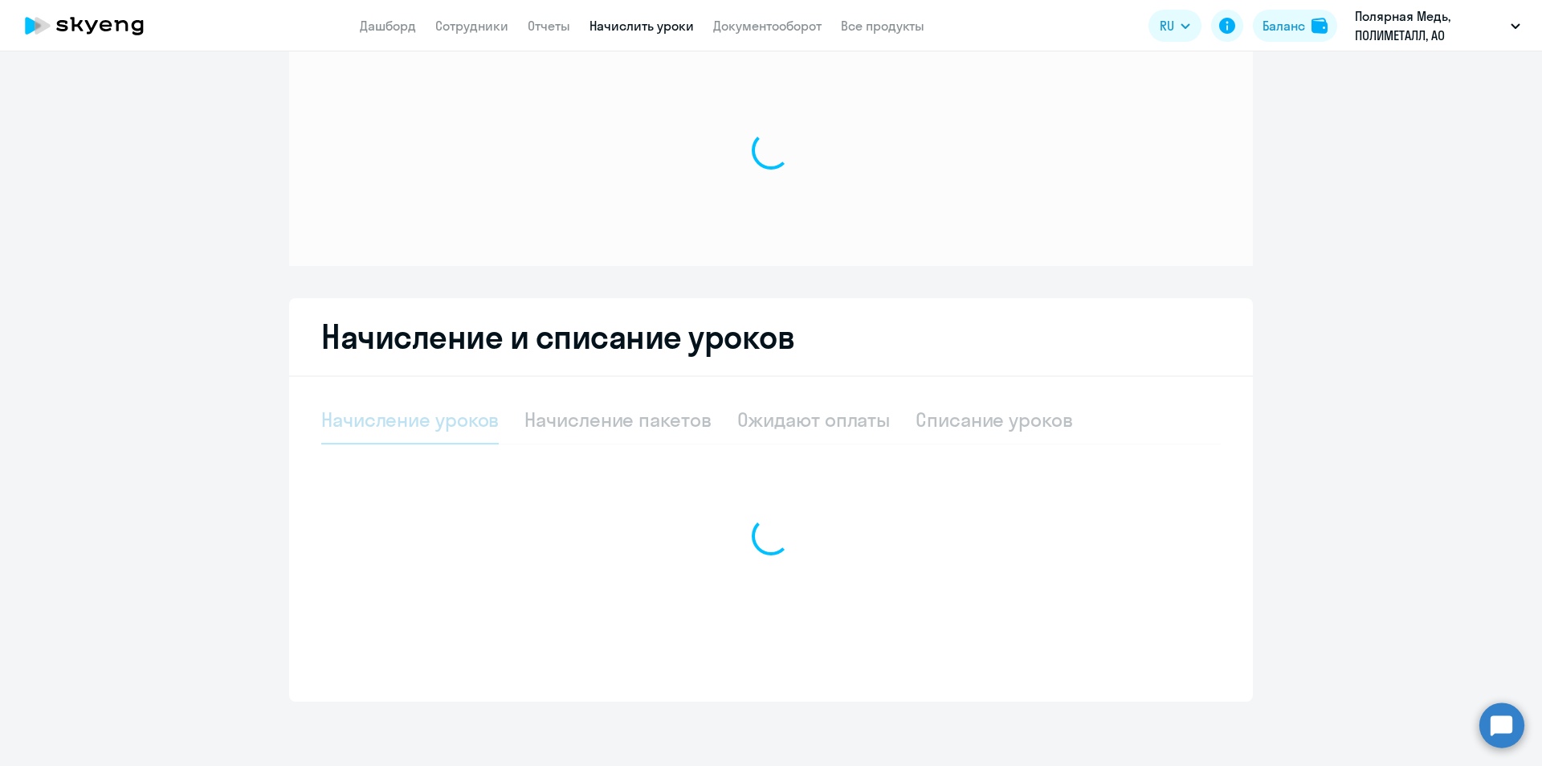
scroll to position [41, 0]
select select "10"
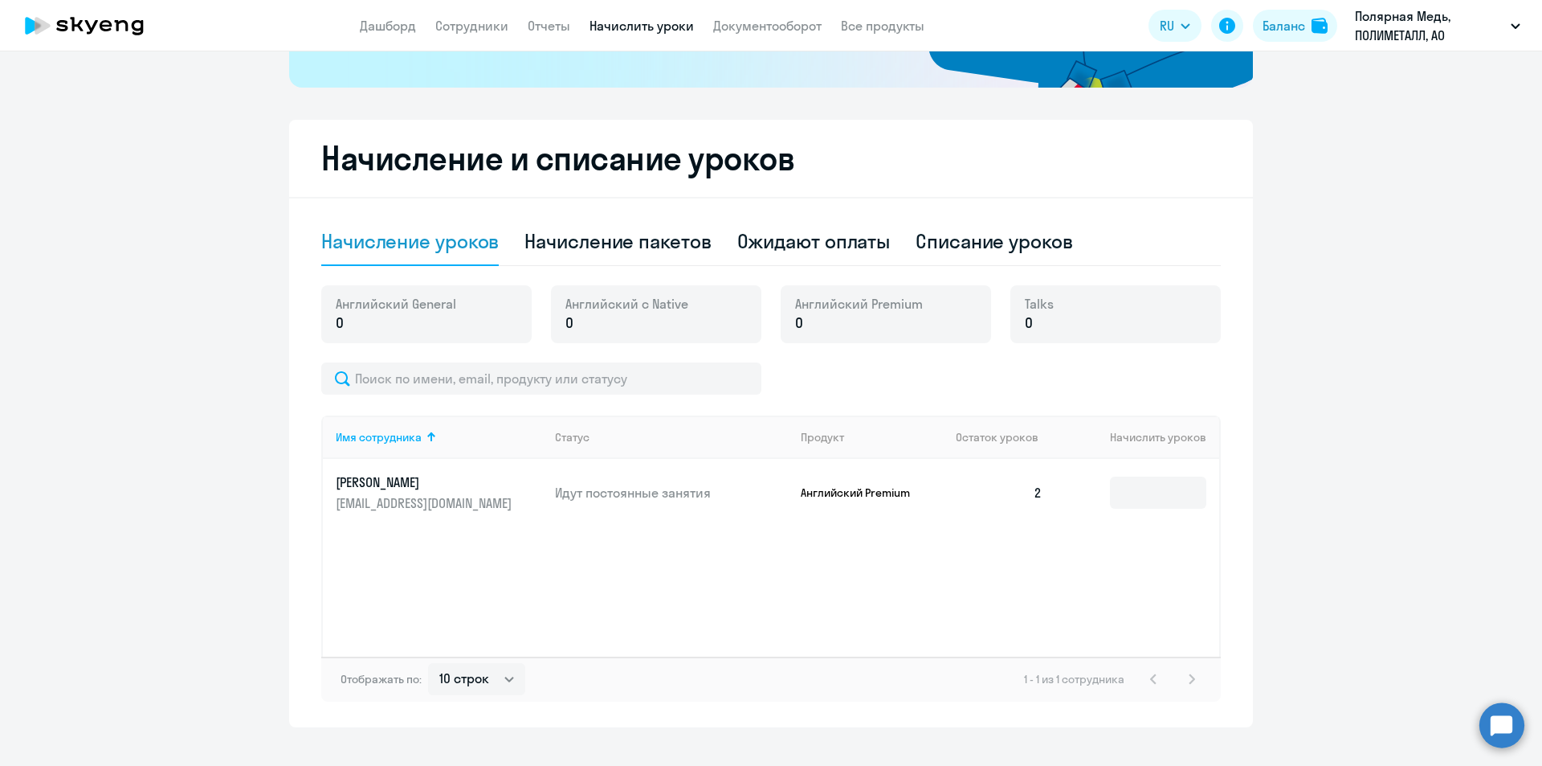
scroll to position [388, 0]
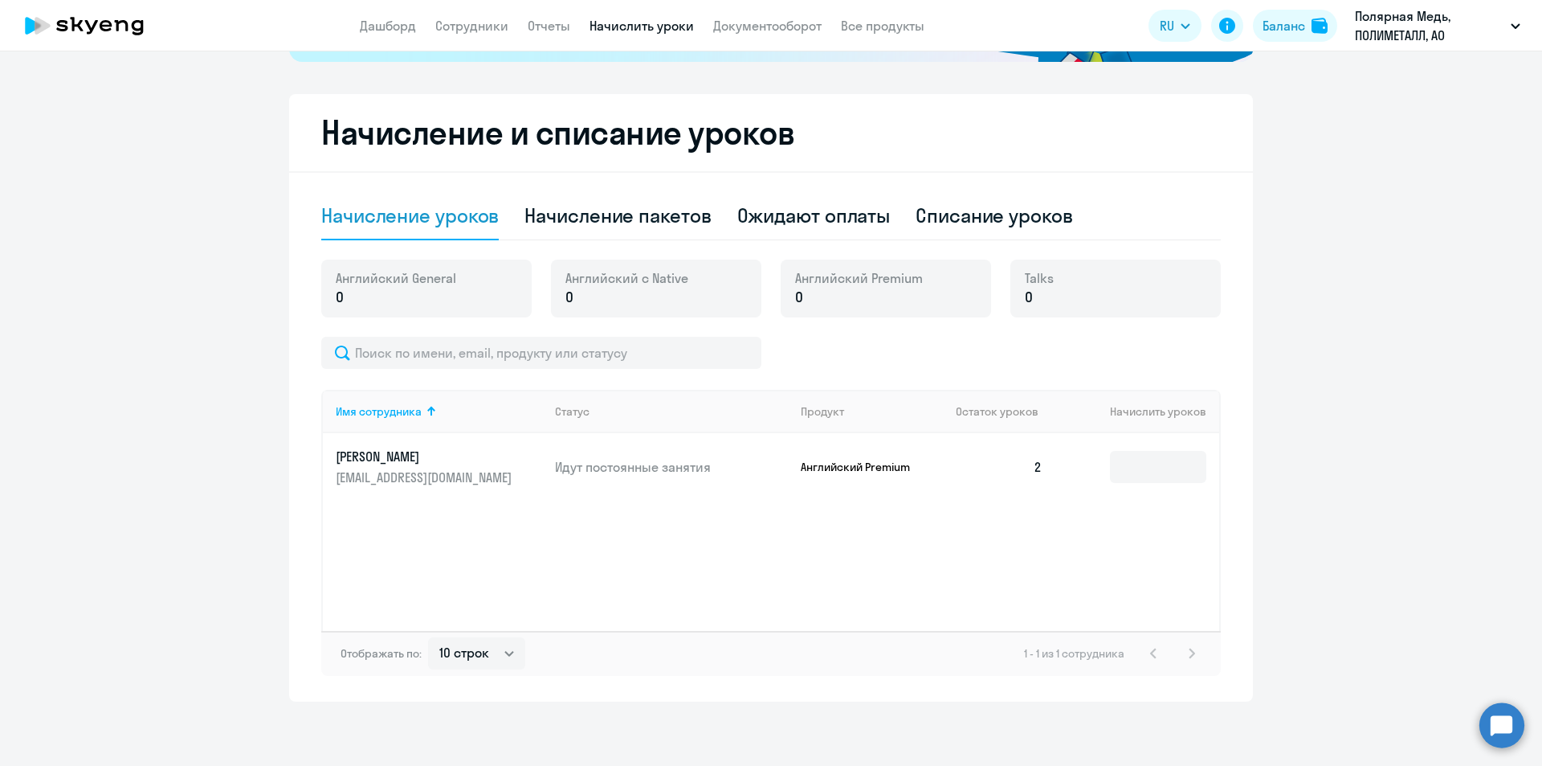
click at [398, 460] on p "Венатовский Дмитрий Игоревич" at bounding box center [426, 456] width 180 height 18
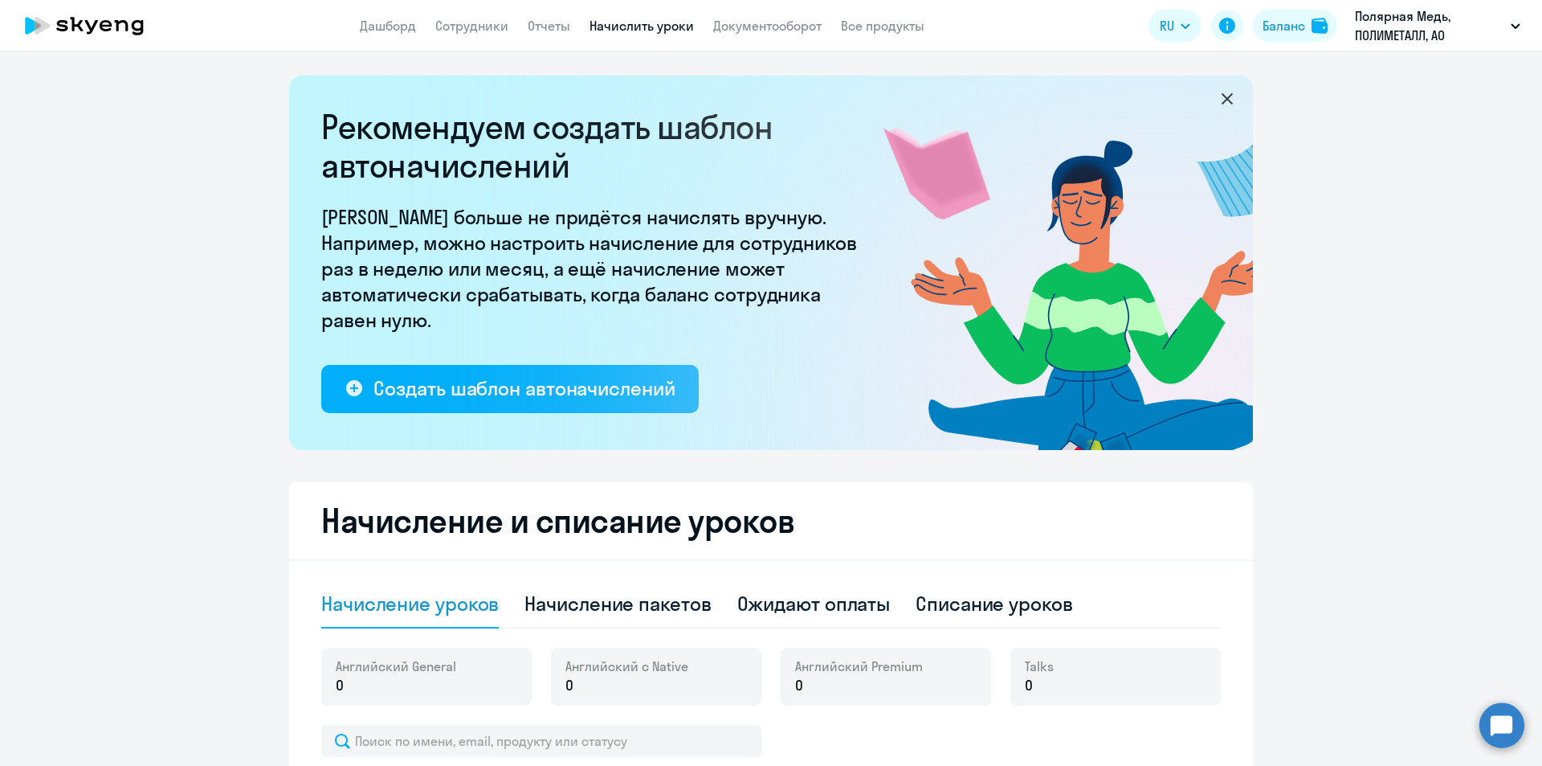
select select "english"
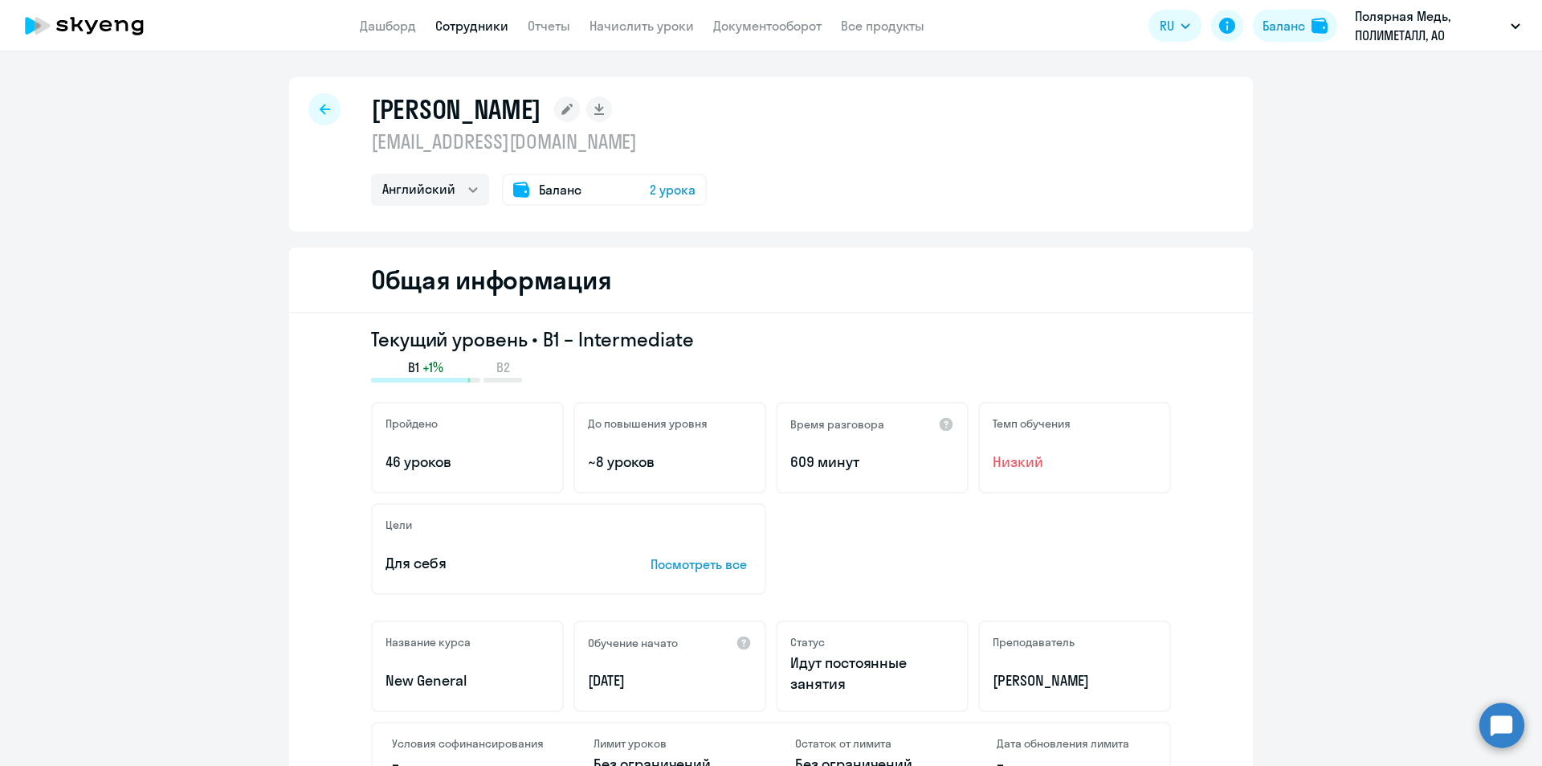
click at [570, 192] on span "Баланс" at bounding box center [560, 189] width 43 height 19
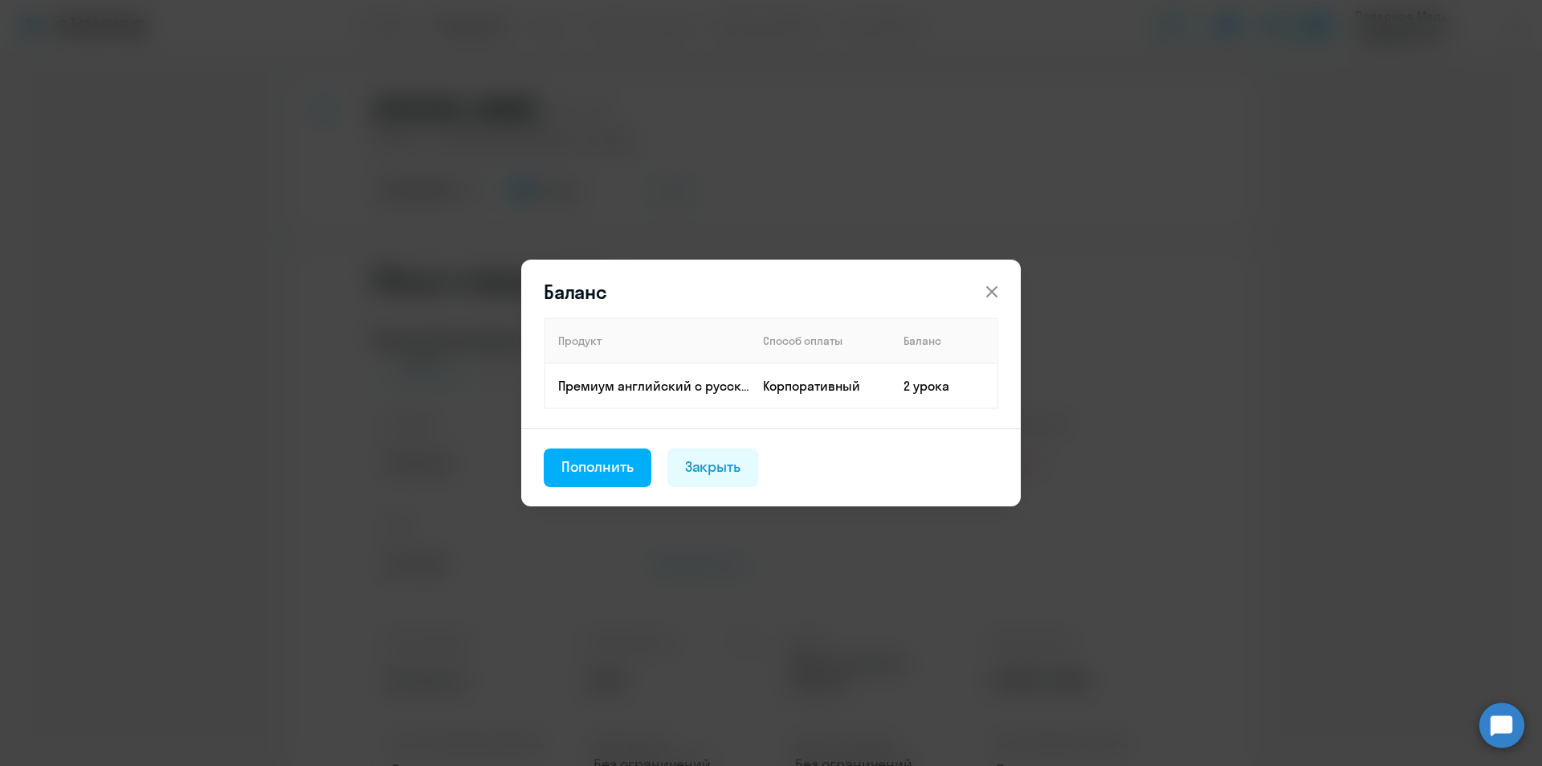
click at [993, 292] on icon at bounding box center [992, 291] width 11 height 11
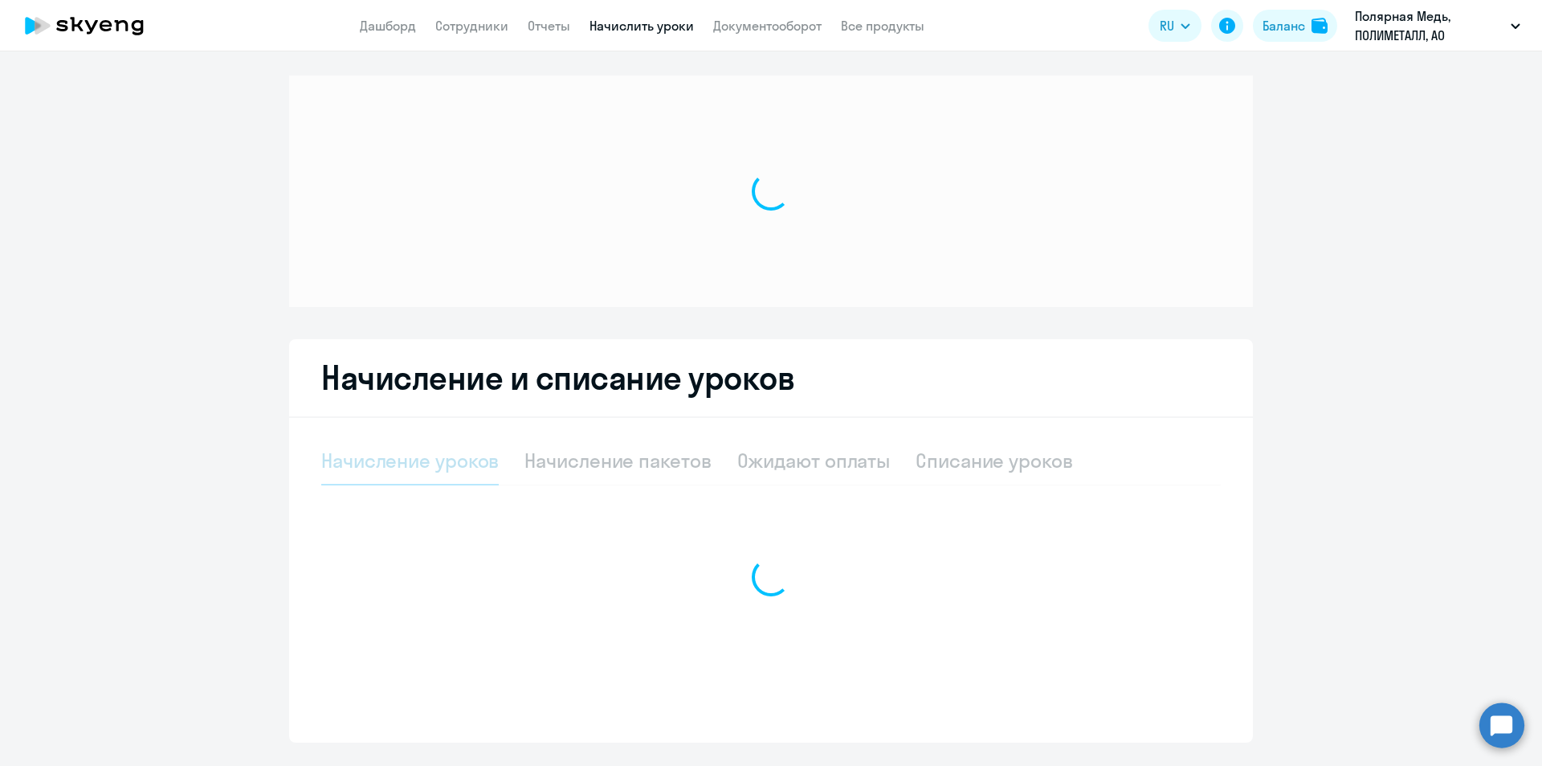
select select "10"
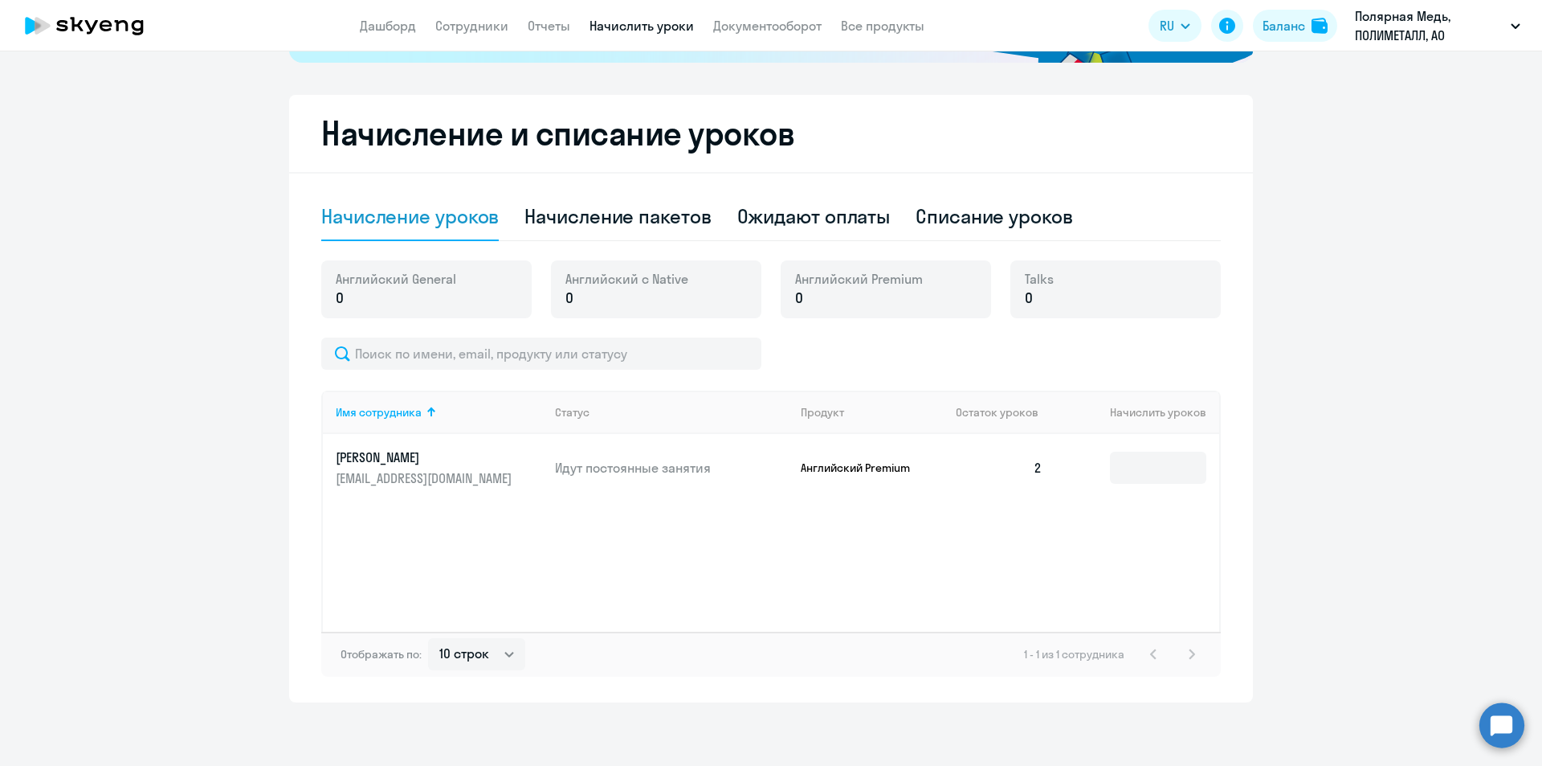
scroll to position [388, 0]
click at [844, 220] on div "Ожидают оплаты" at bounding box center [813, 215] width 153 height 26
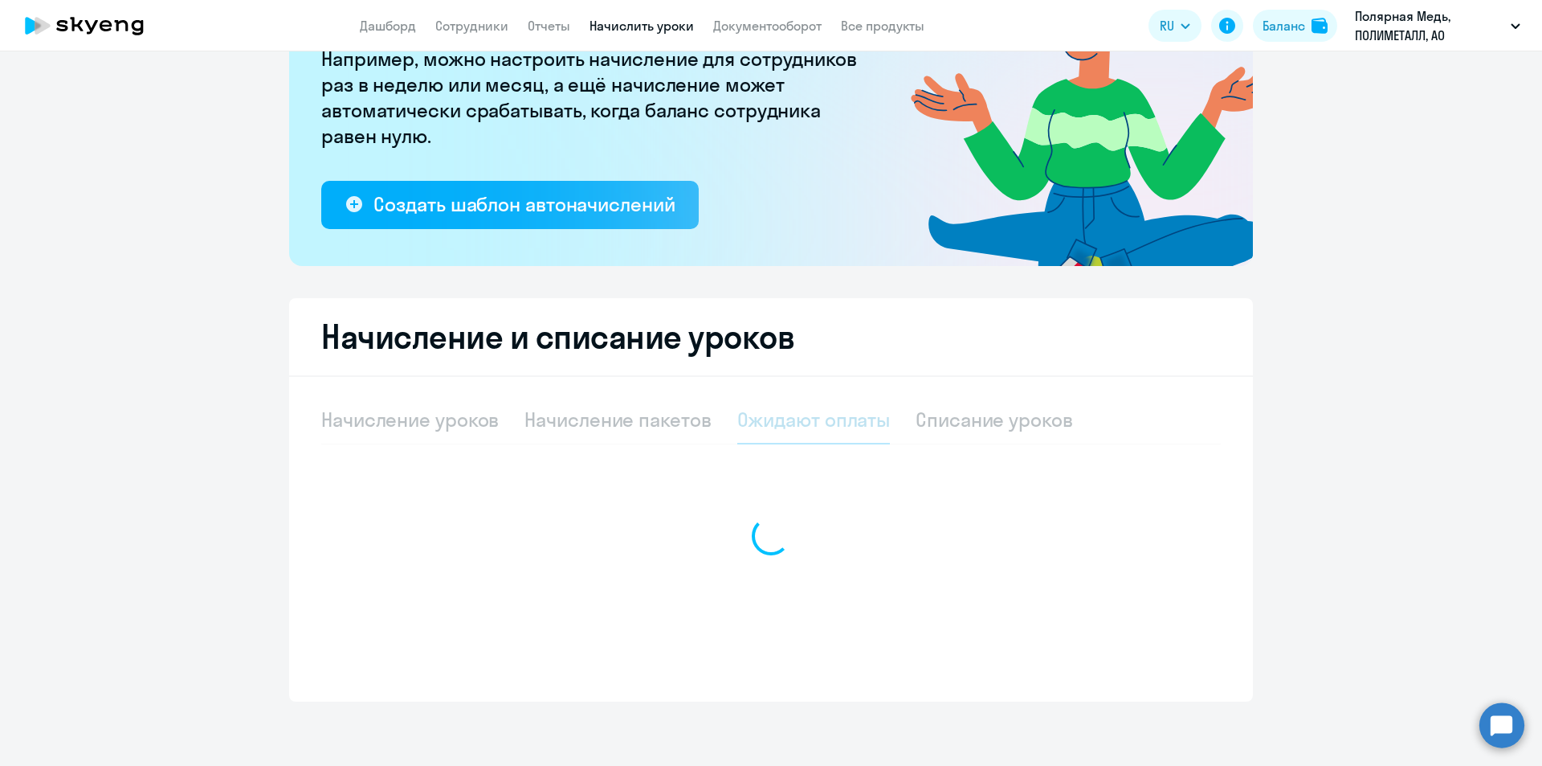
scroll to position [184, 0]
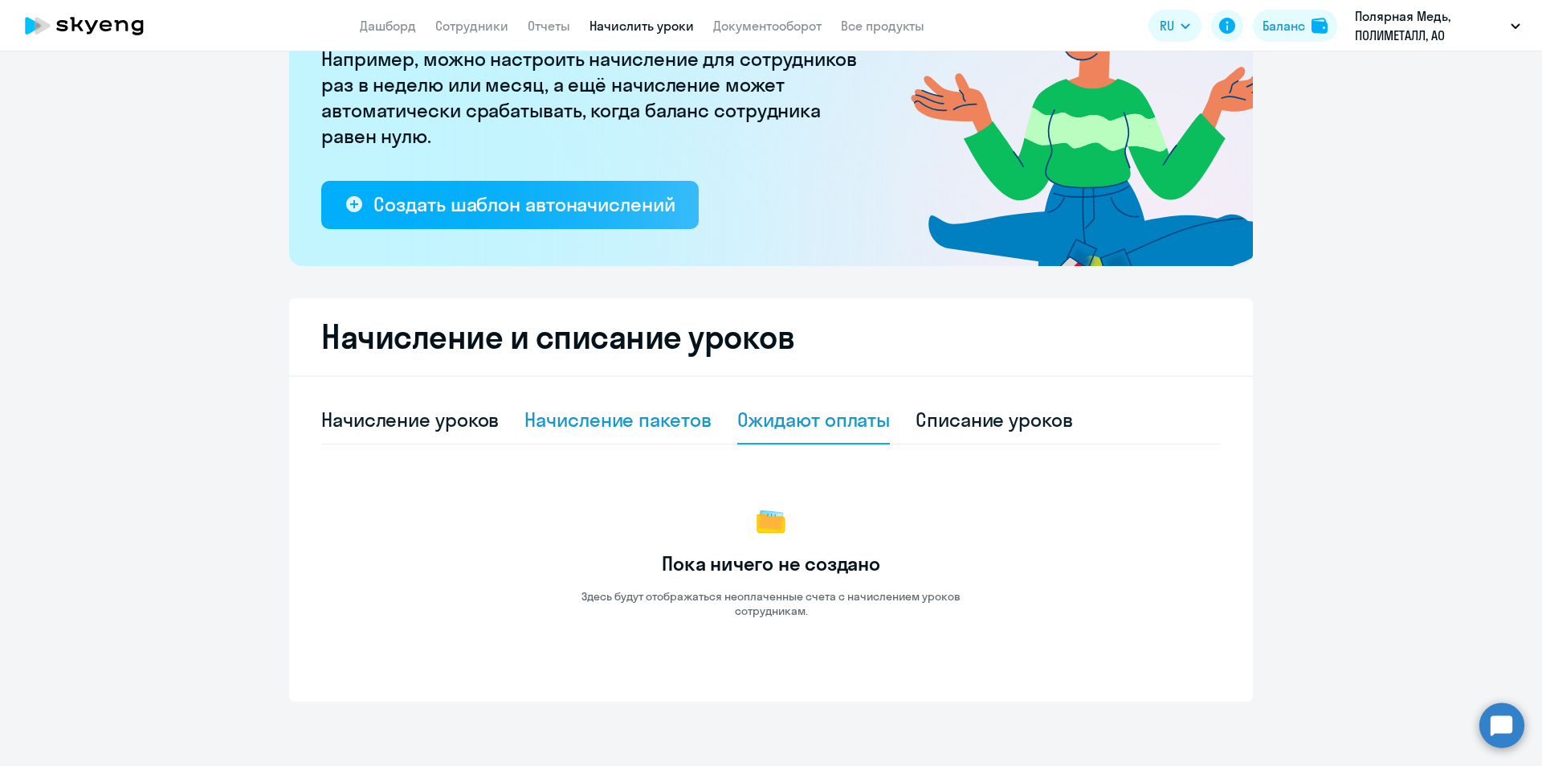
click at [603, 418] on div "Начисление пакетов" at bounding box center [618, 419] width 186 height 26
select select "10"
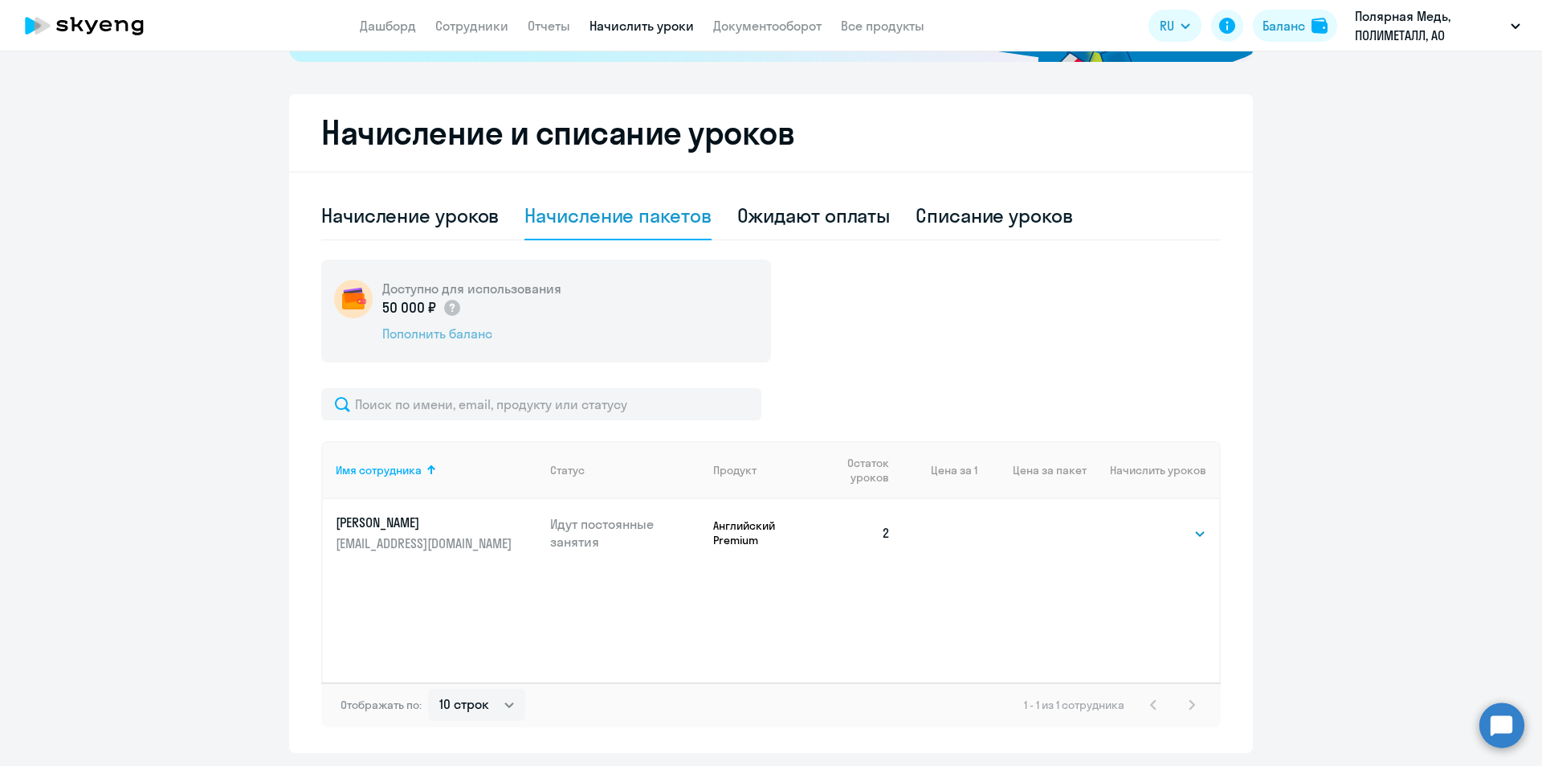
click at [440, 332] on div "Пополнить баланс" at bounding box center [471, 334] width 179 height 18
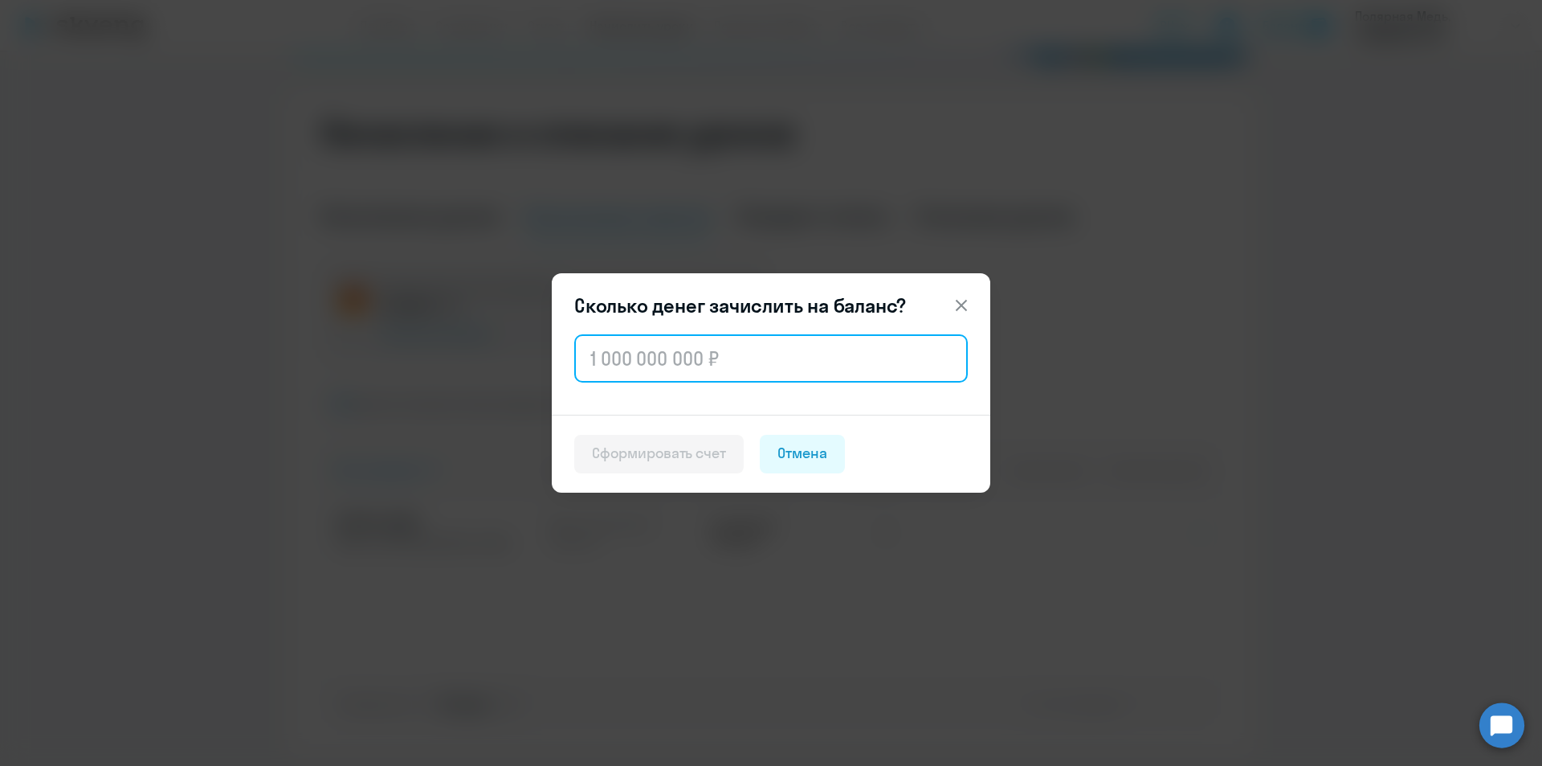
click at [603, 357] on input "text" at bounding box center [771, 358] width 394 height 48
type input "50 000"
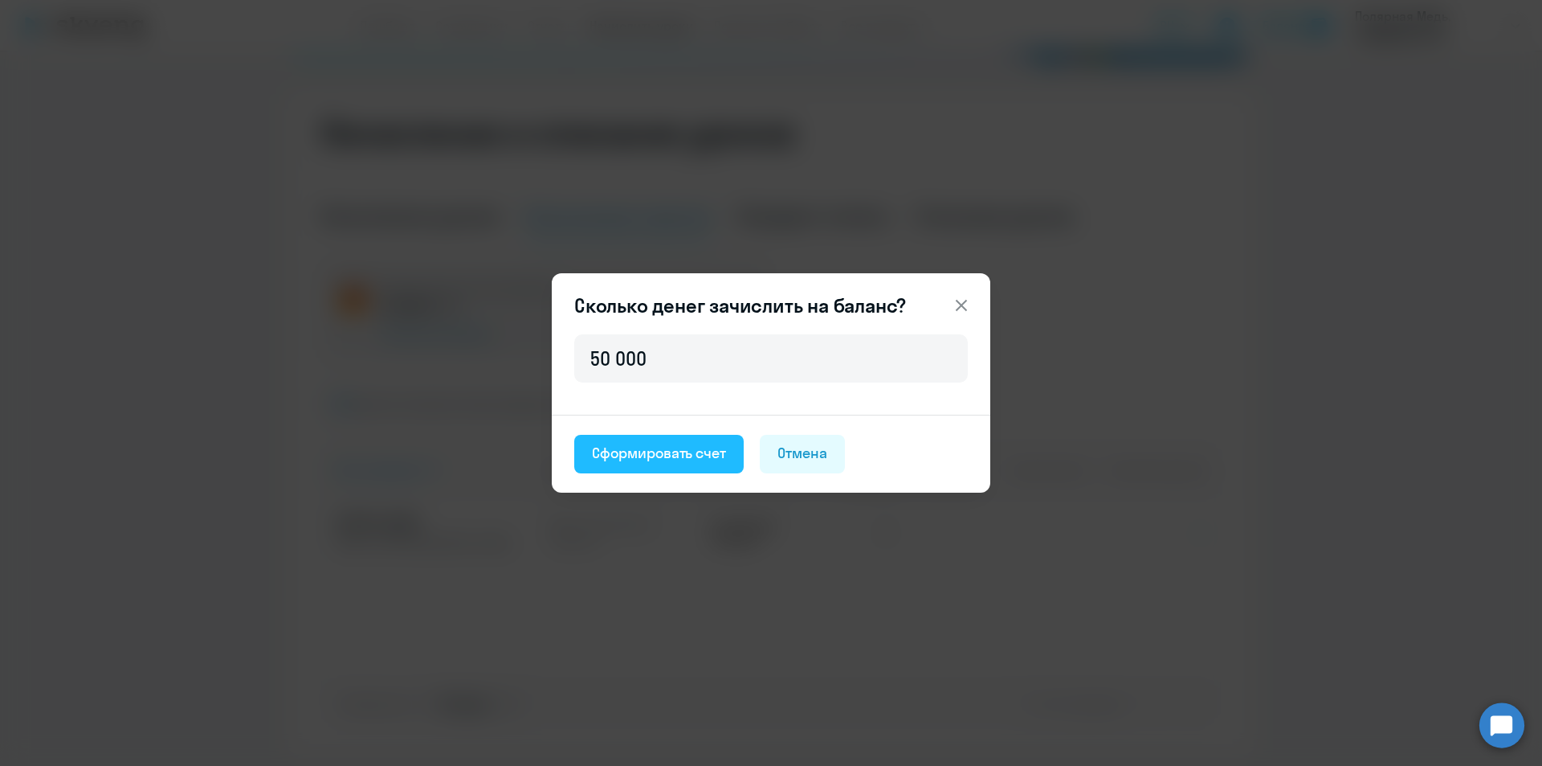
click at [689, 457] on div "Сформировать счет" at bounding box center [659, 453] width 134 height 21
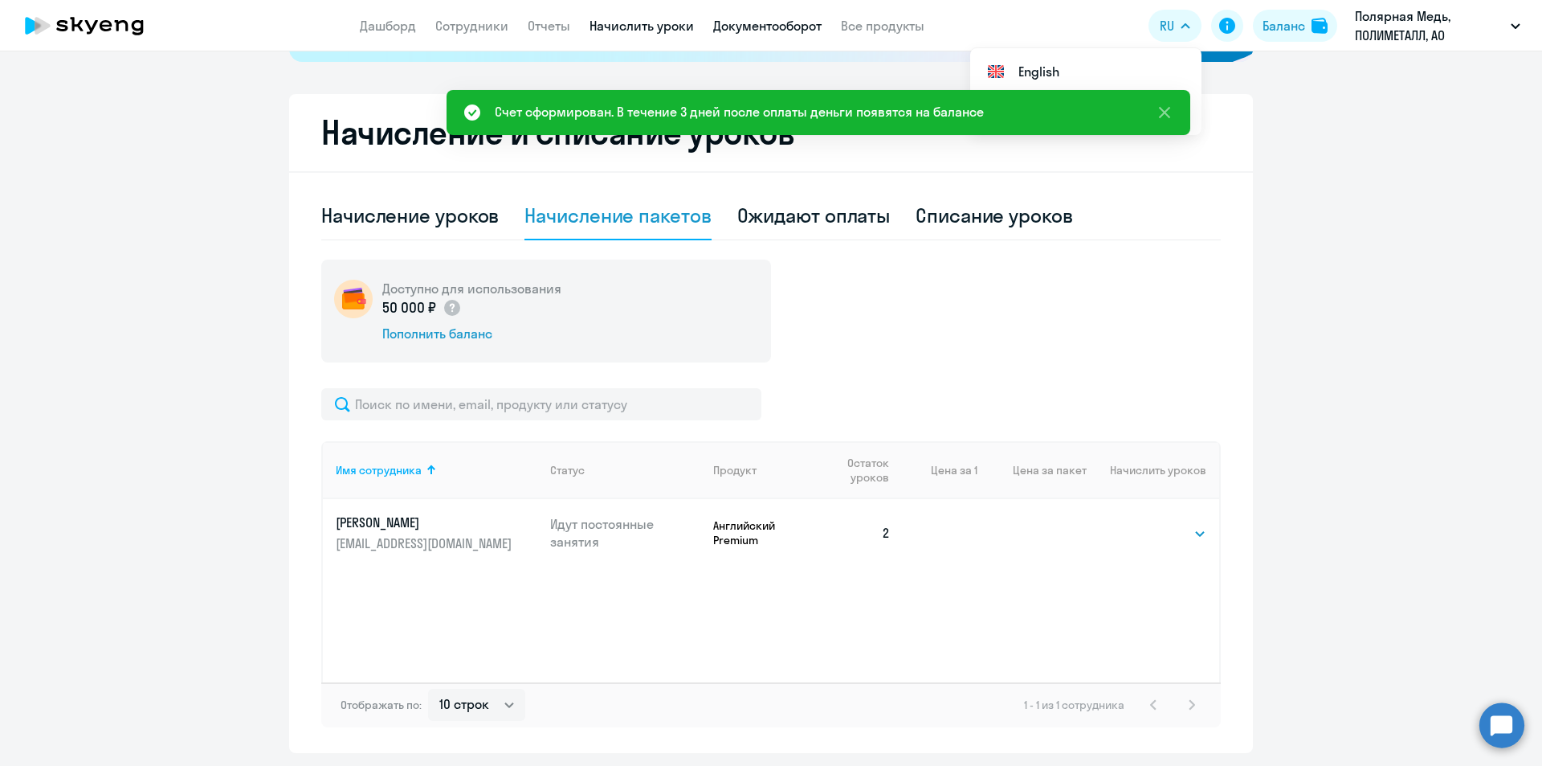
click at [768, 22] on link "Документооборот" at bounding box center [767, 26] width 108 height 16
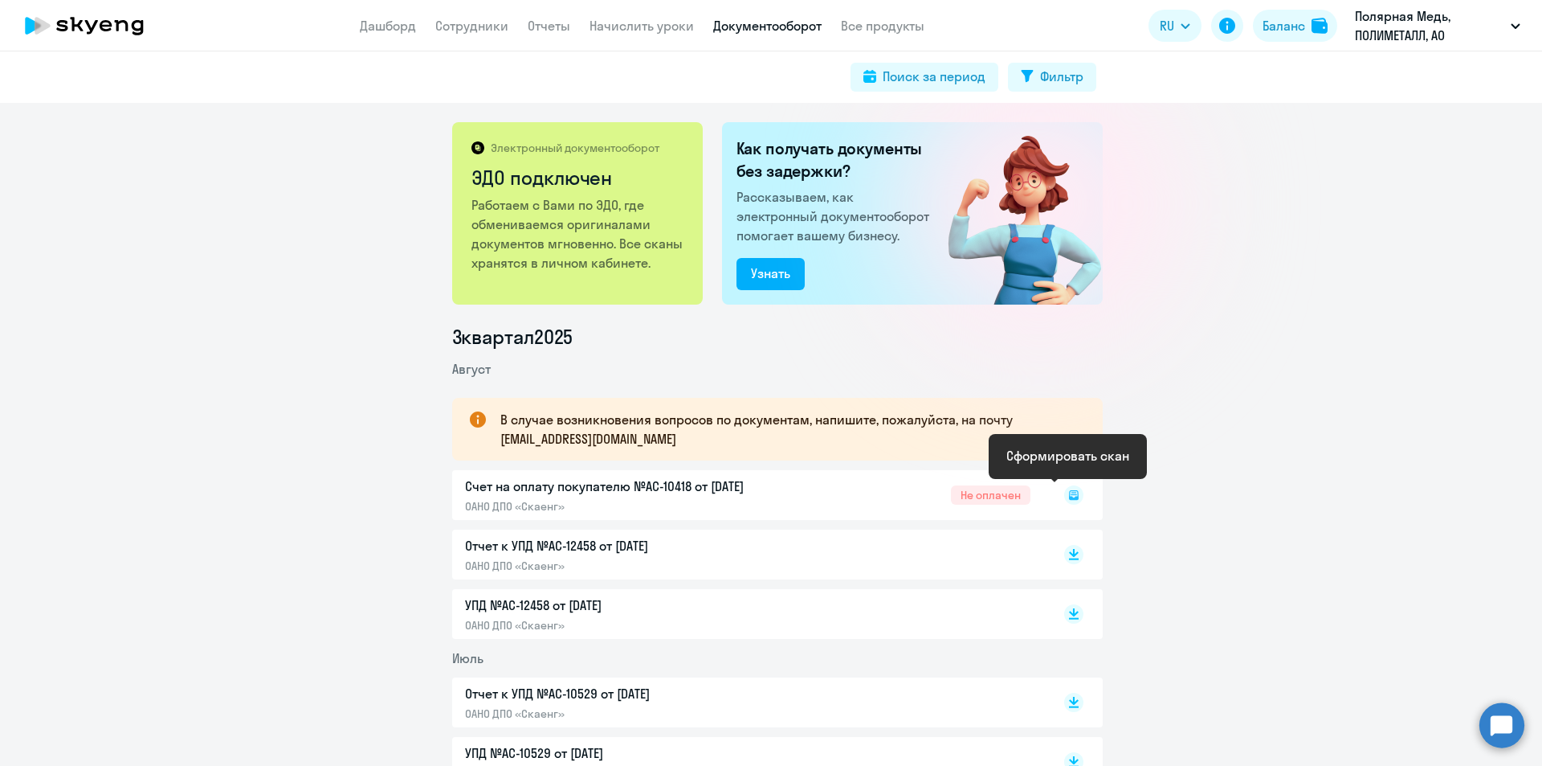
click at [1071, 494] on rect at bounding box center [1073, 494] width 19 height 19
click at [668, 483] on div "Счет на оплату покупателю №AC-10418 от [DATE] ОАНО ДПО «Скаенг» Не оплачен" at bounding box center [777, 495] width 651 height 50
click at [978, 492] on div "Счет на оплату покупателю №AC-10418 от [DATE] ОАНО ДПО «Скаенг» Не оплачен" at bounding box center [777, 495] width 651 height 50
click at [715, 480] on div "Счет на оплату покупателю №AC-10418 от [DATE] ОАНО ДПО «Скаенг» Не оплачен" at bounding box center [777, 495] width 651 height 50
click at [553, 578] on div "Отчет к УПД №AC-12458 от 01.08.2025 ОАНО ДПО «Скаенг»" at bounding box center [777, 554] width 651 height 50
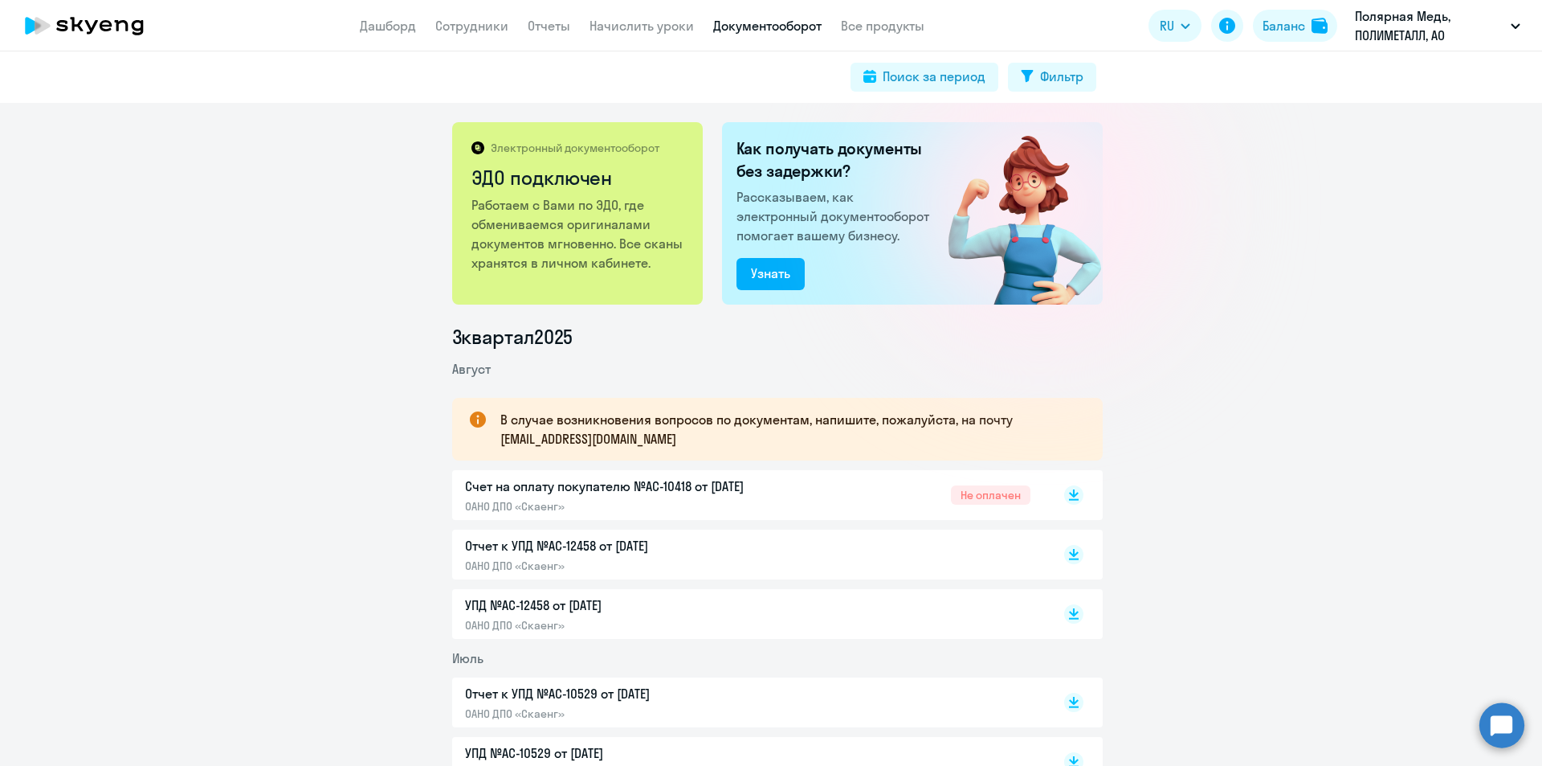
click at [737, 489] on p "Счет на оплату покупателю №AC-10418 от [DATE]" at bounding box center [633, 485] width 337 height 19
drag, startPoint x: 650, startPoint y: 440, endPoint x: 492, endPoint y: 439, distance: 157.5
click at [492, 439] on div "В случае возникновения вопросов по документам, напишите, пожалуйста, на почту […" at bounding box center [777, 429] width 651 height 63
copy p "[EMAIL_ADDRESS][DOMAIN_NAME]"
